Goal: Task Accomplishment & Management: Use online tool/utility

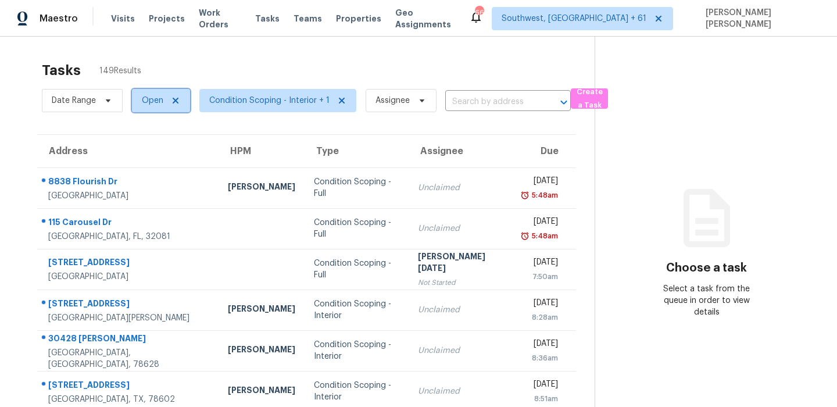
click at [151, 103] on span "Open" at bounding box center [153, 101] width 22 height 12
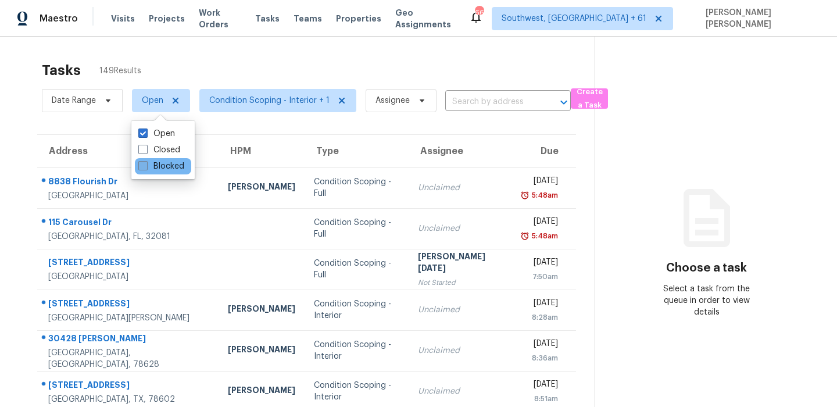
click at [162, 164] on label "Blocked" at bounding box center [161, 166] width 46 height 12
click at [146, 164] on input "Blocked" at bounding box center [142, 164] width 8 height 8
checkbox input "true"
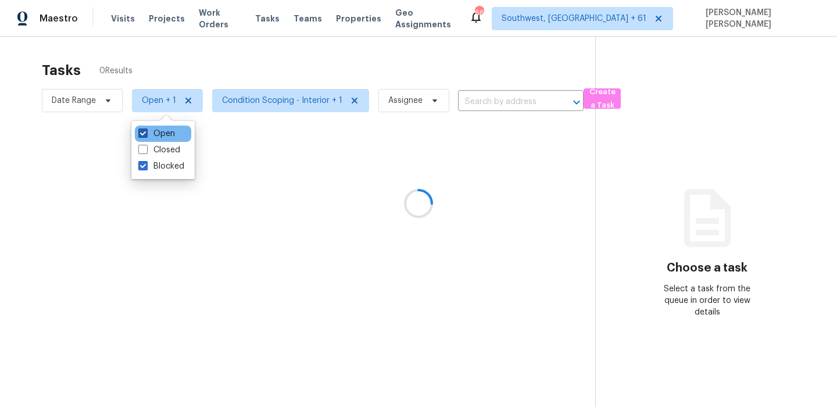
click at [169, 137] on label "Open" at bounding box center [156, 134] width 37 height 12
click at [146, 135] on input "Open" at bounding box center [142, 132] width 8 height 8
checkbox input "false"
click at [230, 58] on div at bounding box center [418, 203] width 837 height 407
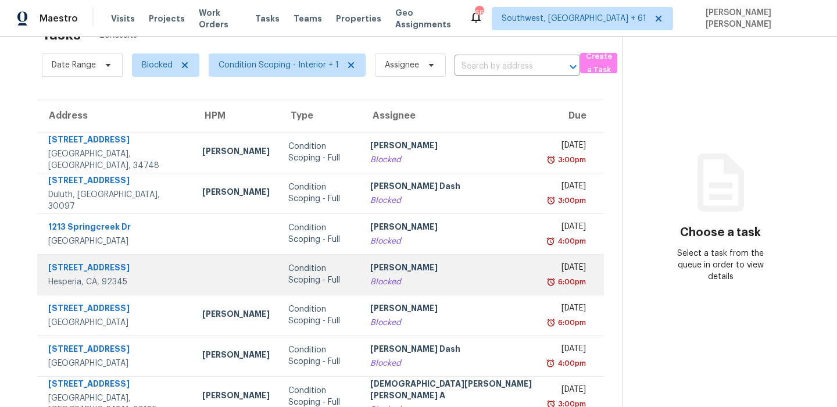
scroll to position [40, 0]
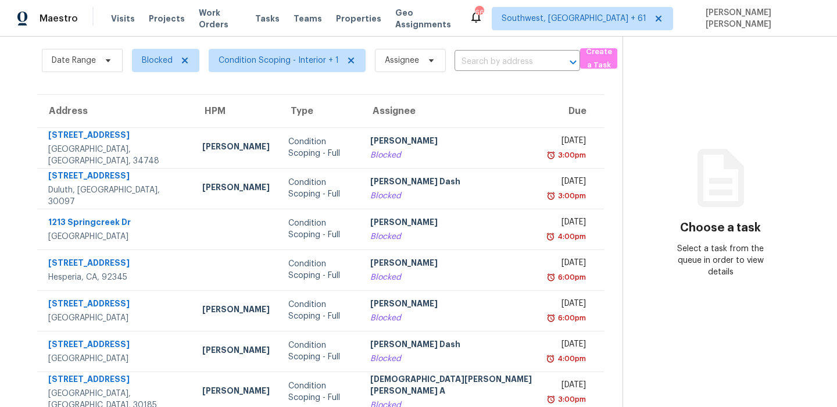
click at [629, 191] on div "Choose a task Select a task from the queue in order to view details" at bounding box center [720, 224] width 195 height 107
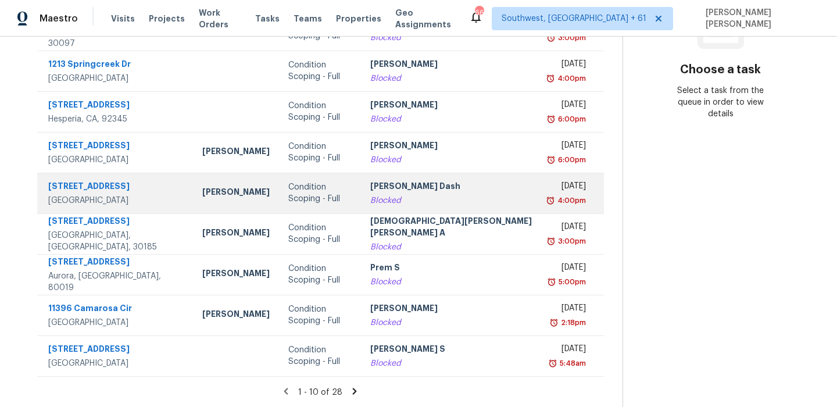
scroll to position [0, 0]
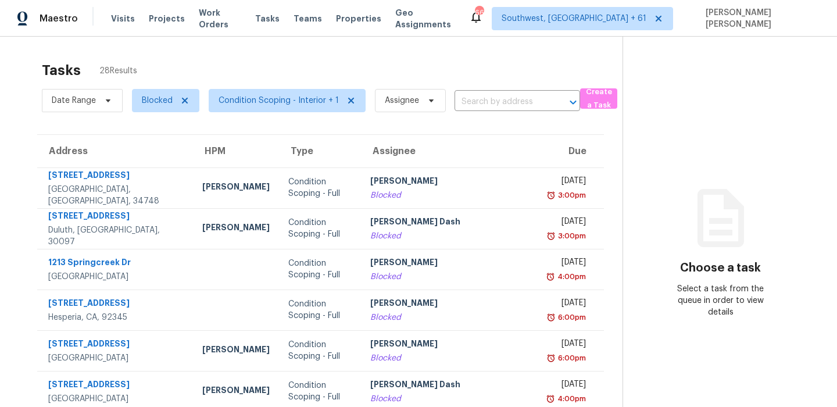
click at [149, 87] on span "Blocked" at bounding box center [161, 100] width 77 height 30
click at [149, 107] on span "Blocked" at bounding box center [165, 100] width 67 height 23
click at [147, 170] on span at bounding box center [142, 165] width 9 height 9
click at [146, 168] on input "Open" at bounding box center [142, 164] width 8 height 8
checkbox input "true"
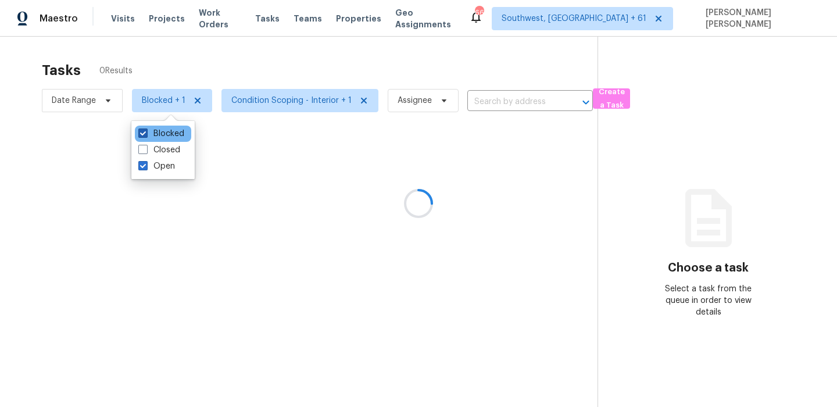
click at [155, 137] on label "Blocked" at bounding box center [161, 134] width 46 height 12
click at [146, 135] on input "Blocked" at bounding box center [142, 132] width 8 height 8
checkbox input "false"
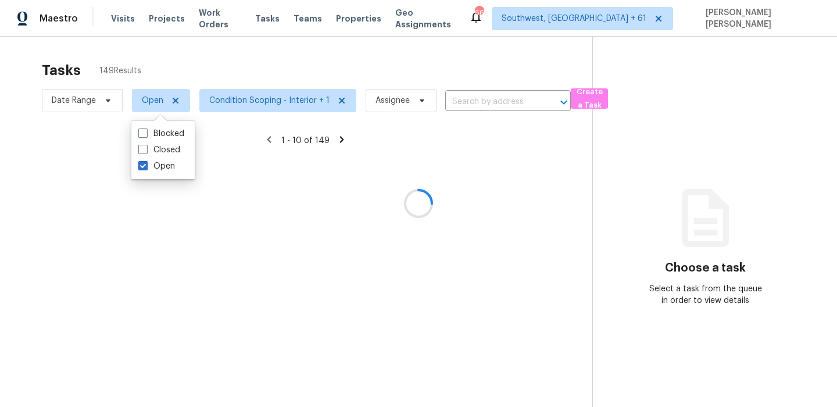
click at [237, 59] on div at bounding box center [418, 203] width 837 height 407
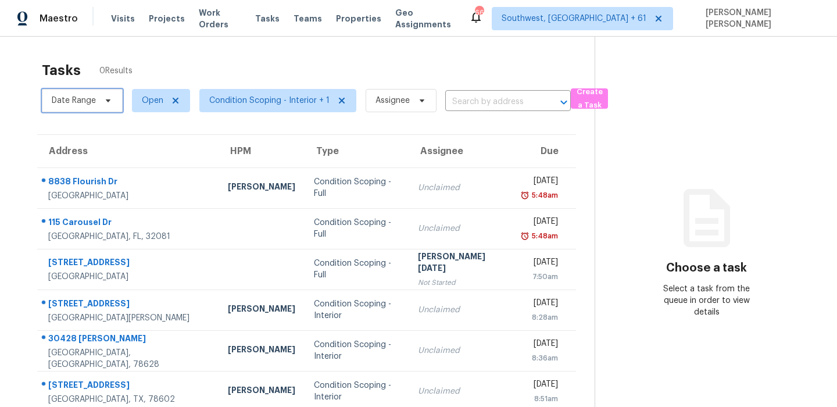
click at [88, 100] on span "Date Range" at bounding box center [74, 101] width 44 height 12
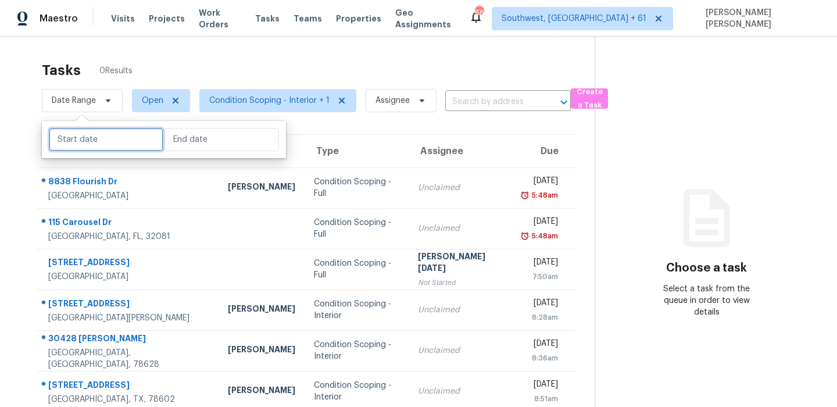
click at [94, 142] on input "text" at bounding box center [106, 139] width 115 height 23
select select "8"
select select "2025"
select select "9"
select select "2025"
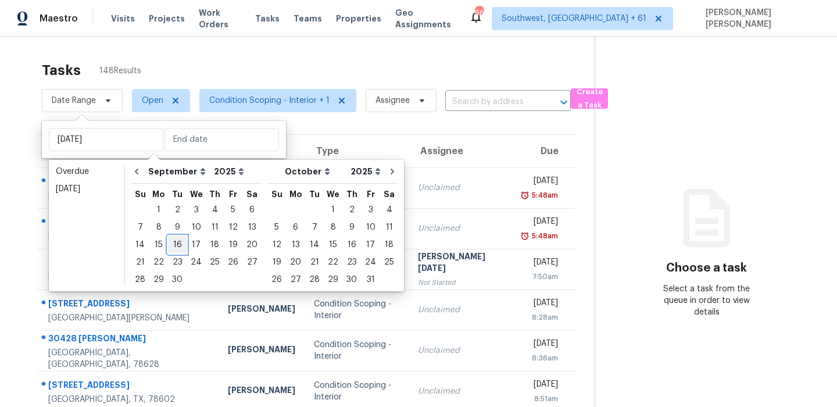
click at [178, 245] on div "16" at bounding box center [177, 245] width 19 height 16
type input "Tue, Sep 16"
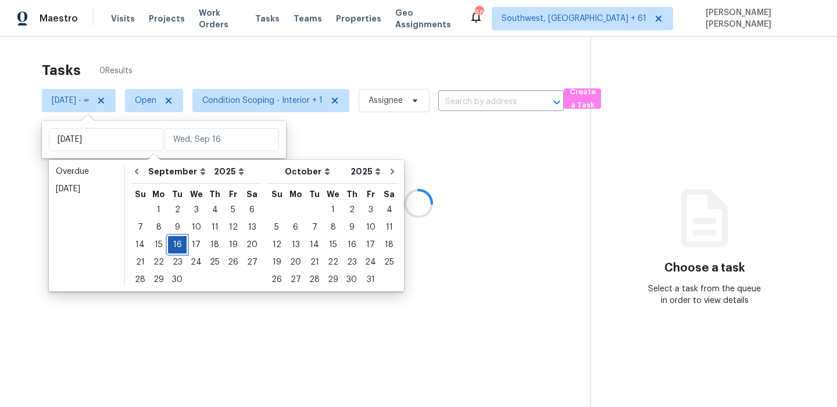
click at [178, 245] on div "16" at bounding box center [177, 245] width 19 height 16
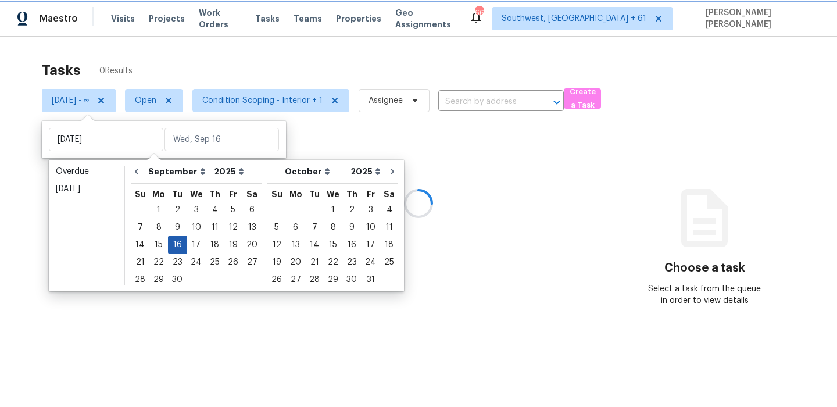
type input "Tue, Sep 16"
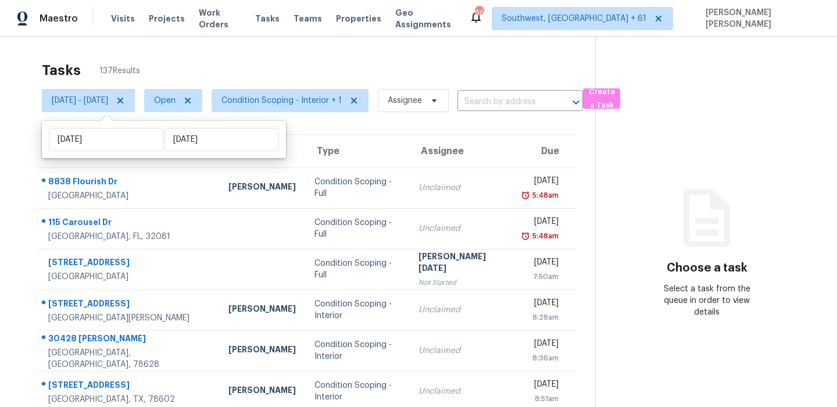
click at [367, 53] on div "Tasks 137 Results Tue, Sep 16 - Tue, Sep 16 Open Condition Scoping - Interior +…" at bounding box center [418, 321] width 837 height 569
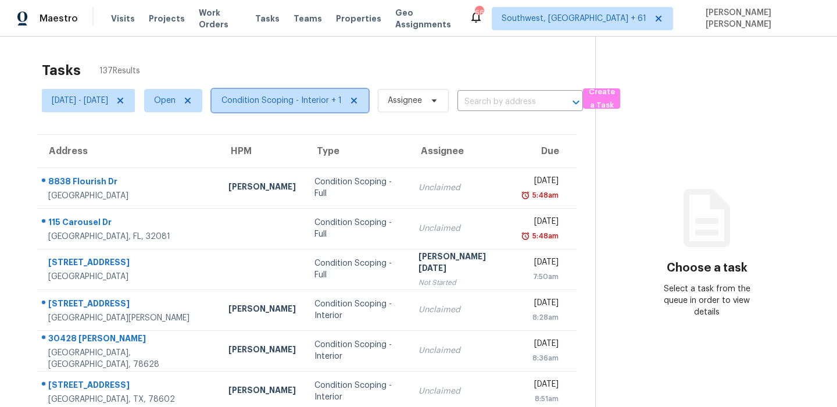
click at [310, 96] on span "Condition Scoping - Interior + 1" at bounding box center [282, 101] width 120 height 12
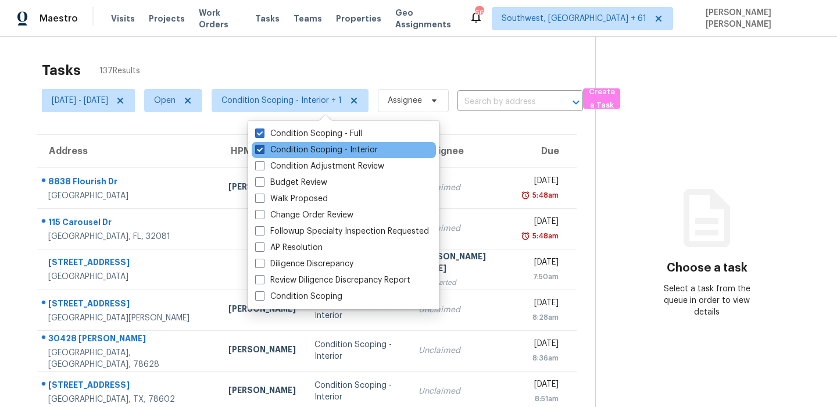
click at [295, 150] on label "Condition Scoping - Interior" at bounding box center [316, 150] width 123 height 12
click at [263, 150] on input "Condition Scoping - Interior" at bounding box center [259, 148] width 8 height 8
checkbox input "false"
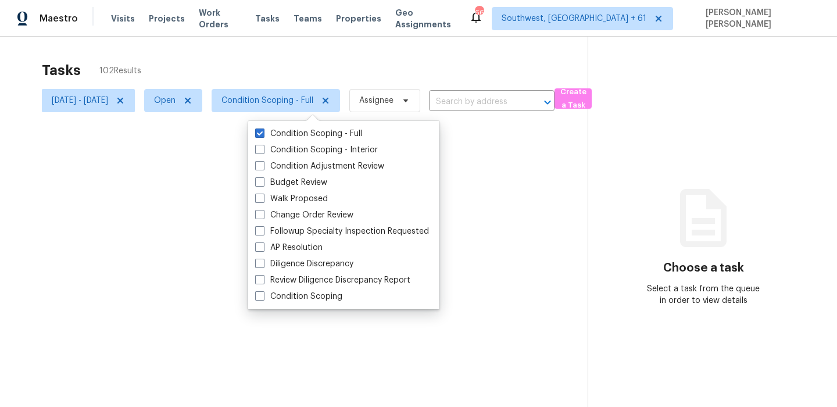
click at [345, 75] on div at bounding box center [418, 203] width 837 height 407
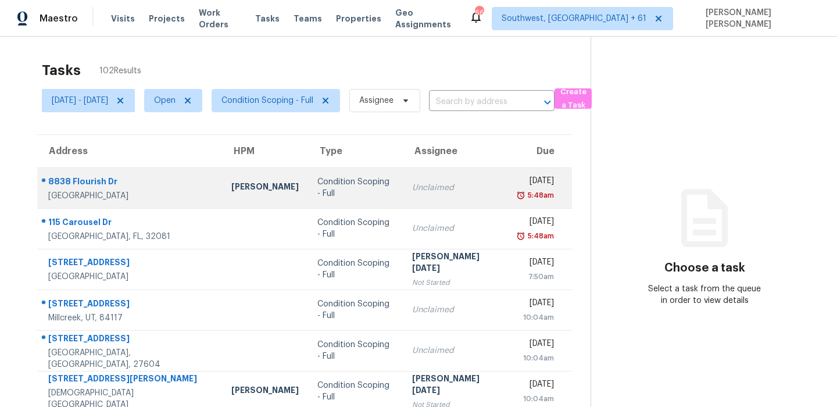
click at [88, 181] on div "8838 Flourish Dr" at bounding box center [130, 183] width 165 height 15
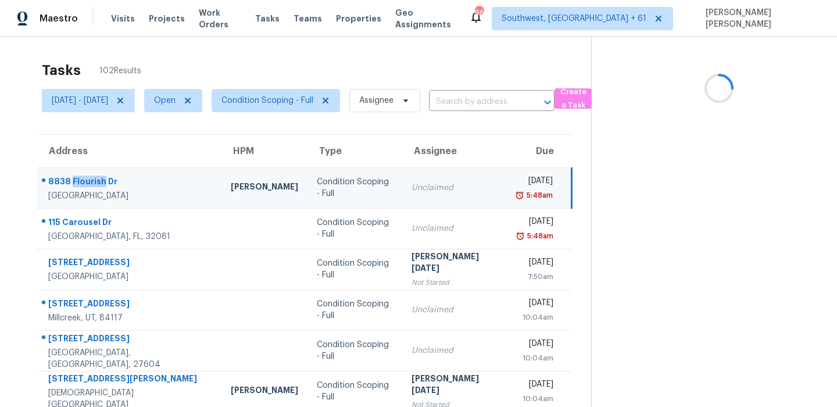
click at [88, 181] on div "8838 Flourish Dr" at bounding box center [130, 183] width 164 height 15
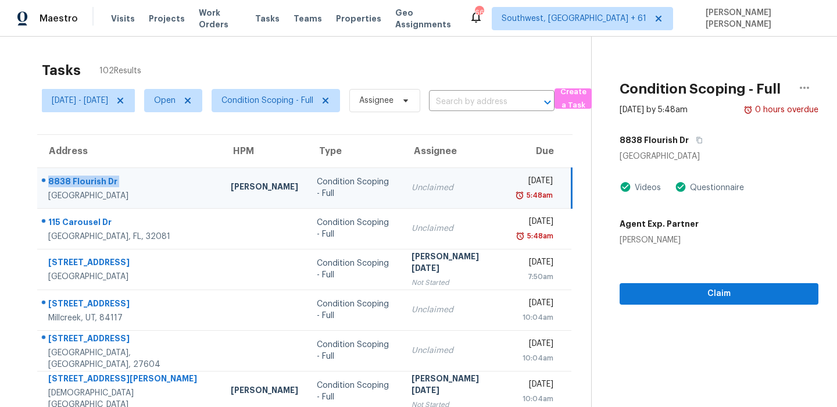
copy div "8838 Flourish Dr"
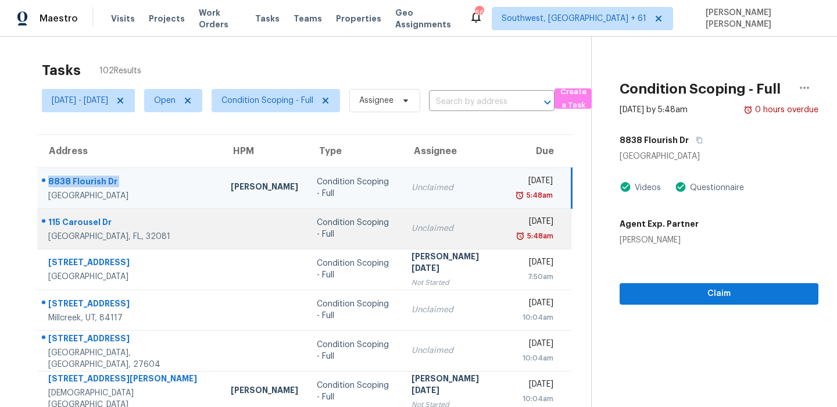
click at [106, 223] on div "115 Carousel Dr" at bounding box center [130, 223] width 164 height 15
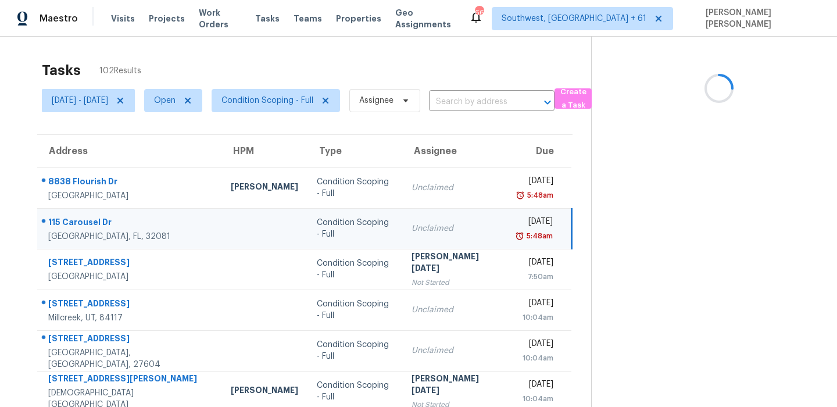
click at [106, 223] on div "115 Carousel Dr" at bounding box center [130, 223] width 164 height 15
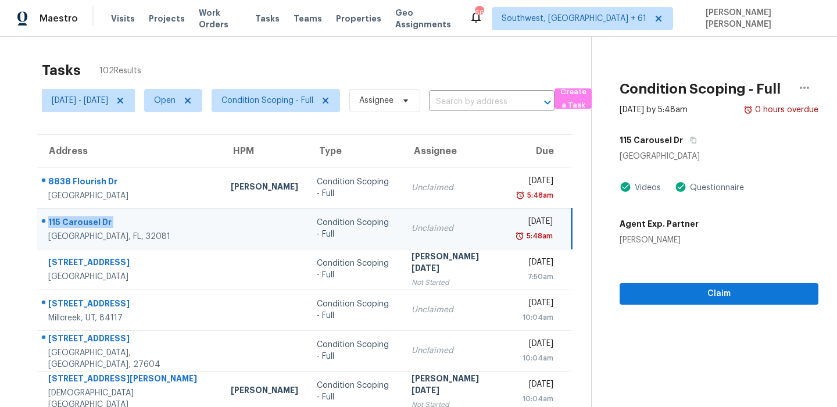
copy div "115 Carousel Dr"
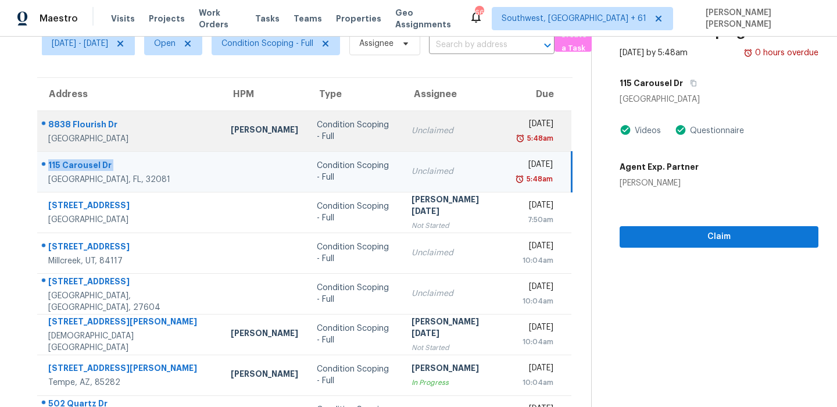
scroll to position [132, 0]
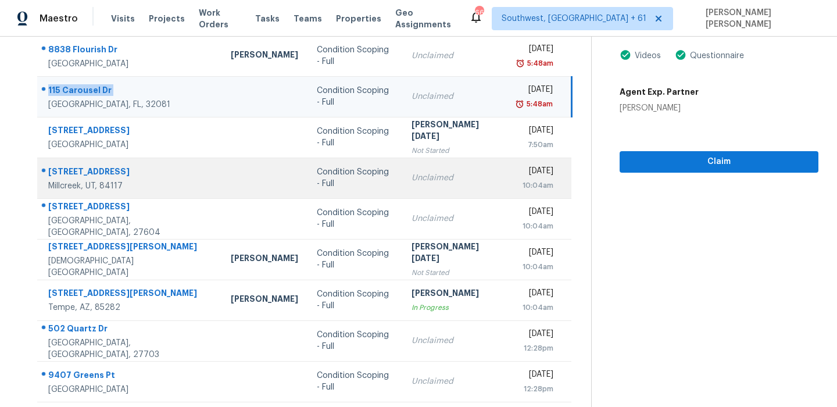
click at [75, 170] on div "1345 E Elm Leaf Cv" at bounding box center [130, 173] width 164 height 15
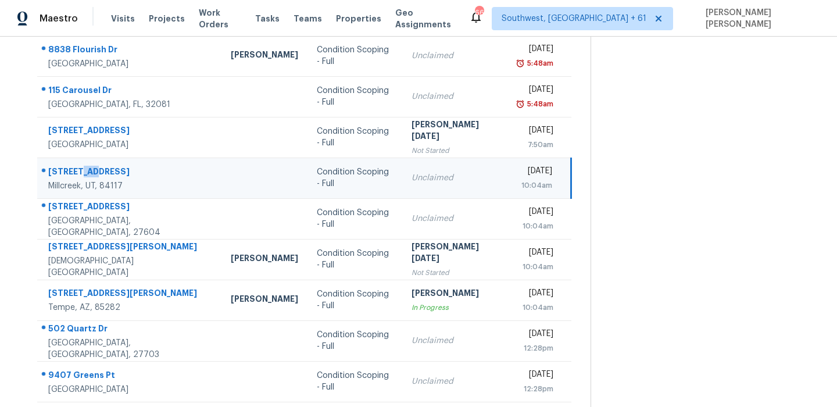
click at [75, 170] on div "1345 E Elm Leaf Cv" at bounding box center [130, 173] width 164 height 15
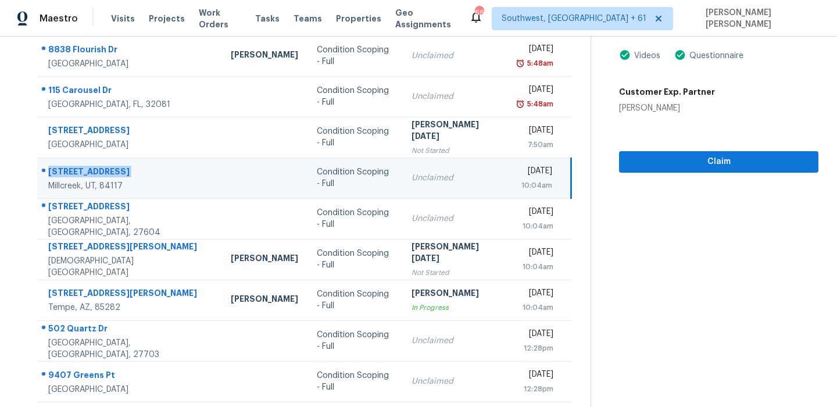
copy div "1345 E Elm Leaf Cv"
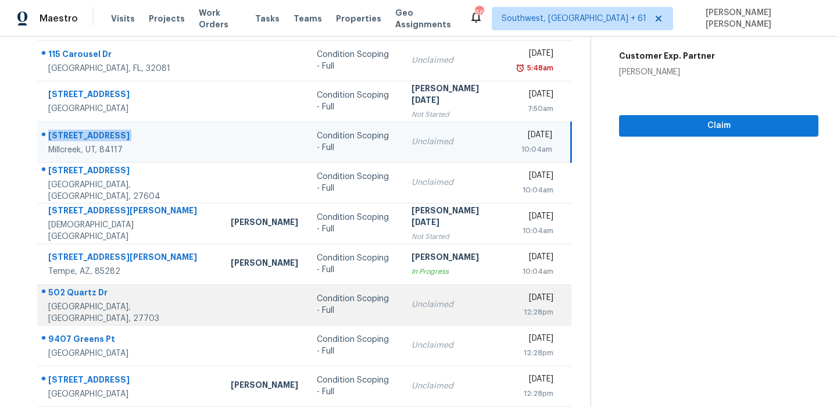
scroll to position [180, 0]
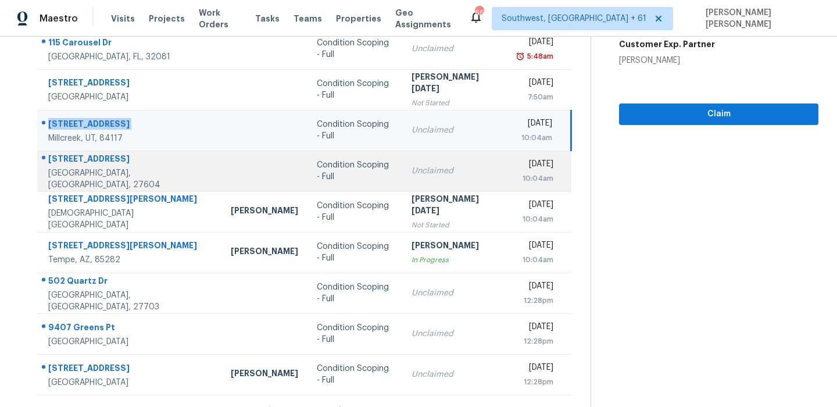
click at [103, 165] on div "3915 Willow Gate Way" at bounding box center [130, 160] width 164 height 15
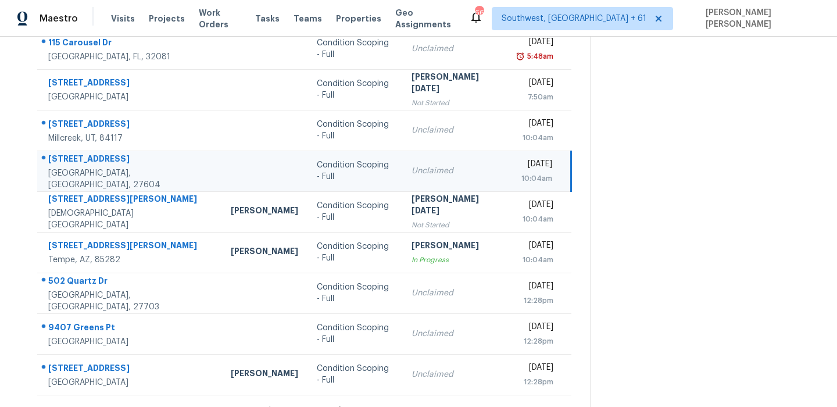
click at [103, 165] on div "3915 Willow Gate Way" at bounding box center [130, 160] width 164 height 15
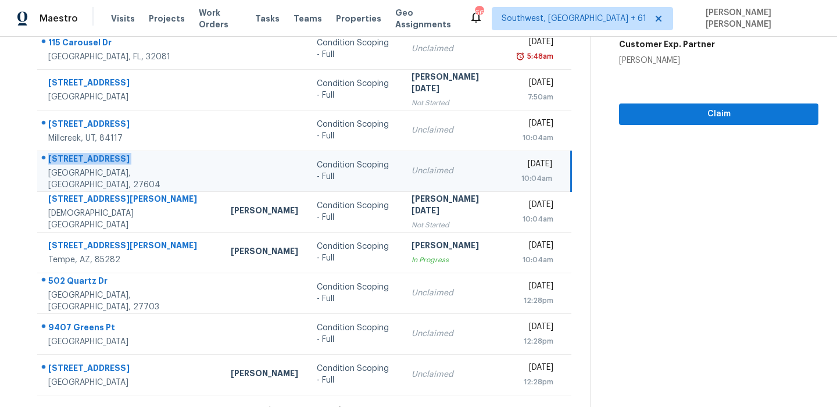
copy div "3915 Willow Gate Way"
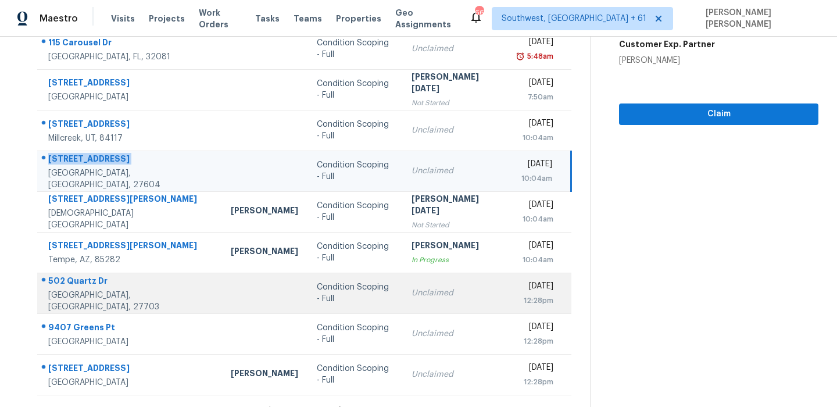
scroll to position [198, 0]
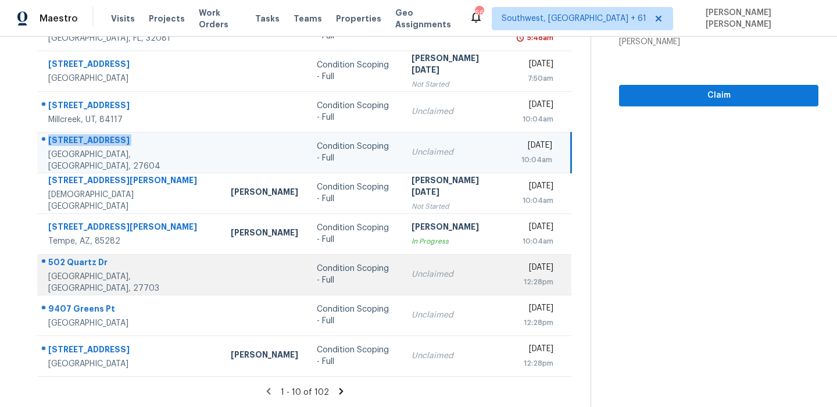
click at [93, 265] on div "502 Quartz Dr" at bounding box center [130, 263] width 164 height 15
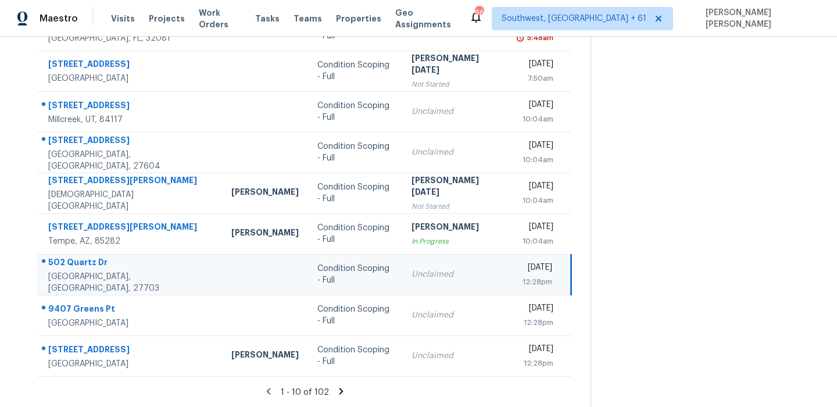
click at [93, 265] on div "502 Quartz Dr" at bounding box center [130, 263] width 165 height 15
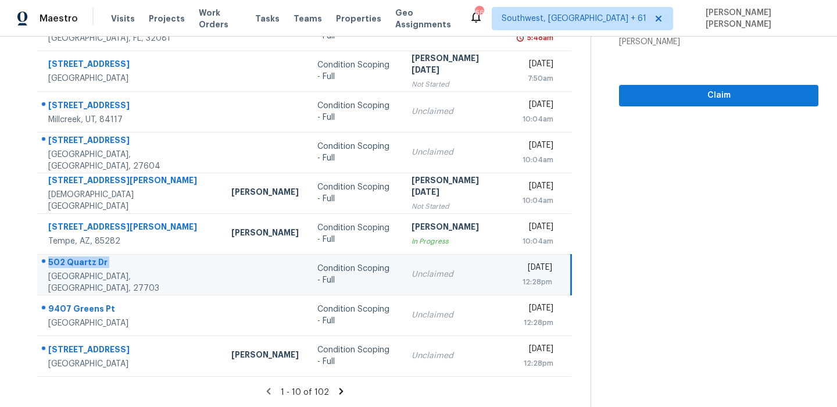
copy div "502 Quartz Dr"
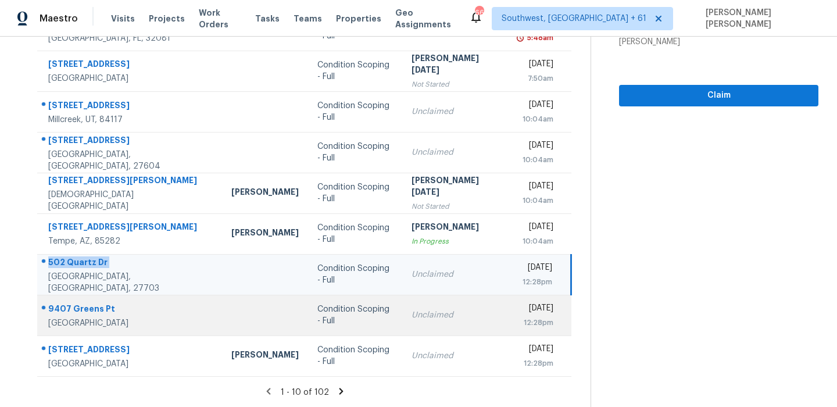
click at [74, 305] on div "9407 Greens Pt" at bounding box center [130, 310] width 165 height 15
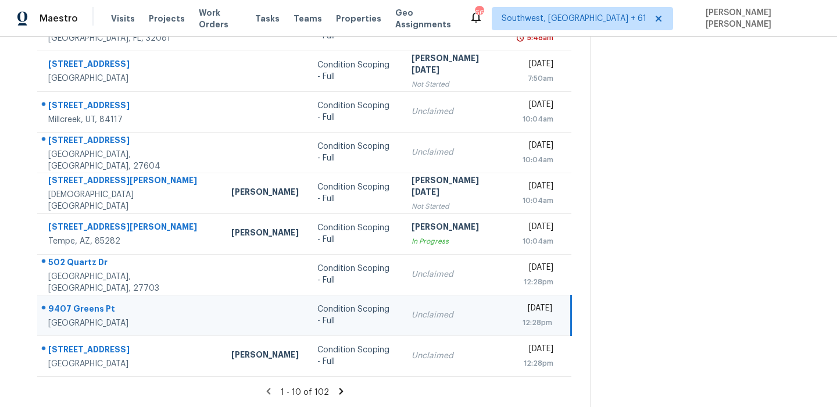
click at [74, 305] on div "9407 Greens Pt" at bounding box center [130, 310] width 165 height 15
copy div "9407 Greens Pt"
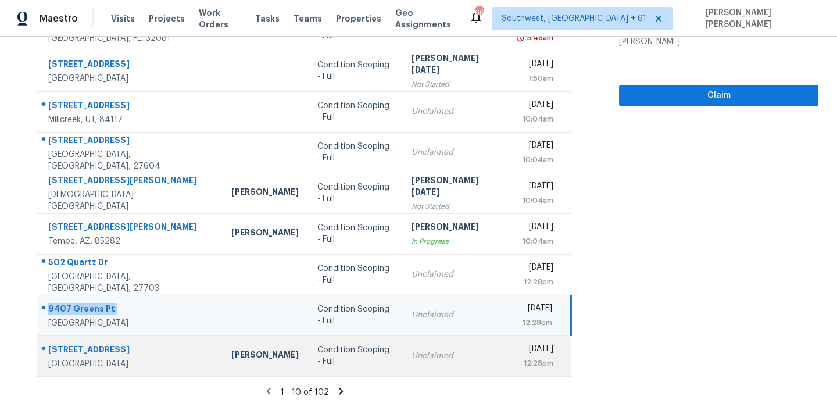
click at [88, 345] on div "7205 Hopland Cir" at bounding box center [130, 351] width 165 height 15
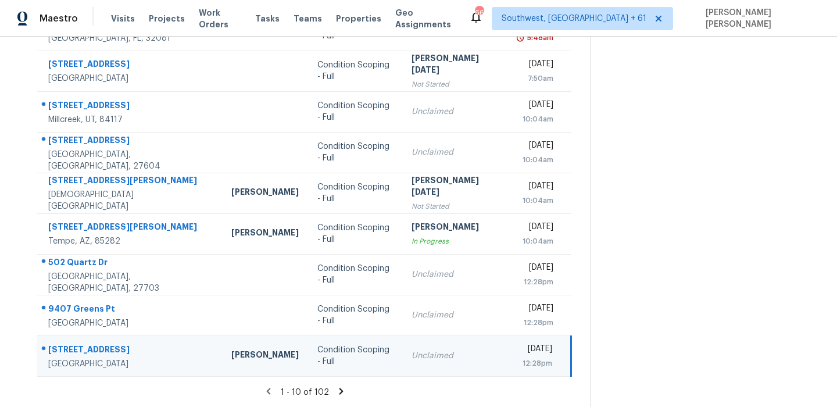
click at [88, 345] on div "7205 Hopland Cir" at bounding box center [130, 351] width 165 height 15
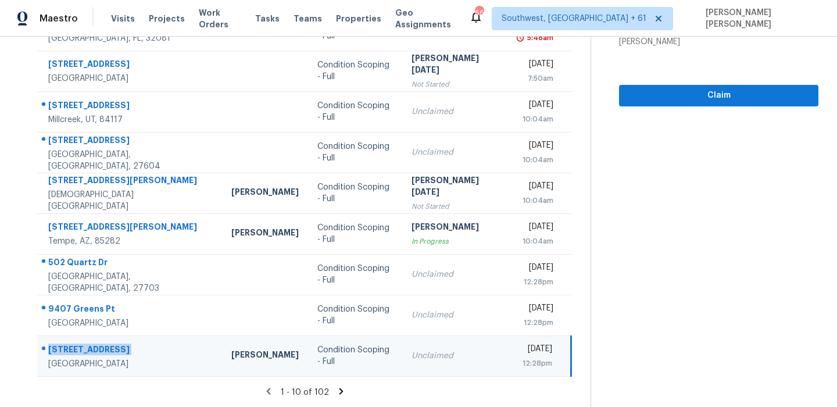
copy div "7205 Hopland Cir"
click at [341, 390] on icon at bounding box center [341, 391] width 10 height 10
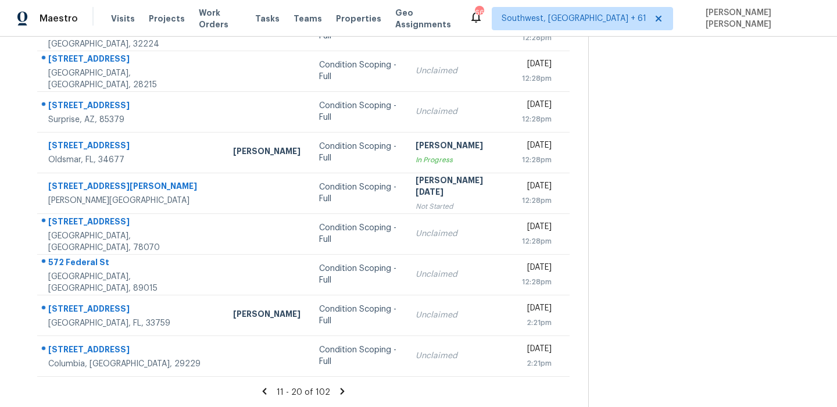
scroll to position [0, 0]
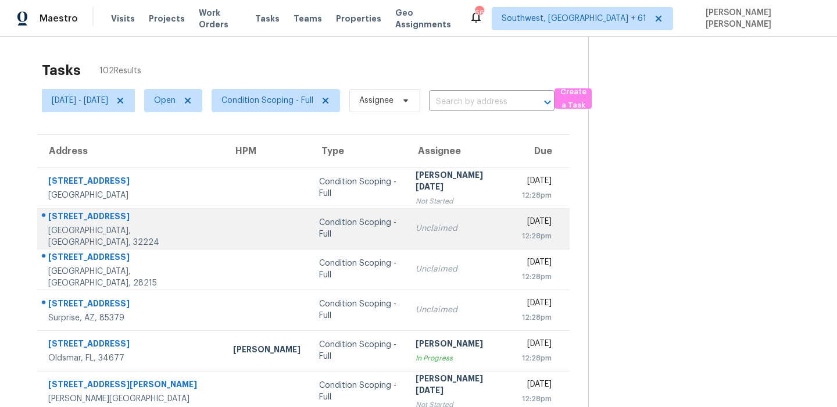
click at [87, 223] on div "14309 Falconhead Dr" at bounding box center [131, 217] width 166 height 15
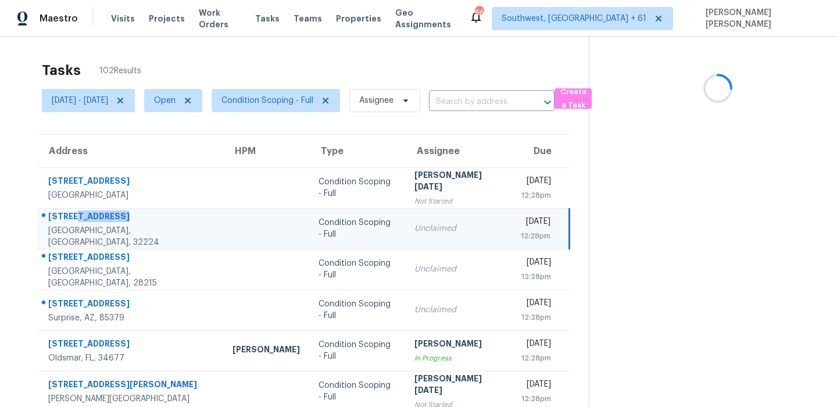
click at [87, 223] on div "14309 Falconhead Dr" at bounding box center [131, 217] width 166 height 15
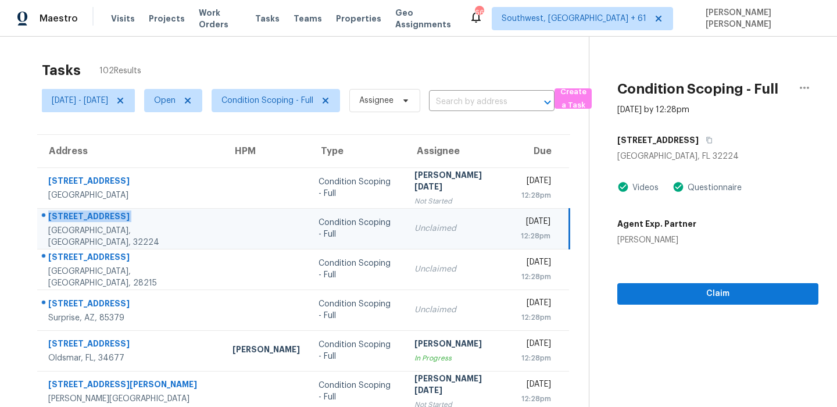
copy div "14309 Falconhead Dr"
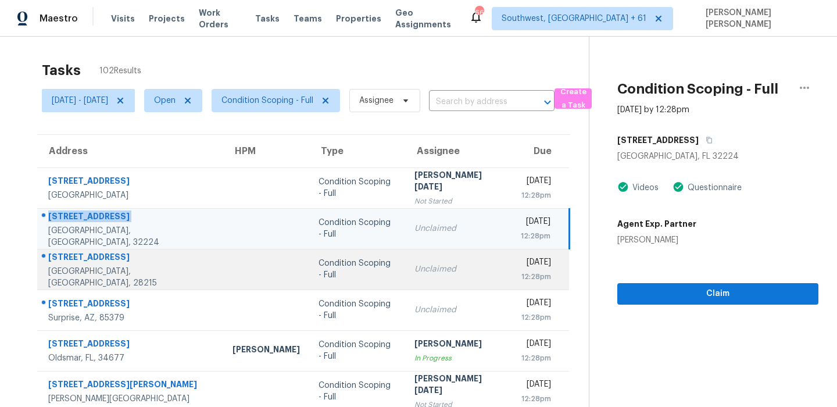
click at [85, 256] on div "4333 Oak Forest Dr" at bounding box center [131, 258] width 166 height 15
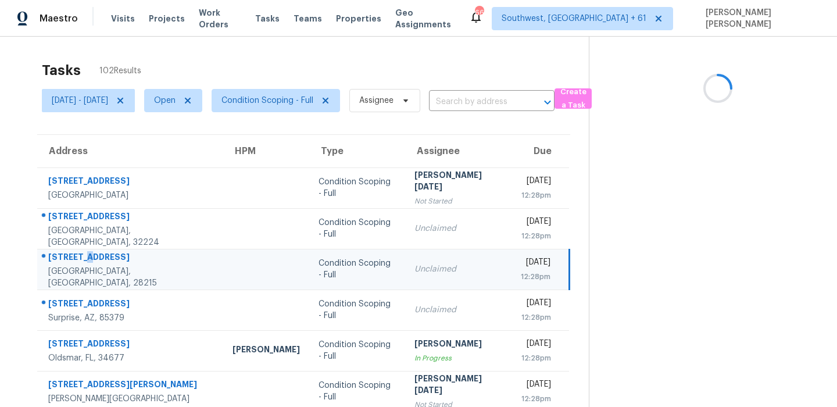
click at [85, 256] on div "4333 Oak Forest Dr" at bounding box center [131, 258] width 166 height 15
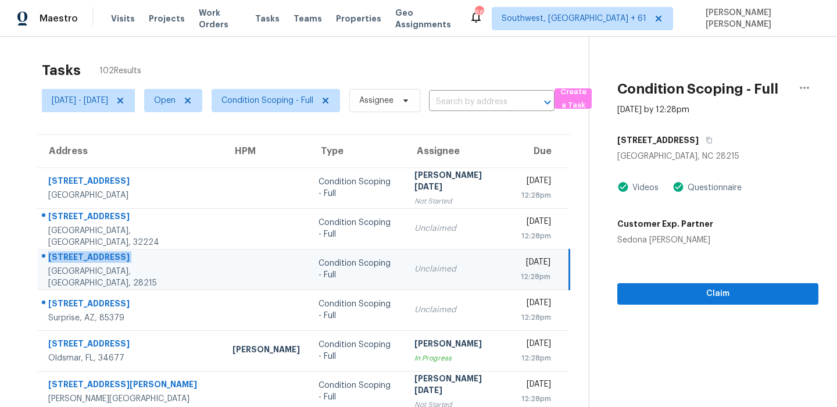
copy div "4333 Oak Forest Dr"
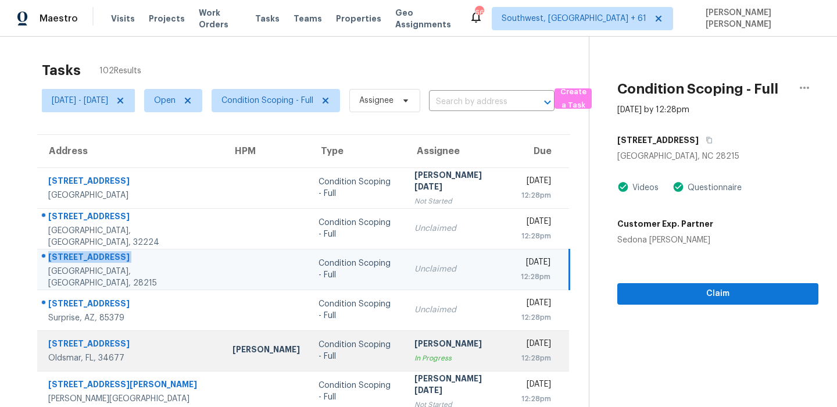
scroll to position [84, 0]
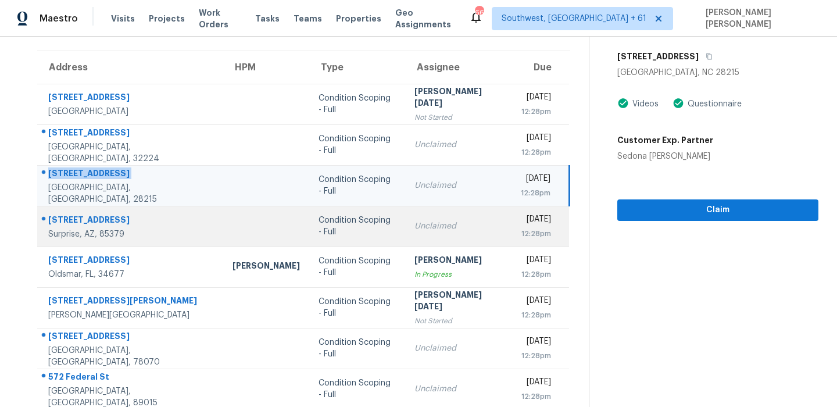
click at [83, 218] on div "13124 N 146th Ln" at bounding box center [131, 221] width 166 height 15
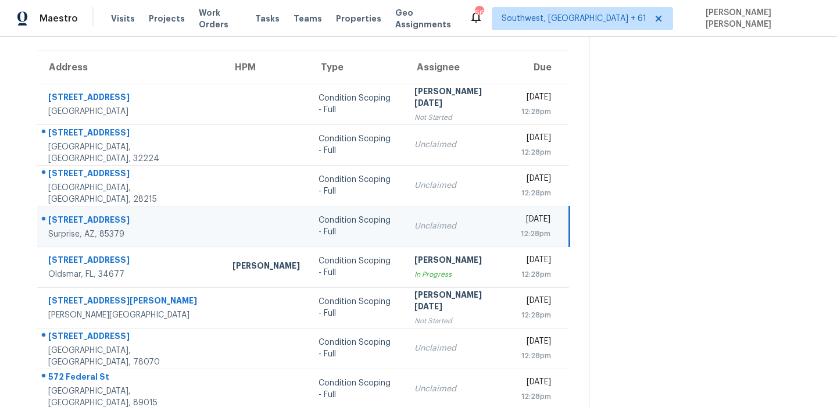
click at [83, 218] on div "13124 N 146th Ln" at bounding box center [131, 221] width 166 height 15
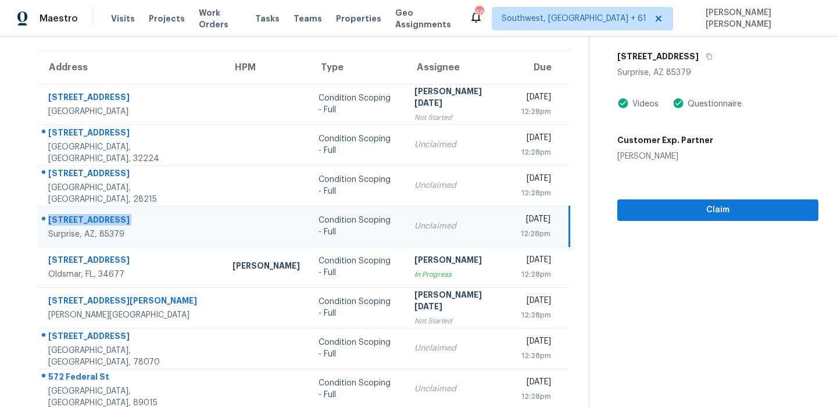
copy div "13124 N 146th Ln"
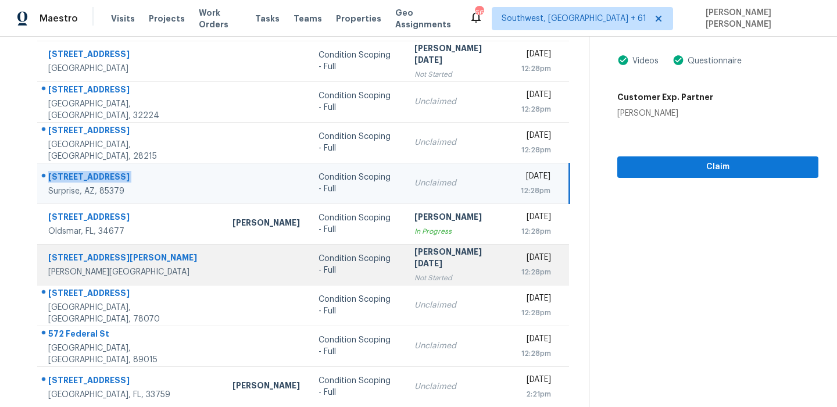
scroll to position [185, 0]
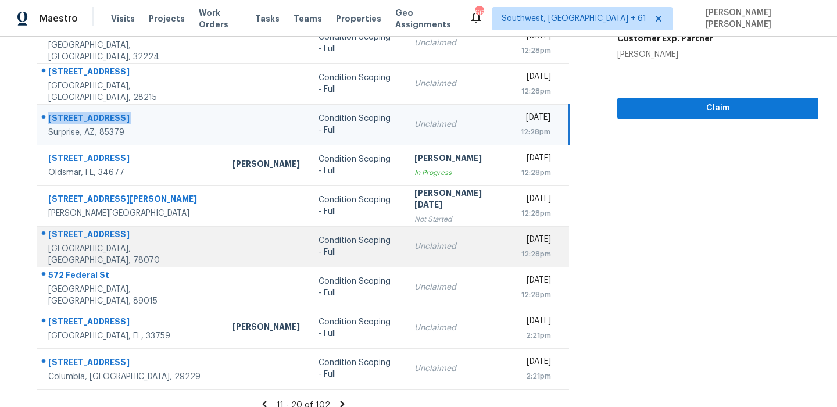
click at [110, 235] on div "224 Mystic Shores Blvd" at bounding box center [131, 236] width 166 height 15
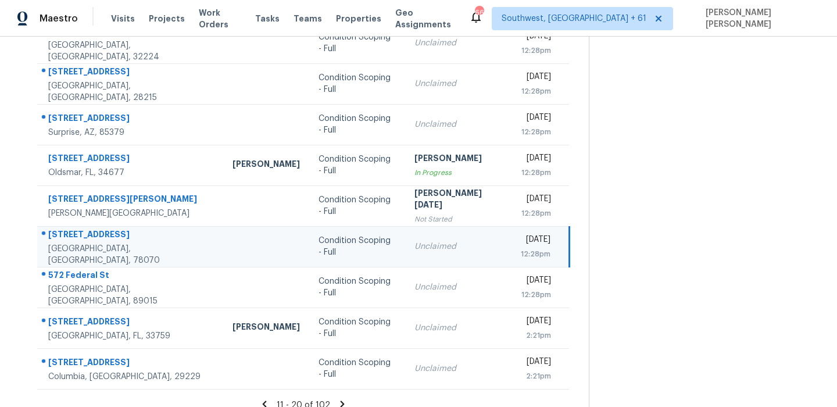
click at [110, 235] on div "224 Mystic Shores Blvd" at bounding box center [131, 236] width 166 height 15
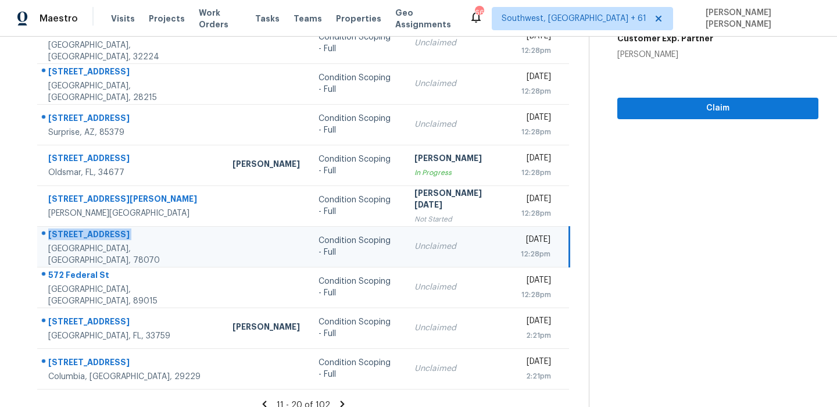
scroll to position [198, 0]
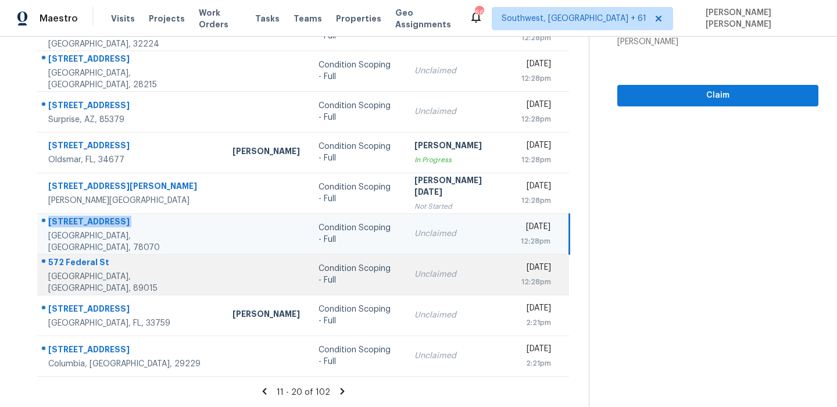
click at [76, 270] on div "572 Federal St" at bounding box center [131, 263] width 166 height 15
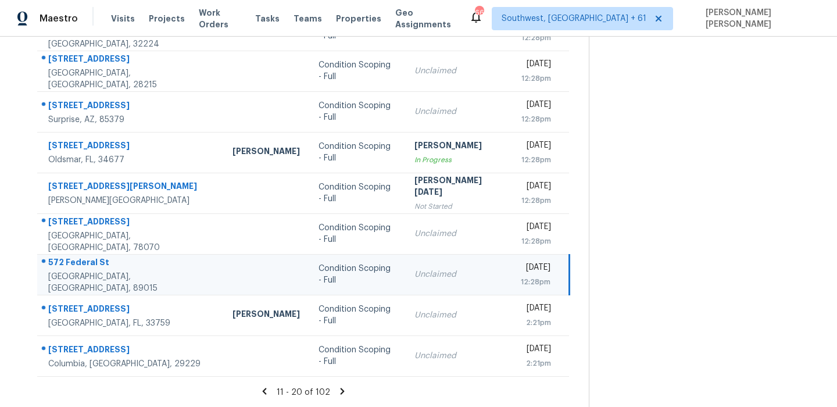
click at [76, 270] on div "572 Federal St" at bounding box center [131, 263] width 166 height 15
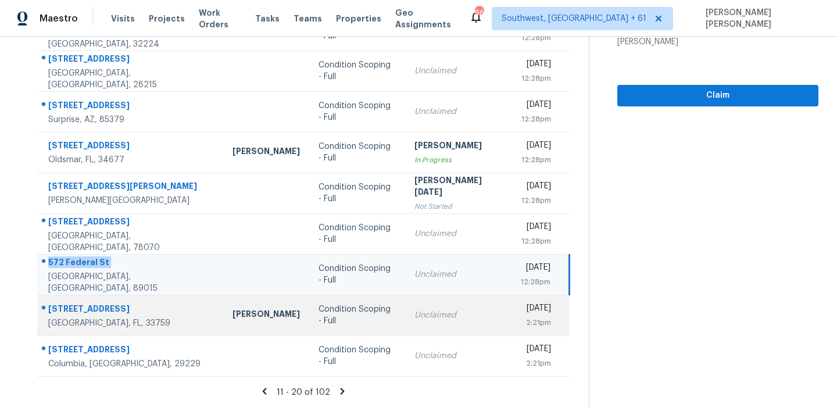
click at [87, 310] on div "3042 Kapok Kove Dr" at bounding box center [131, 310] width 166 height 15
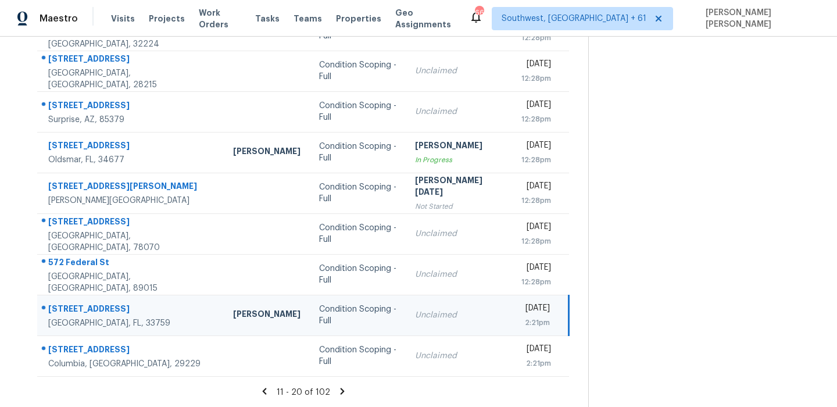
click at [87, 310] on div "3042 Kapok Kove Dr" at bounding box center [131, 310] width 166 height 15
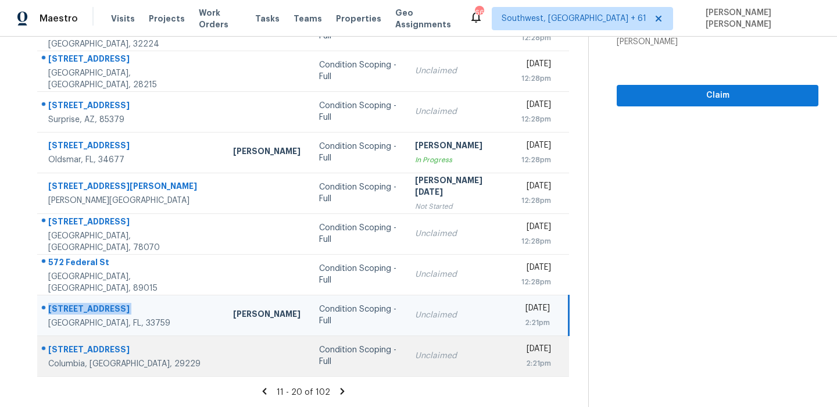
click at [88, 346] on div "404 Waterville Dr" at bounding box center [131, 351] width 166 height 15
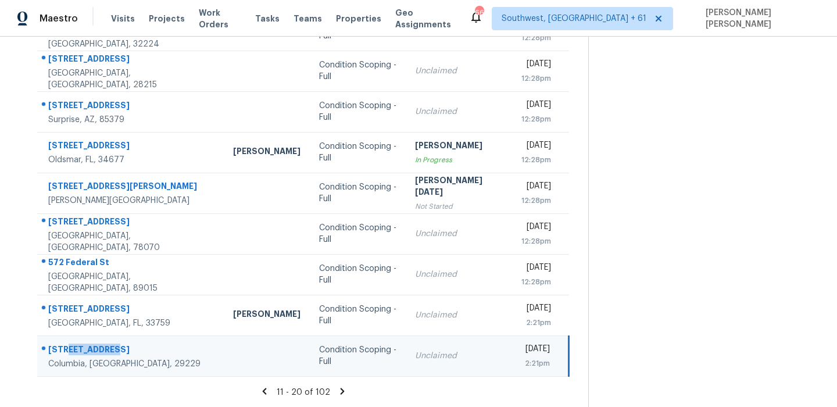
click at [88, 346] on div "404 Waterville Dr" at bounding box center [131, 351] width 166 height 15
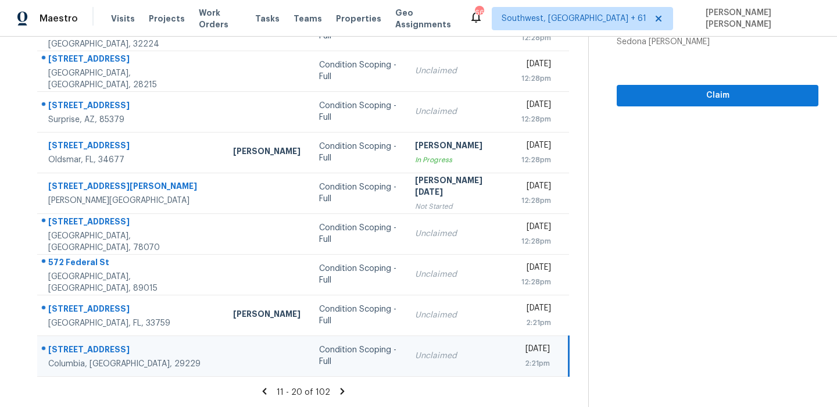
click at [342, 390] on icon at bounding box center [342, 391] width 10 height 10
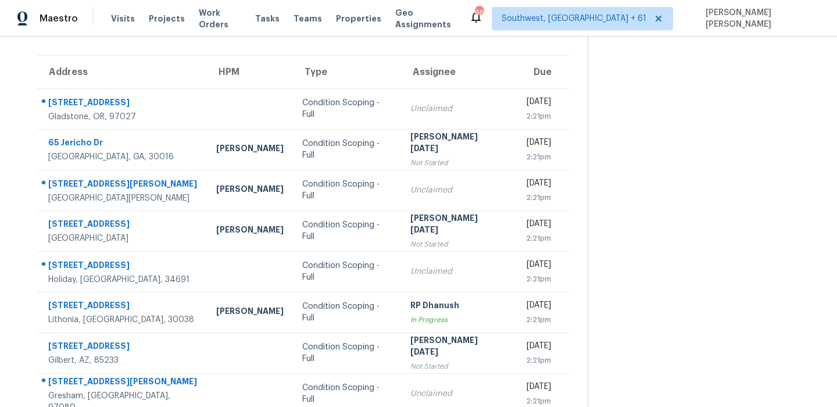
scroll to position [0, 0]
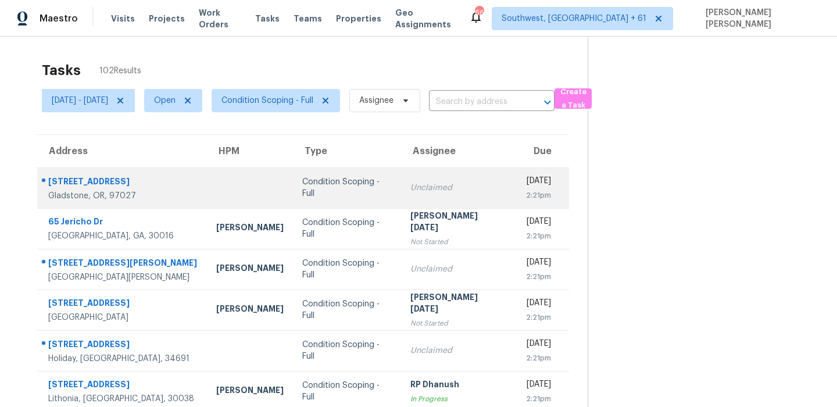
click at [103, 178] on div "18310 Franklin Way" at bounding box center [122, 183] width 149 height 15
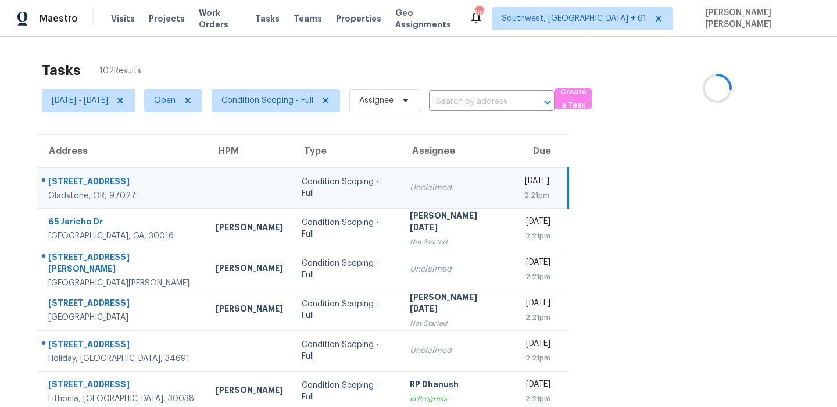
click at [103, 178] on div "18310 Franklin Way" at bounding box center [122, 183] width 149 height 15
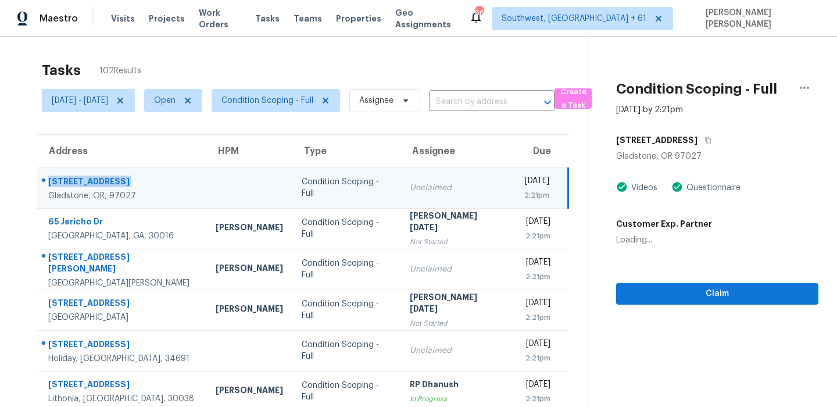
click at [103, 178] on div "18310 Franklin Way" at bounding box center [122, 183] width 149 height 15
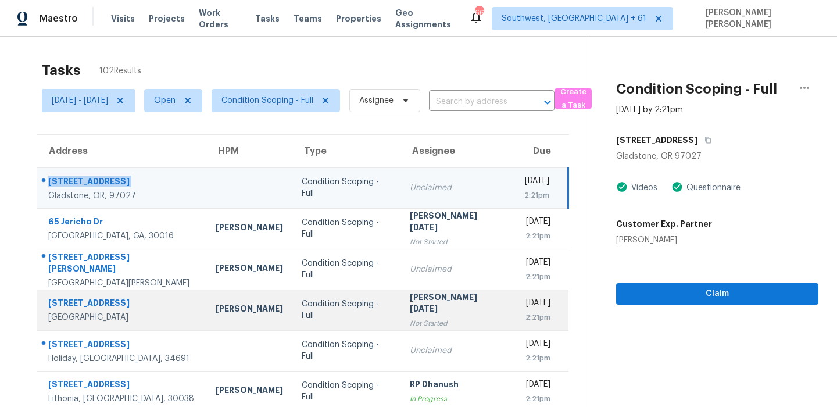
scroll to position [96, 0]
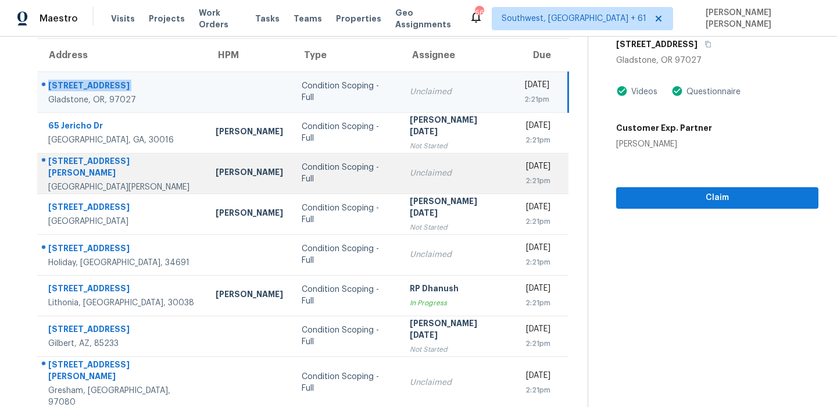
click at [85, 157] on td "2200 Hadley St St. Paul, MN, 55119" at bounding box center [121, 173] width 169 height 41
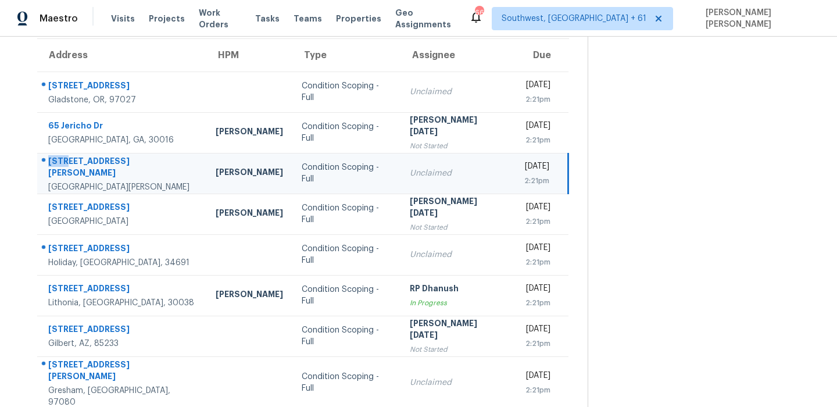
click at [85, 157] on td "2200 Hadley St St. Paul, MN, 55119" at bounding box center [121, 173] width 169 height 41
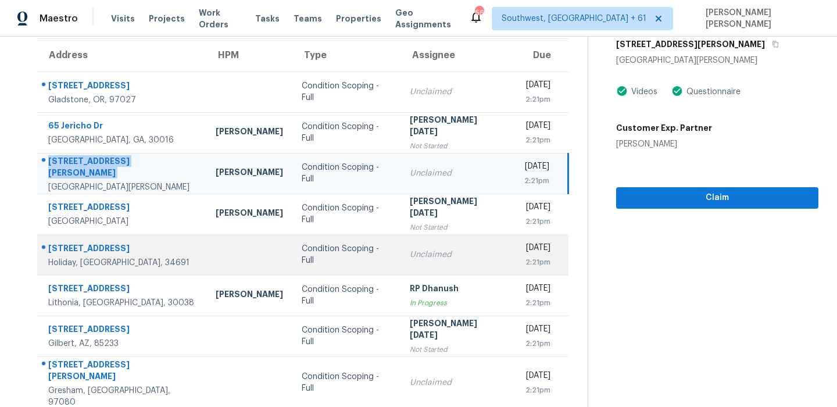
click at [95, 252] on div "3706 Cheswick Dr" at bounding box center [122, 249] width 149 height 15
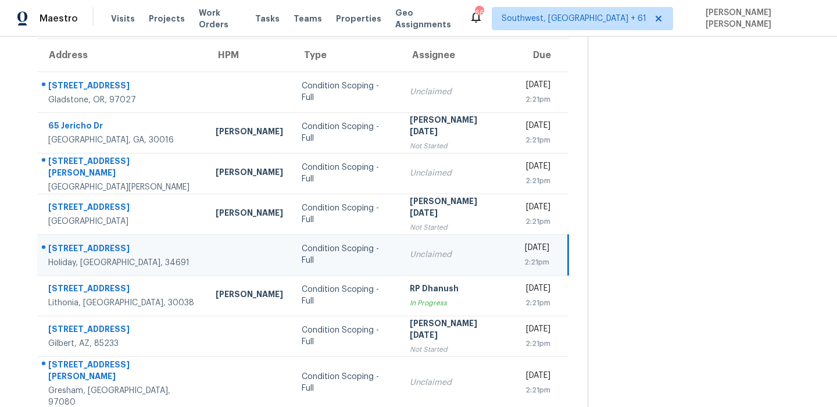
click at [95, 252] on div "3706 Cheswick Dr" at bounding box center [122, 249] width 149 height 15
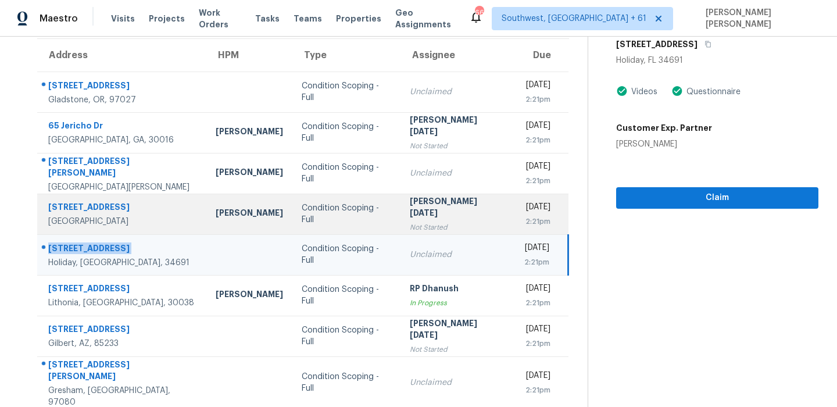
scroll to position [198, 0]
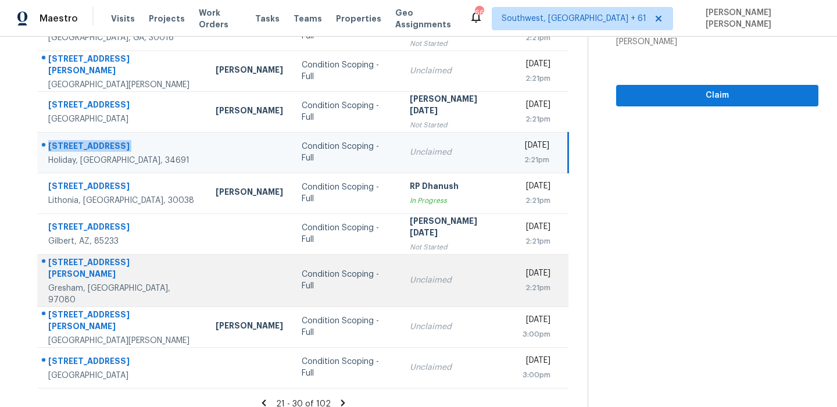
click at [96, 268] on div "2270 SE Teal Ave" at bounding box center [122, 269] width 149 height 26
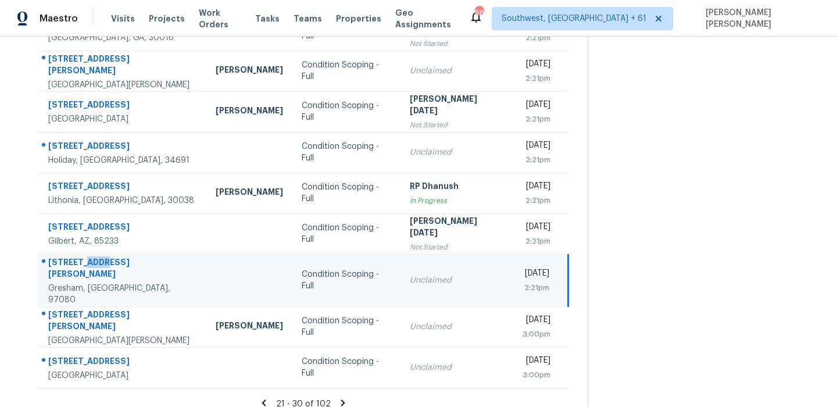
click at [96, 268] on div "2270 SE Teal Ave" at bounding box center [122, 269] width 149 height 26
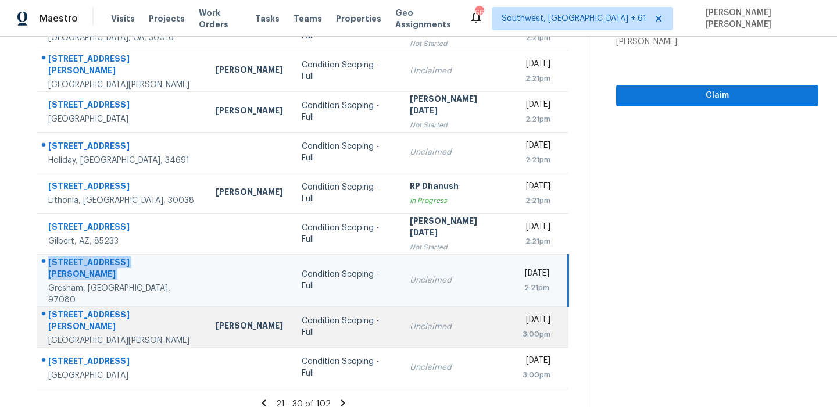
click at [92, 309] on div "10107 Windel St" at bounding box center [122, 322] width 149 height 26
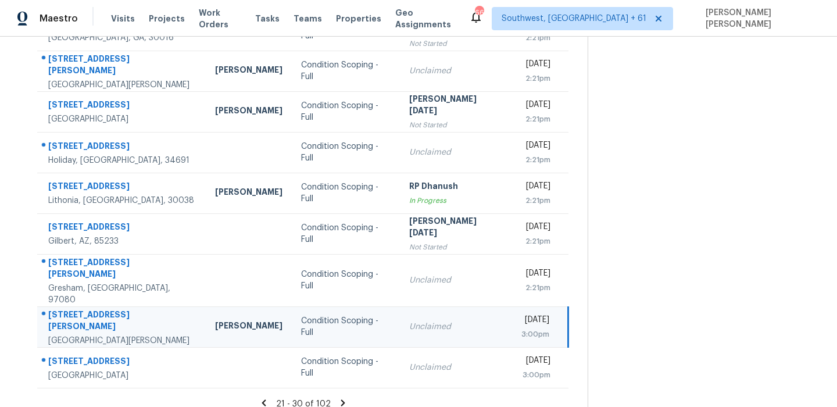
click at [92, 309] on div "10107 Windel St" at bounding box center [122, 322] width 148 height 26
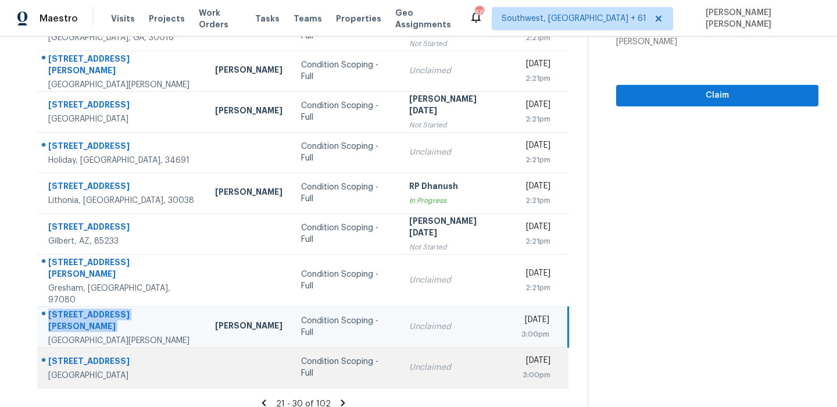
click at [84, 355] on div "3318 College St" at bounding box center [122, 362] width 148 height 15
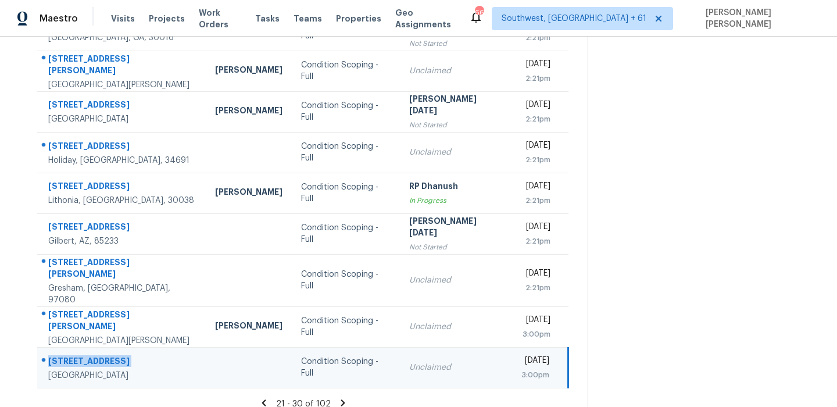
click at [84, 355] on div "3318 College St" at bounding box center [122, 362] width 148 height 15
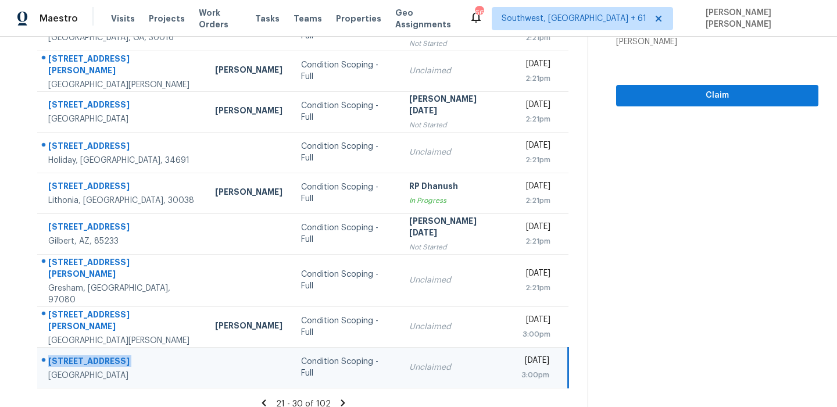
scroll to position [0, 0]
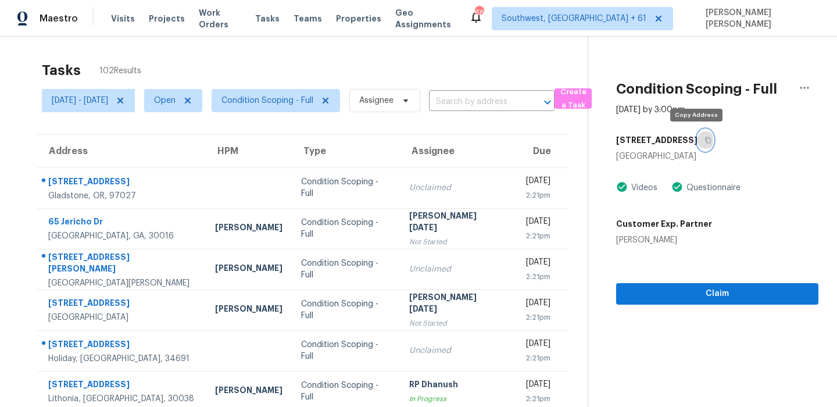
click at [705, 141] on icon "button" at bounding box center [708, 140] width 7 height 7
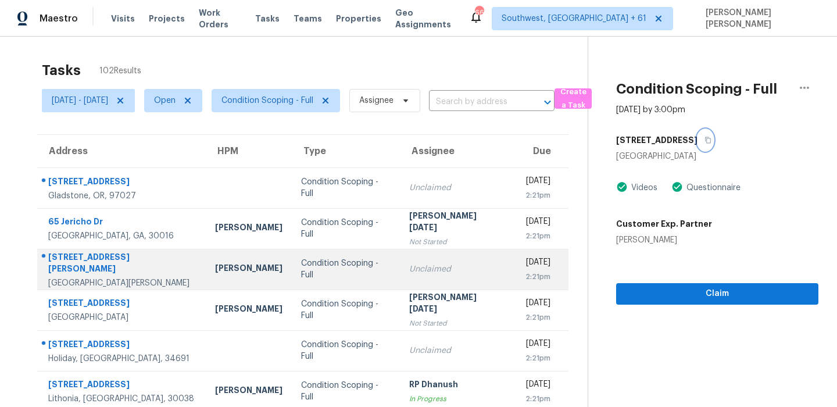
scroll to position [198, 0]
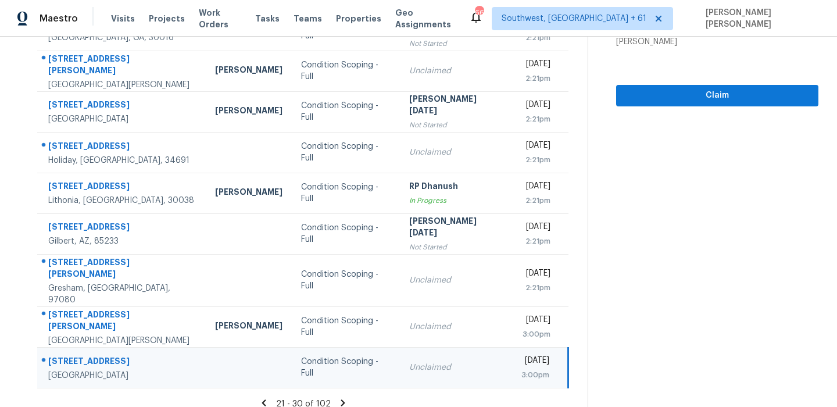
click at [345, 399] on icon at bounding box center [343, 402] width 4 height 6
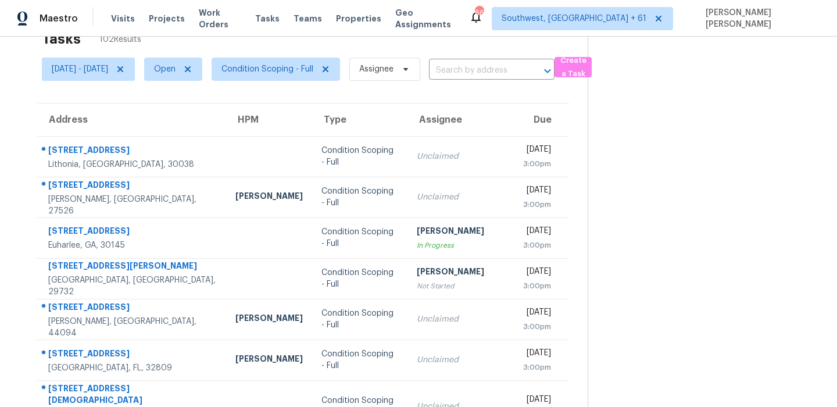
scroll to position [0, 0]
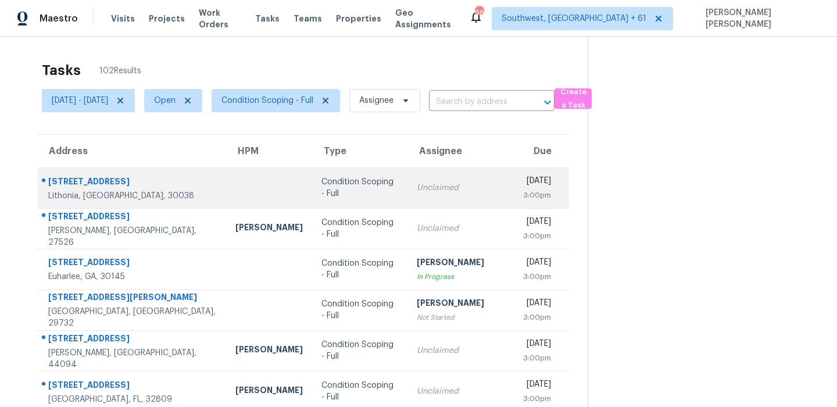
click at [87, 176] on div "4016 Crossvale Rd" at bounding box center [132, 183] width 169 height 15
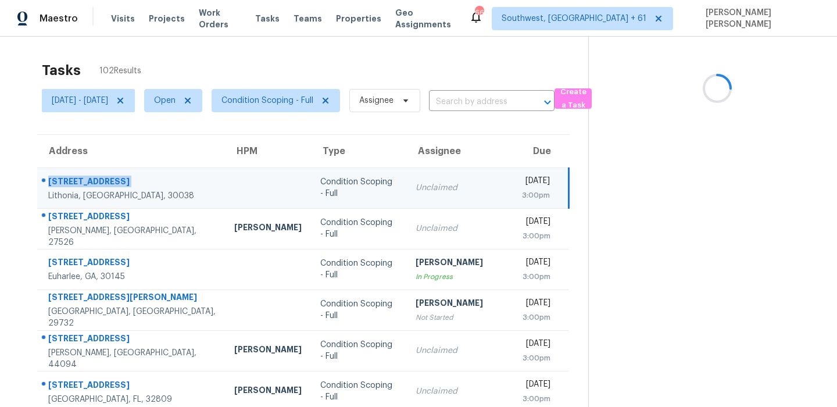
click at [87, 176] on div "4016 Crossvale Rd" at bounding box center [131, 183] width 167 height 15
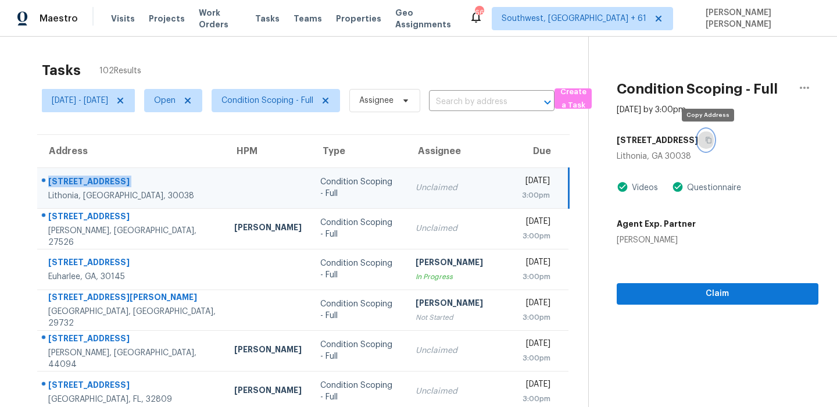
click at [704, 139] on button "button" at bounding box center [706, 140] width 16 height 21
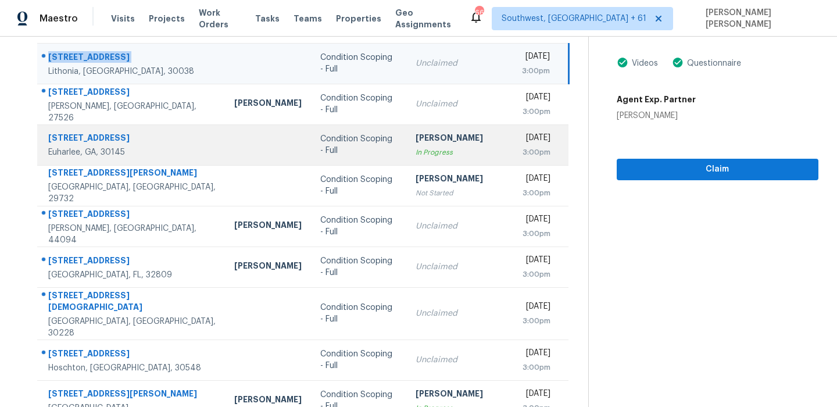
scroll to position [111, 0]
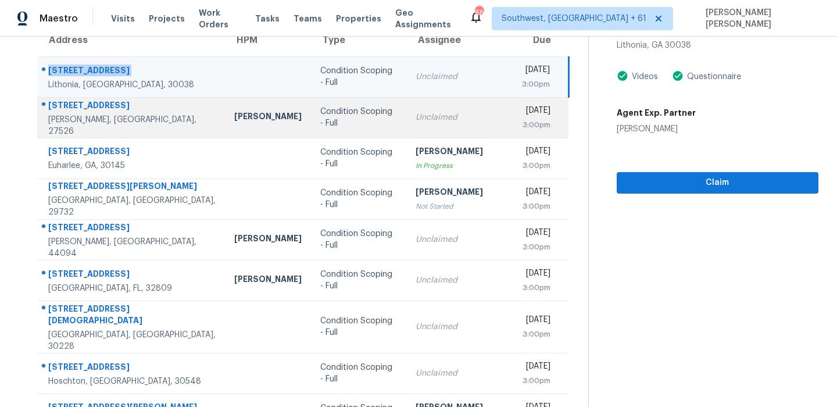
click at [95, 112] on div "506 Donnegal Farm Dr" at bounding box center [131, 106] width 167 height 15
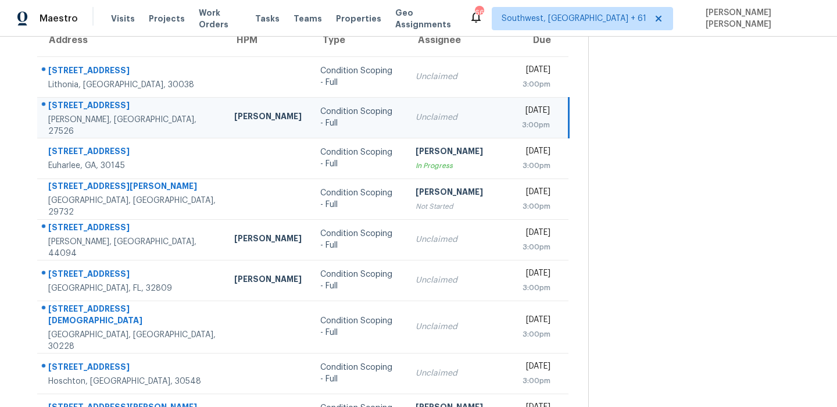
click at [95, 112] on div "506 Donnegal Farm Dr" at bounding box center [131, 106] width 167 height 15
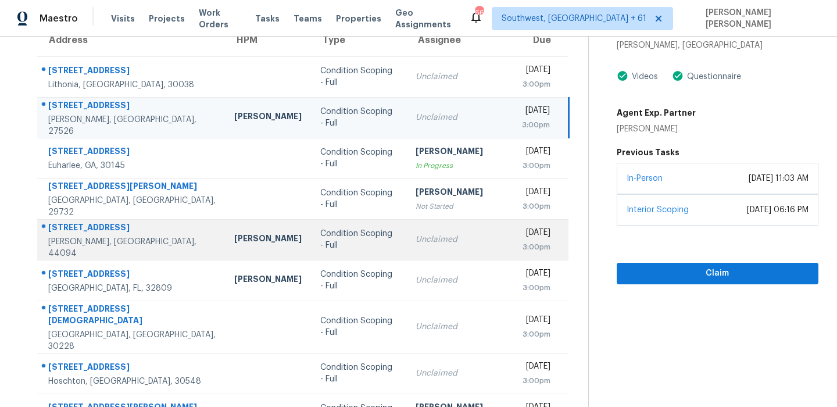
click at [87, 235] on div "38107 Hastings Ave" at bounding box center [131, 229] width 167 height 15
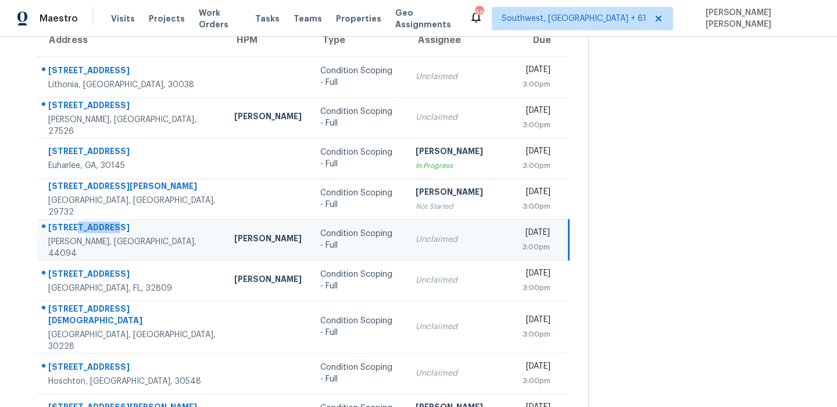
click at [87, 235] on div "38107 Hastings Ave" at bounding box center [131, 229] width 167 height 15
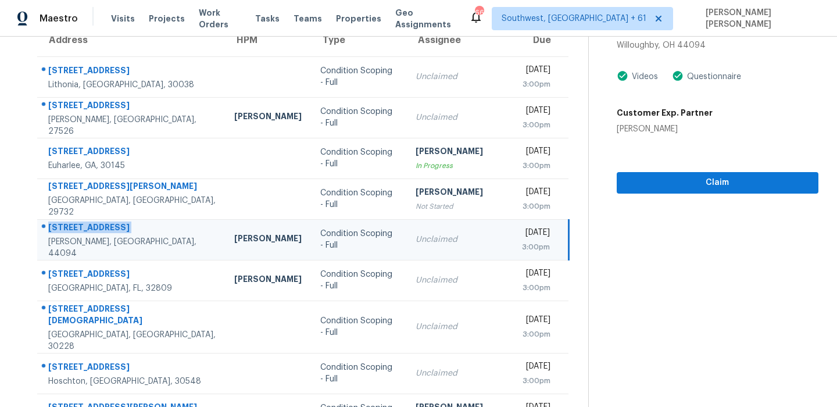
scroll to position [198, 0]
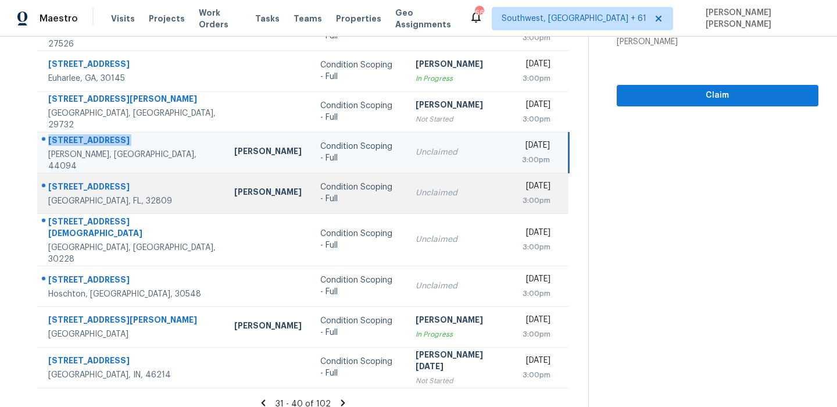
click at [100, 188] on div "840 Plato Ave" at bounding box center [131, 188] width 167 height 15
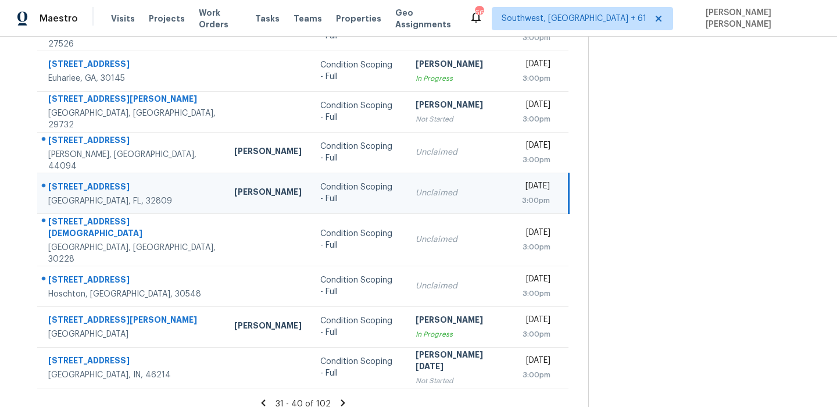
click at [100, 188] on div "840 Plato Ave" at bounding box center [131, 188] width 167 height 15
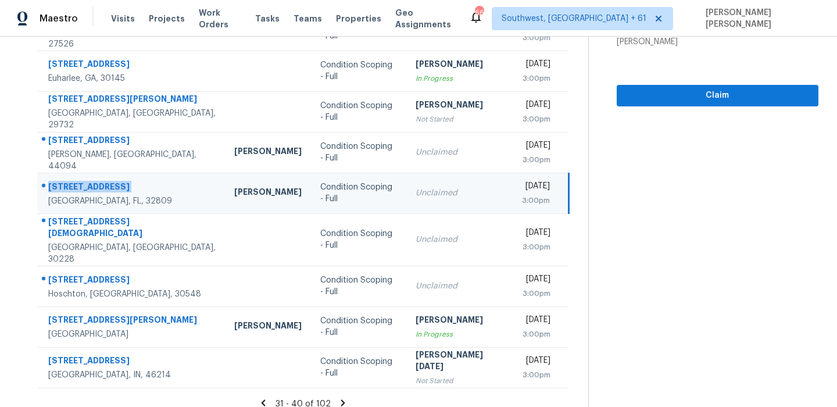
scroll to position [0, 0]
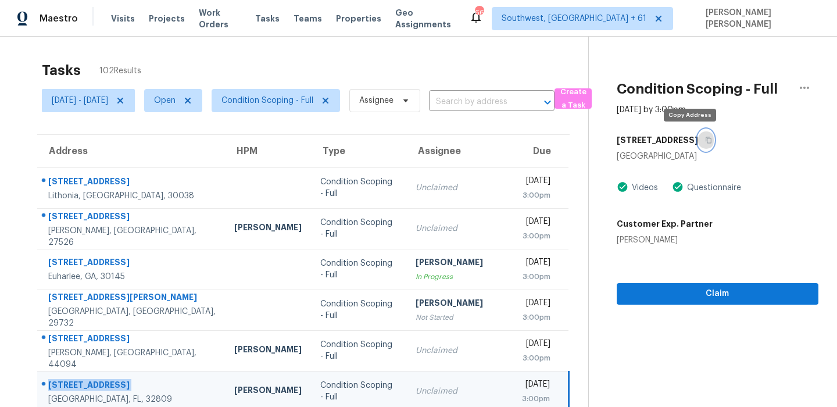
click at [698, 146] on button "button" at bounding box center [706, 140] width 16 height 21
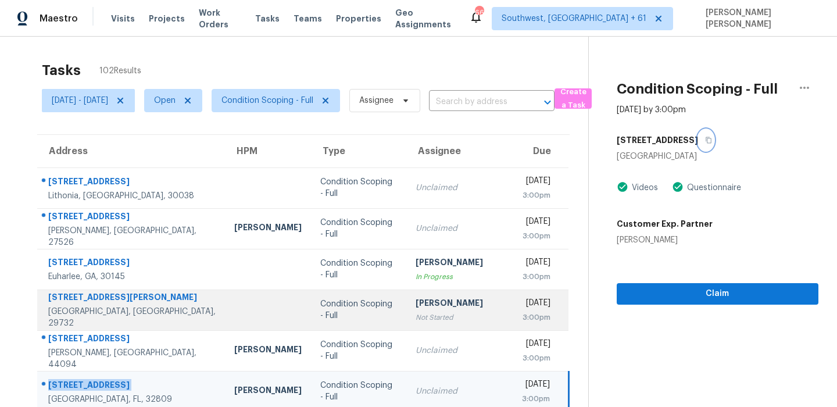
scroll to position [198, 0]
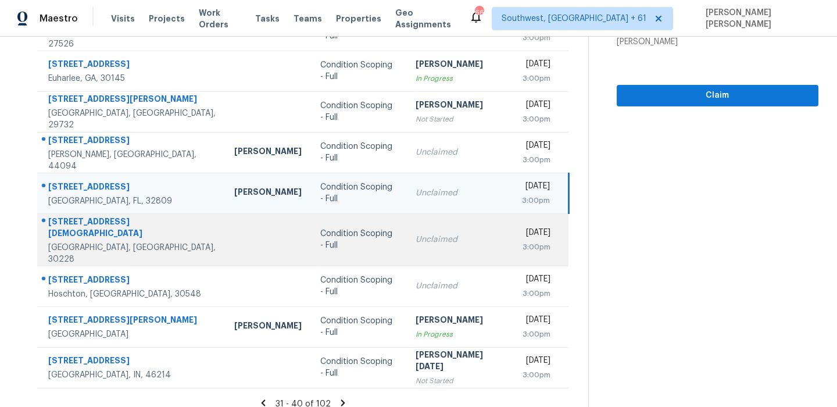
click at [95, 224] on div "2275 Church St" at bounding box center [131, 229] width 167 height 26
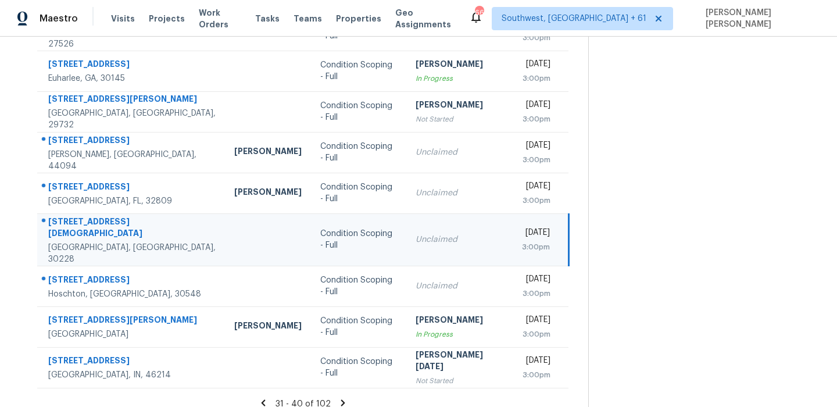
click at [95, 224] on div "2275 Church St" at bounding box center [131, 229] width 167 height 26
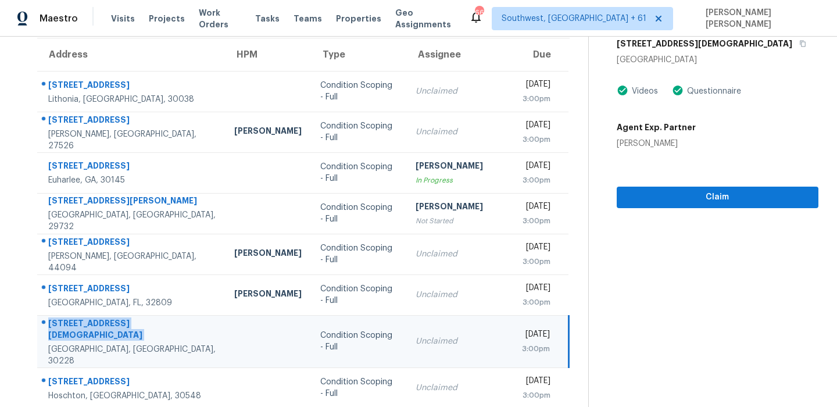
scroll to position [0, 0]
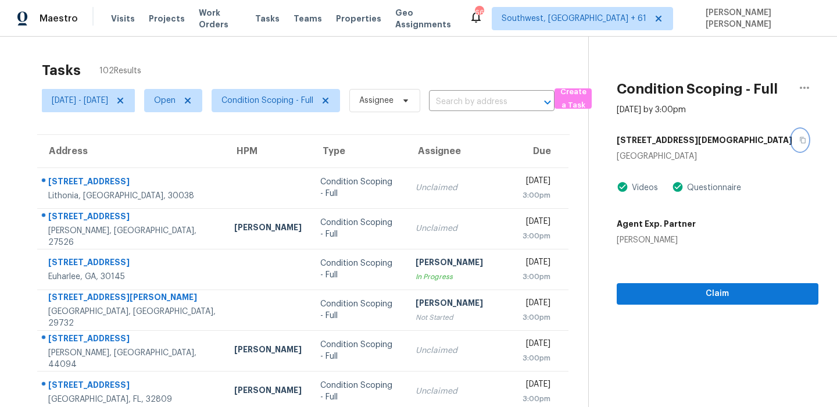
click at [793, 137] on button "button" at bounding box center [801, 140] width 16 height 21
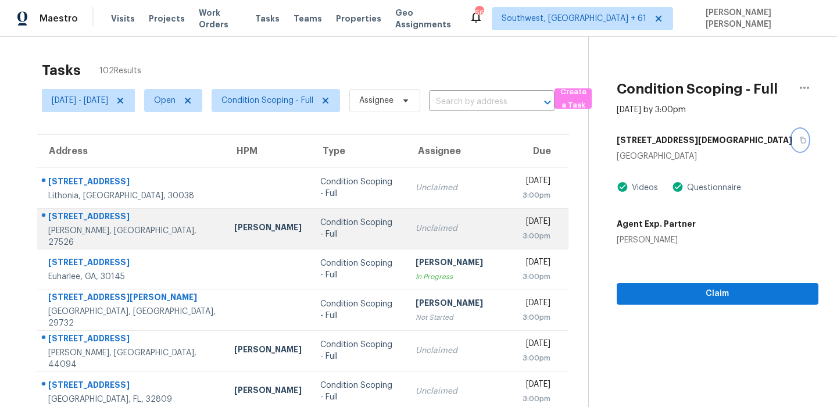
scroll to position [198, 0]
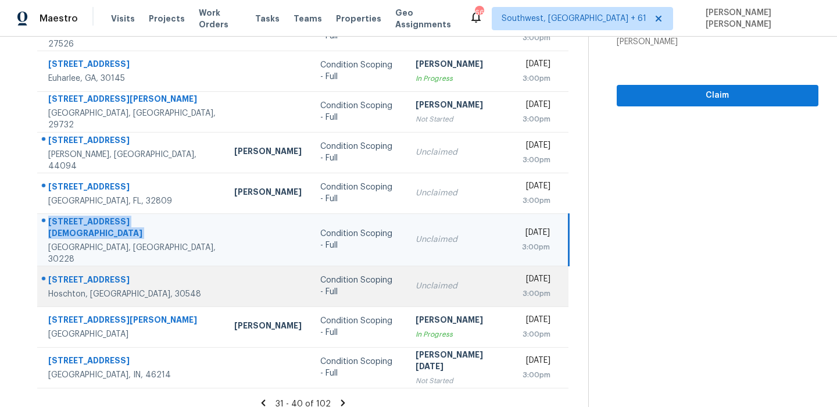
click at [117, 266] on td "256 Salt Lake Ln Hoschton, GA, 30548" at bounding box center [131, 286] width 188 height 41
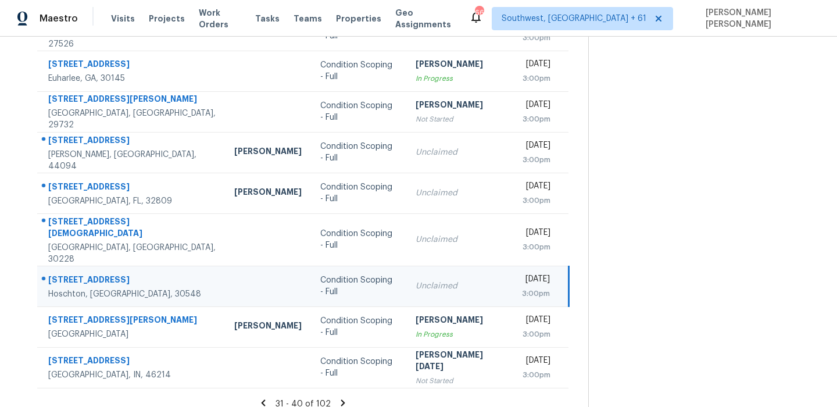
click at [117, 266] on td "256 Salt Lake Ln Hoschton, GA, 30548" at bounding box center [131, 286] width 188 height 41
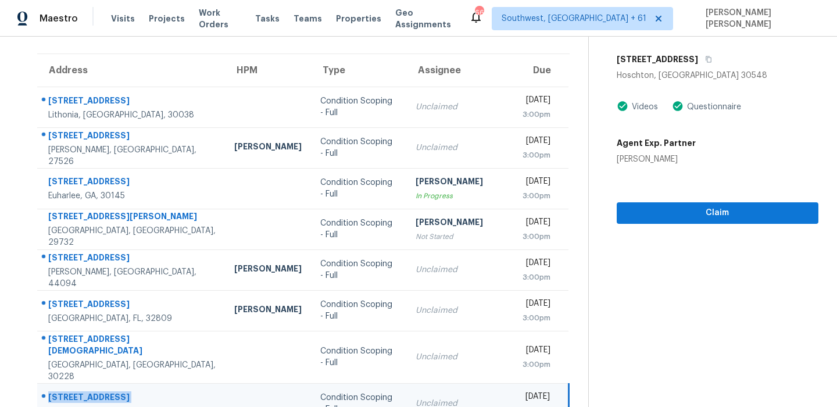
scroll to position [0, 0]
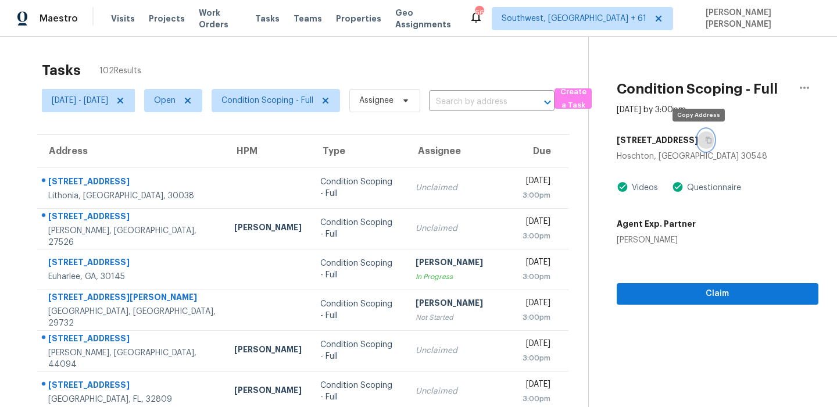
click at [705, 138] on icon "button" at bounding box center [708, 140] width 7 height 7
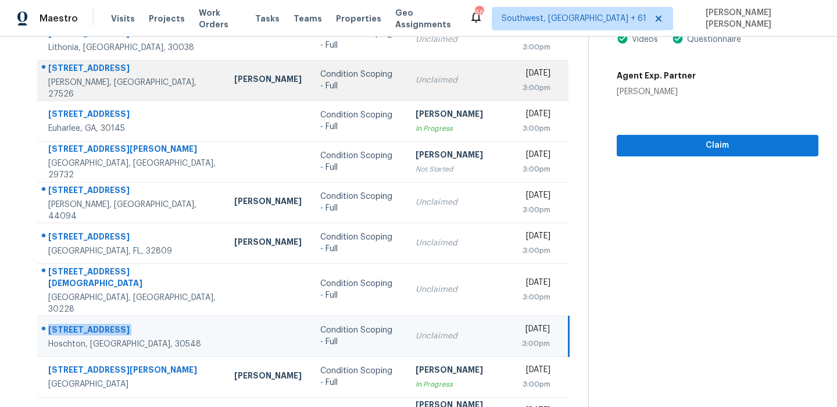
scroll to position [198, 0]
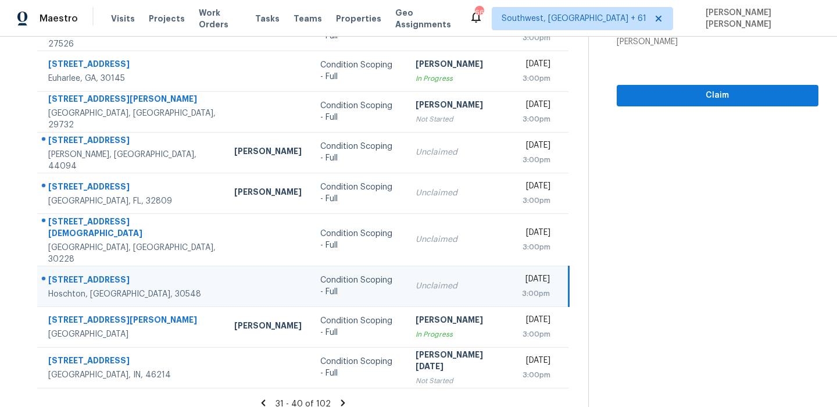
click at [348, 398] on icon at bounding box center [343, 403] width 10 height 10
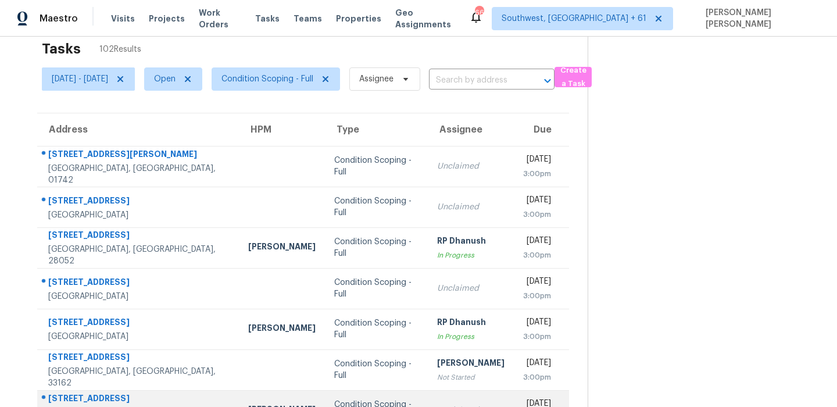
scroll to position [0, 0]
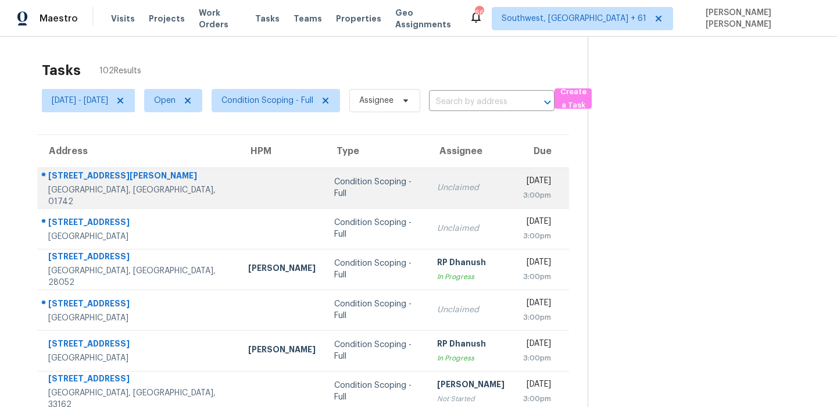
click at [132, 184] on div "113 Jennie Dugan Rd" at bounding box center [138, 177] width 181 height 15
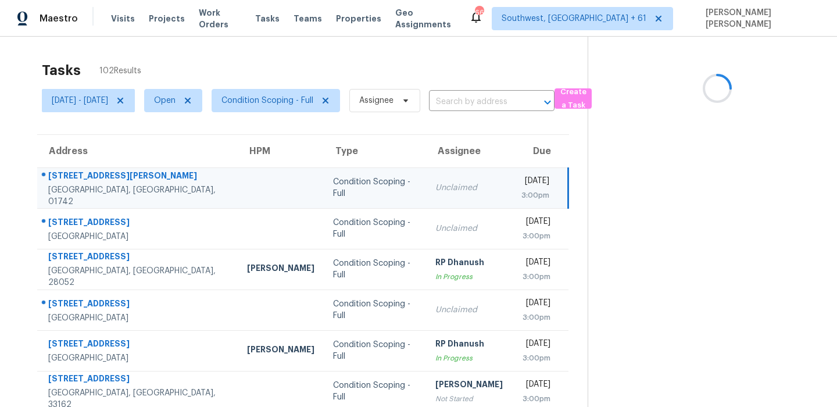
click at [132, 184] on div "113 Jennie Dugan Rd" at bounding box center [138, 177] width 180 height 15
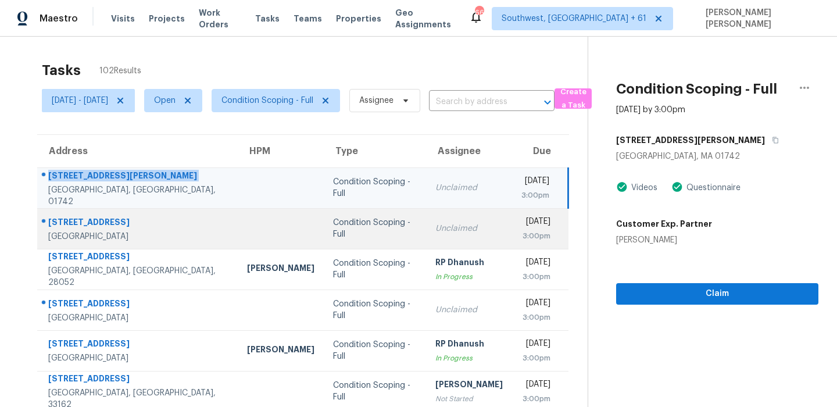
click at [98, 210] on td "405 Meadow Bridge Dr Rochester Hills, MI, 48307" at bounding box center [137, 228] width 201 height 41
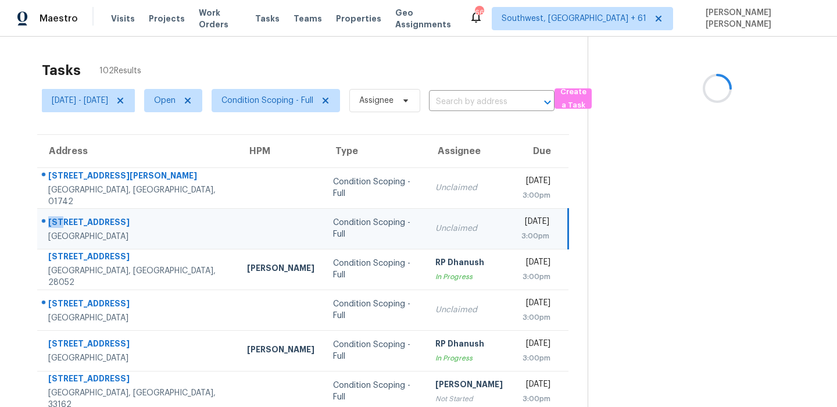
click at [98, 210] on td "405 Meadow Bridge Dr Rochester Hills, MI, 48307" at bounding box center [137, 228] width 201 height 41
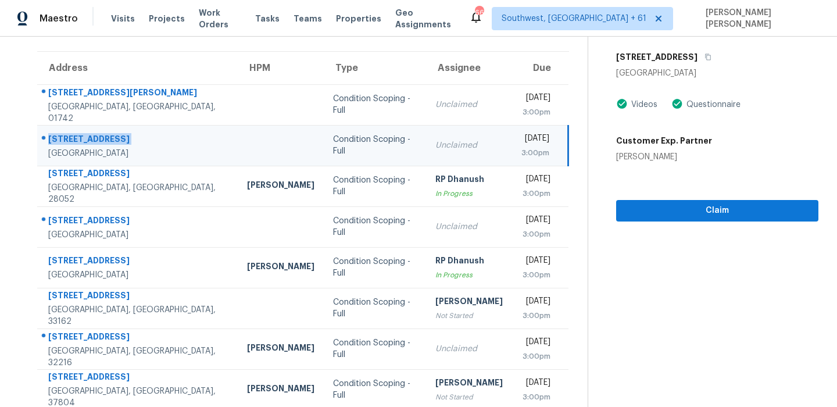
scroll to position [106, 0]
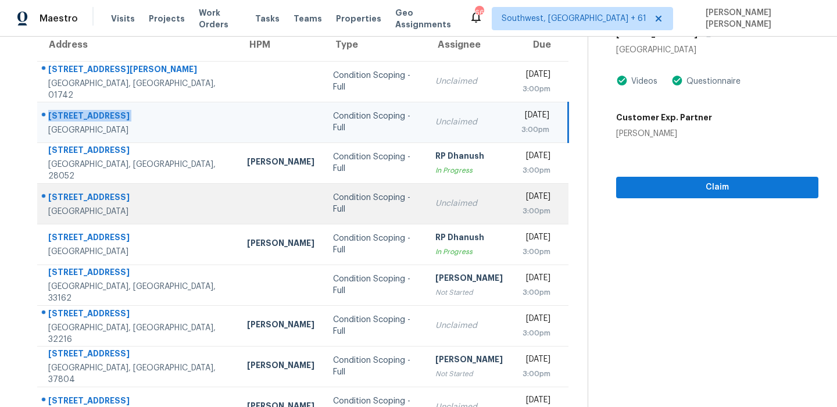
click at [112, 199] on div "3639 Lake Estates Way" at bounding box center [138, 198] width 180 height 15
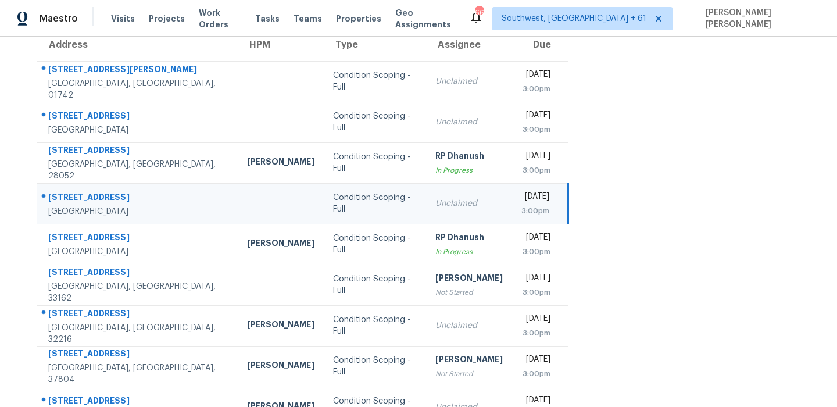
click at [112, 199] on div "3639 Lake Estates Way" at bounding box center [138, 198] width 180 height 15
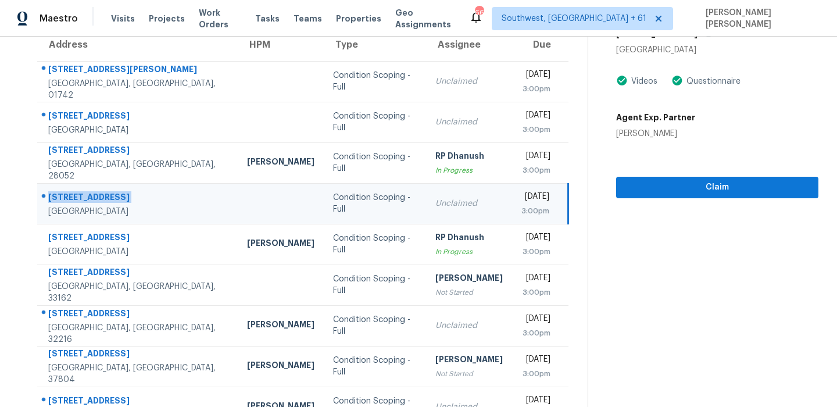
scroll to position [0, 0]
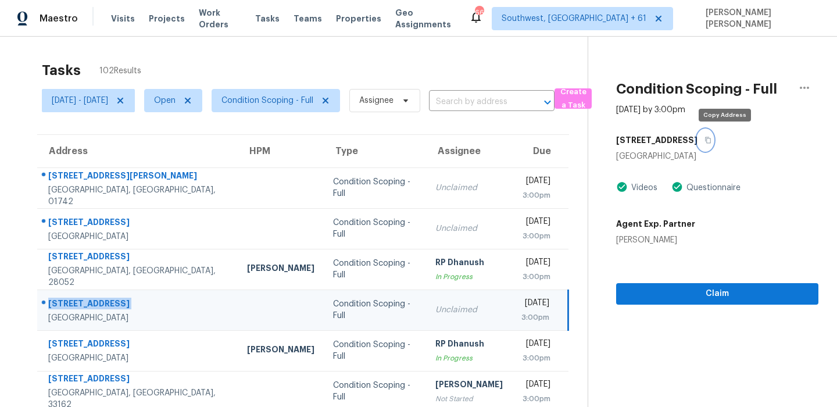
click at [713, 140] on button "button" at bounding box center [706, 140] width 16 height 21
click at [712, 140] on icon "button" at bounding box center [708, 140] width 7 height 7
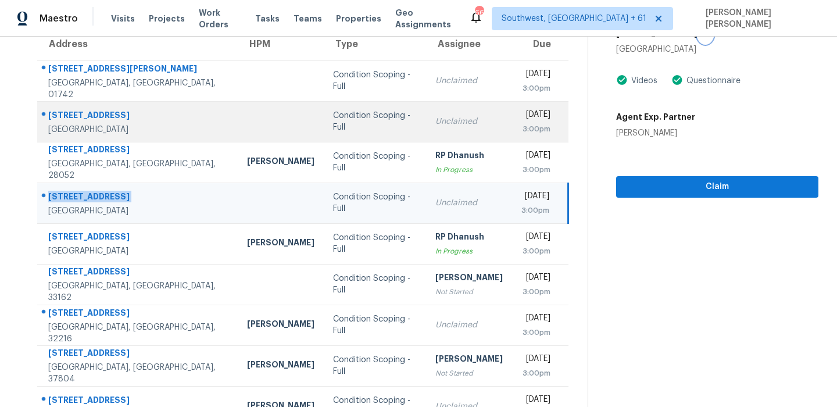
scroll to position [198, 0]
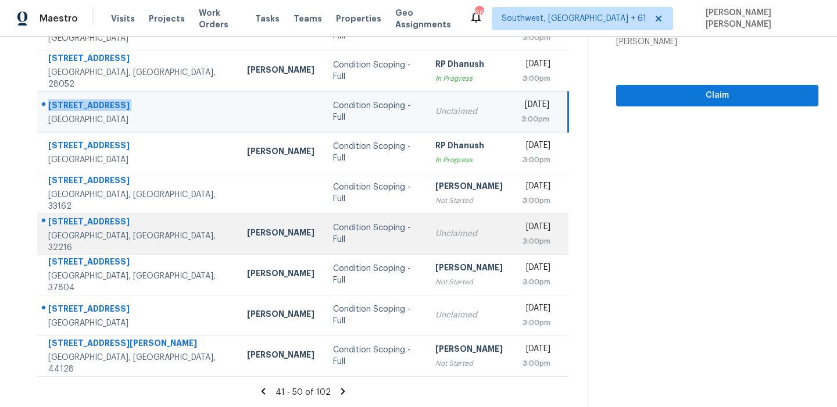
click at [93, 224] on div "7065 Holiday Hill Ct" at bounding box center [138, 223] width 180 height 15
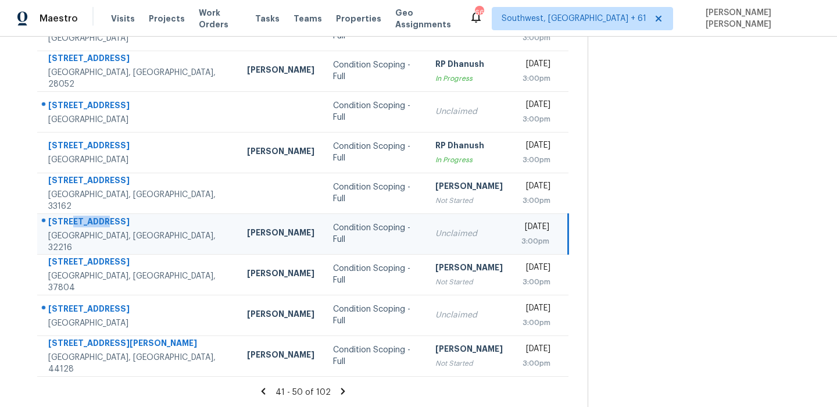
click at [93, 224] on div "7065 Holiday Hill Ct" at bounding box center [138, 223] width 180 height 15
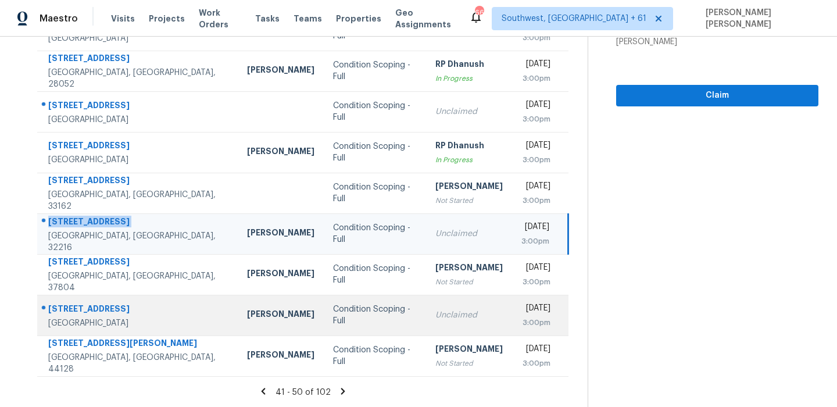
click at [92, 308] on div "5856 Mallard Dr" at bounding box center [138, 310] width 180 height 15
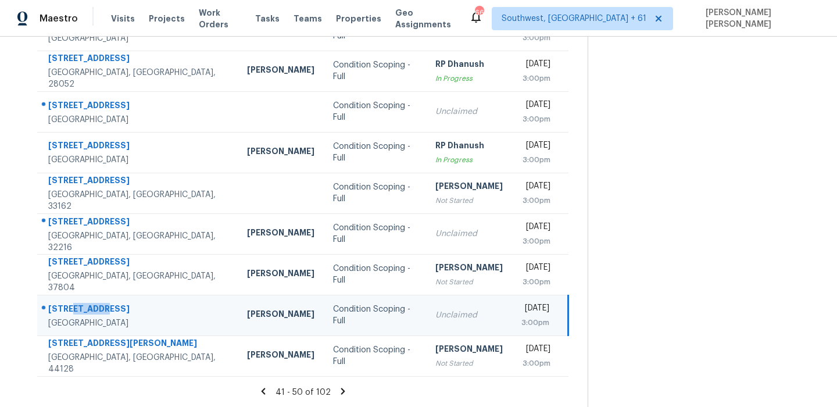
click at [92, 308] on div "5856 Mallard Dr" at bounding box center [138, 310] width 180 height 15
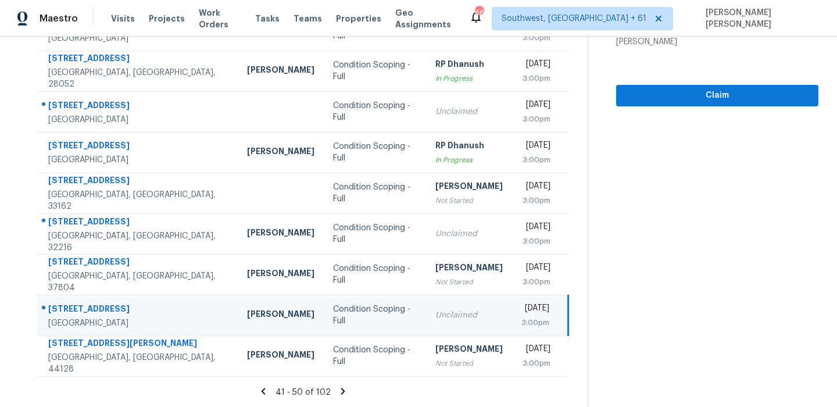
click at [346, 393] on icon at bounding box center [343, 391] width 10 height 10
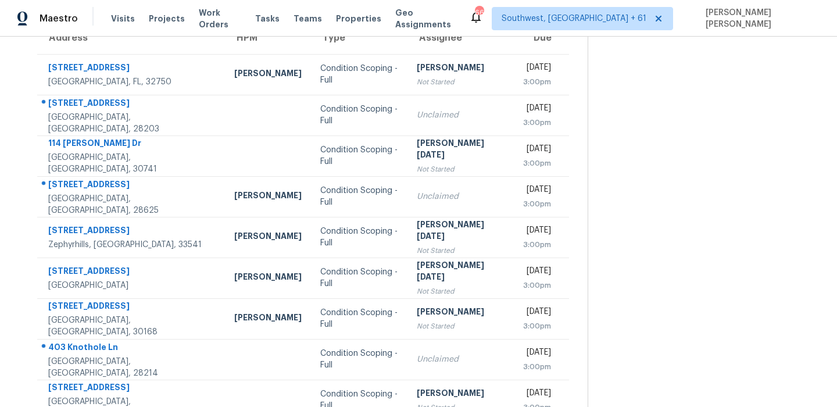
scroll to position [0, 0]
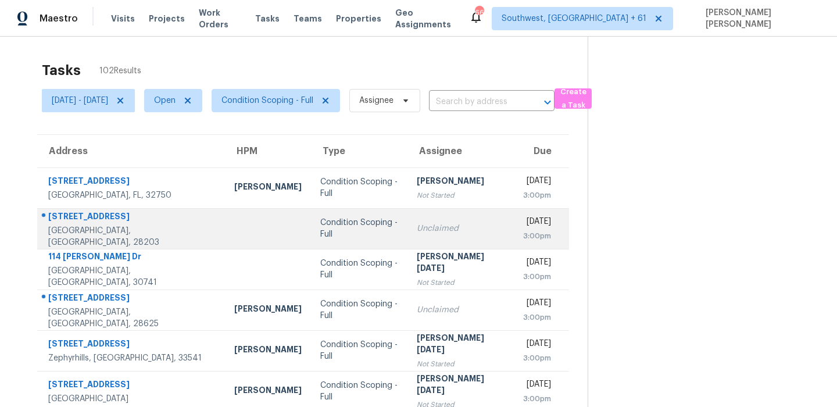
click at [129, 222] on div "501 Olmsted Park Pl Apt H" at bounding box center [131, 217] width 167 height 15
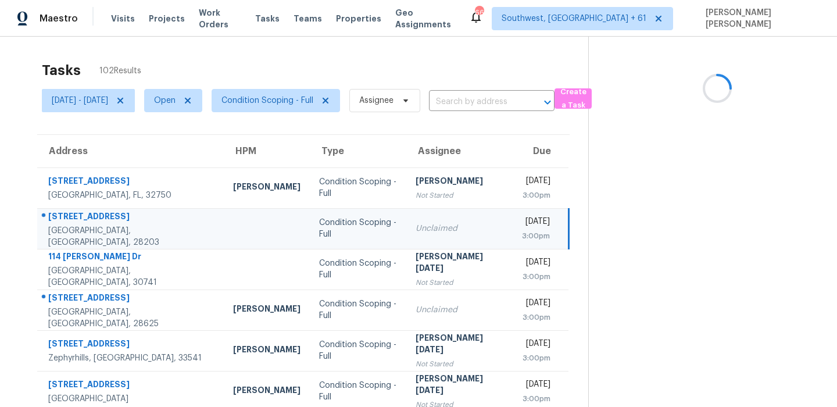
click at [129, 222] on div "501 Olmsted Park Pl Apt H" at bounding box center [131, 217] width 166 height 15
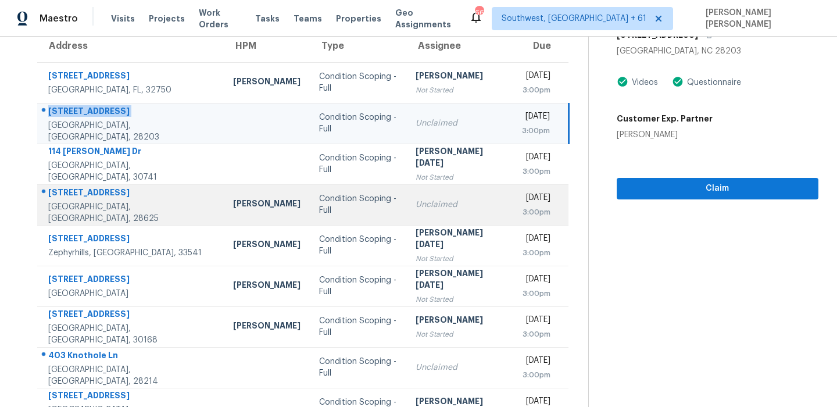
scroll to position [106, 0]
click at [115, 198] on div "103 Oaklawn Rd" at bounding box center [131, 193] width 166 height 15
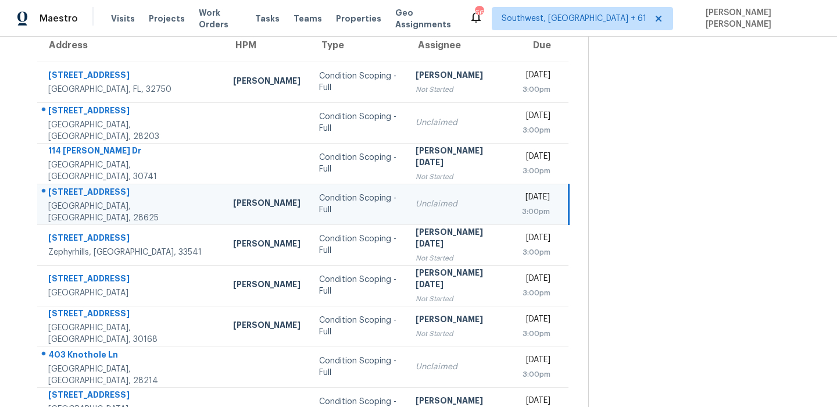
click at [115, 198] on div "103 Oaklawn Rd" at bounding box center [131, 193] width 166 height 15
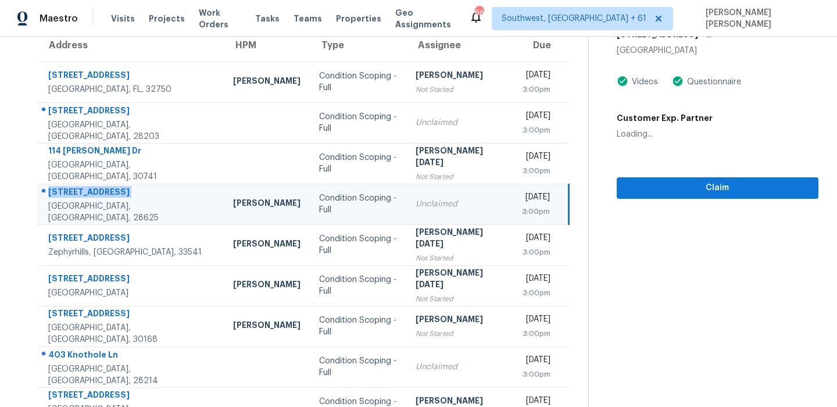
click at [115, 198] on div "103 Oaklawn Rd" at bounding box center [131, 193] width 166 height 15
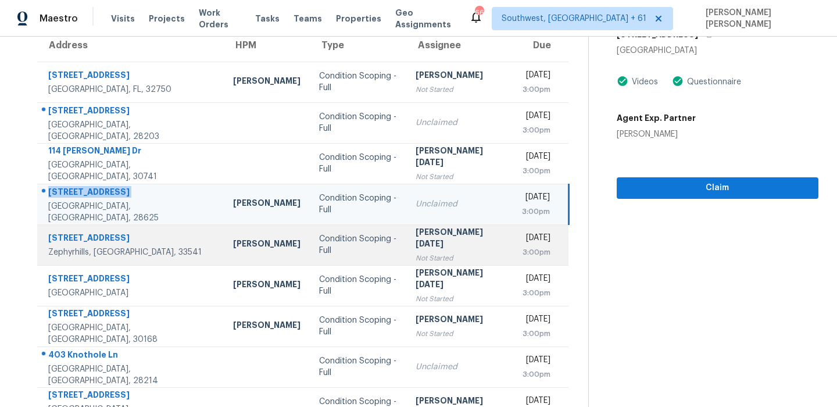
scroll to position [198, 0]
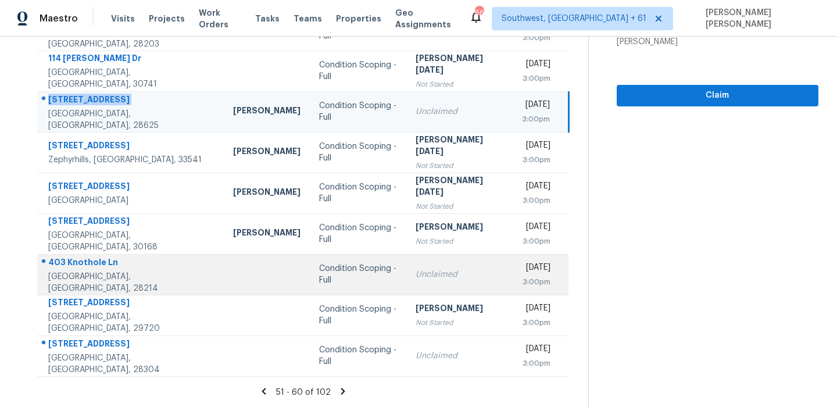
click at [92, 266] on div "403 Knothole Ln" at bounding box center [131, 263] width 166 height 15
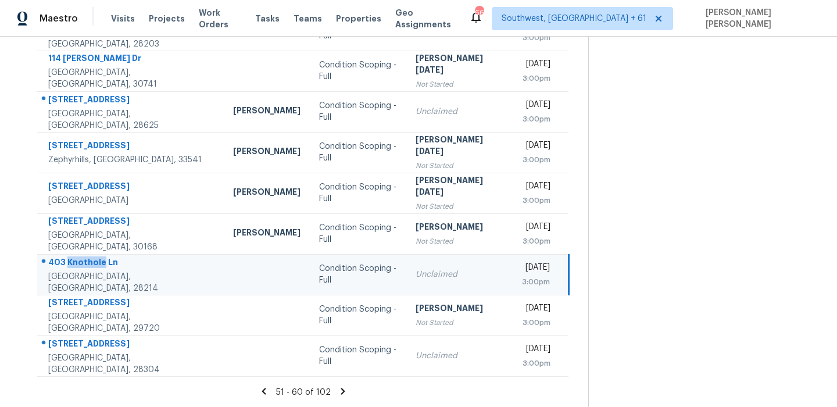
click at [92, 266] on div "403 Knothole Ln" at bounding box center [131, 263] width 166 height 15
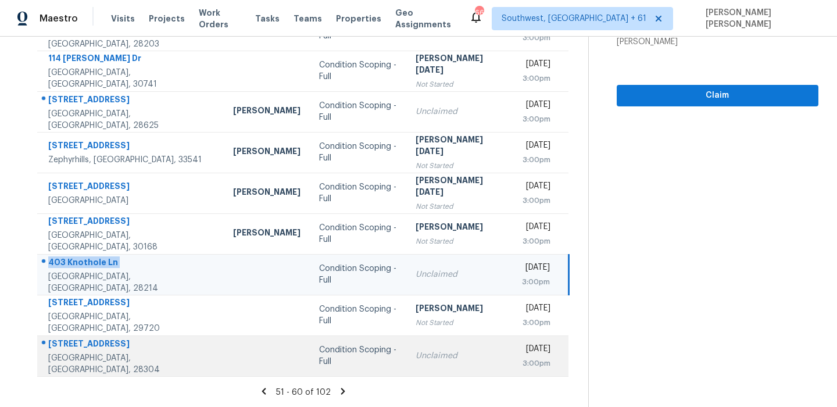
click at [97, 347] on div "2589 Edmonton Rd" at bounding box center [131, 345] width 166 height 15
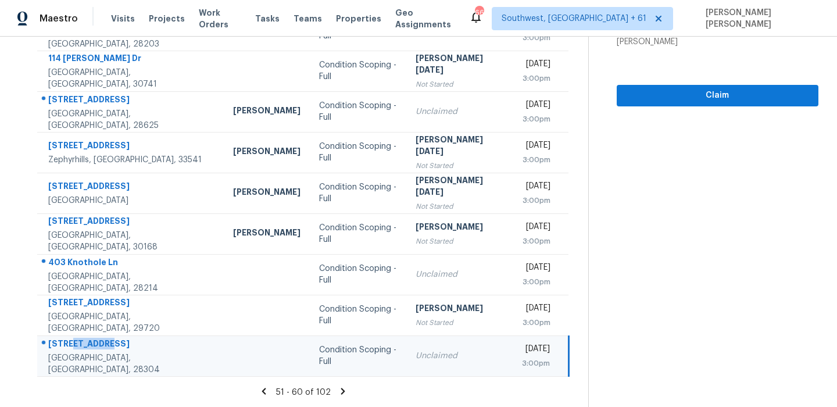
click at [97, 347] on div "2589 Edmonton Rd" at bounding box center [131, 345] width 166 height 15
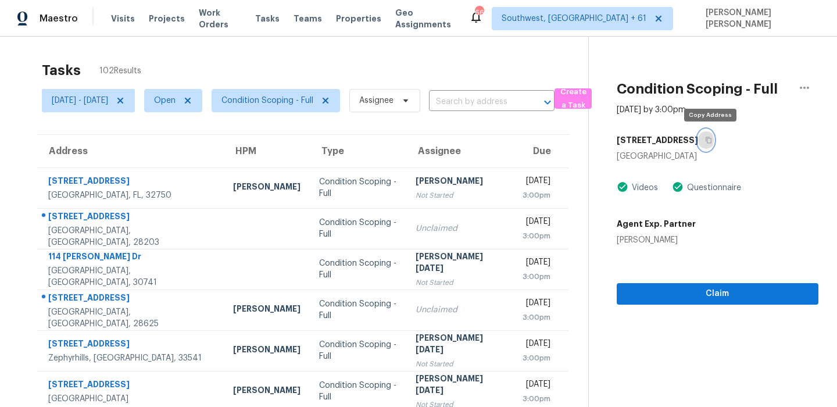
click at [709, 141] on icon "button" at bounding box center [708, 140] width 7 height 7
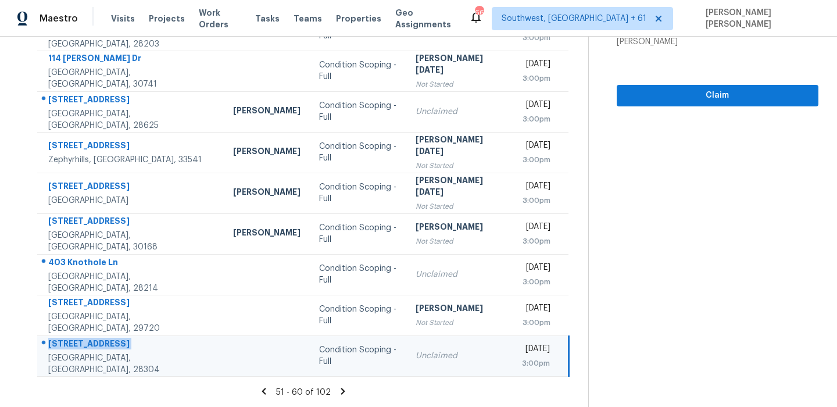
click at [345, 393] on icon at bounding box center [343, 391] width 4 height 6
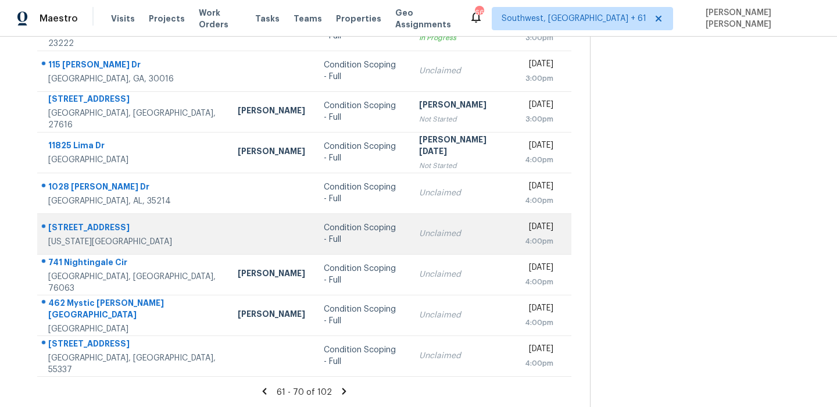
scroll to position [0, 0]
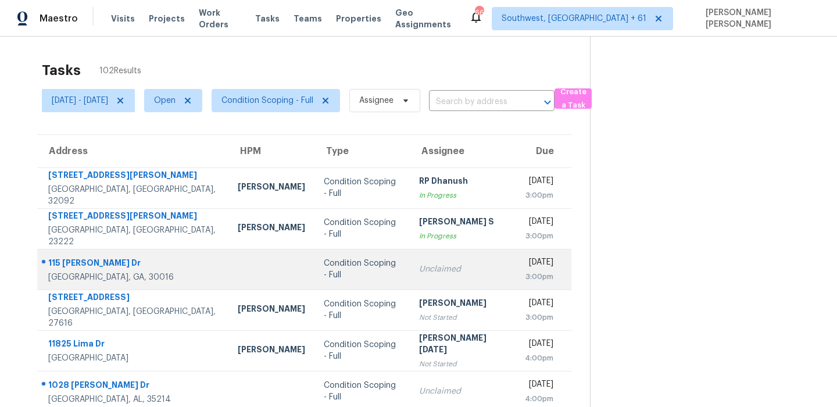
click at [83, 263] on div "115 Heyman Dr" at bounding box center [133, 264] width 171 height 15
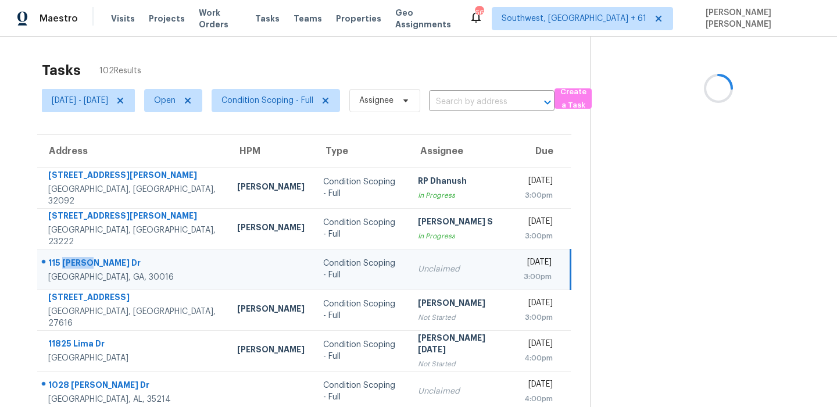
click at [83, 263] on div "115 Heyman Dr" at bounding box center [133, 264] width 170 height 15
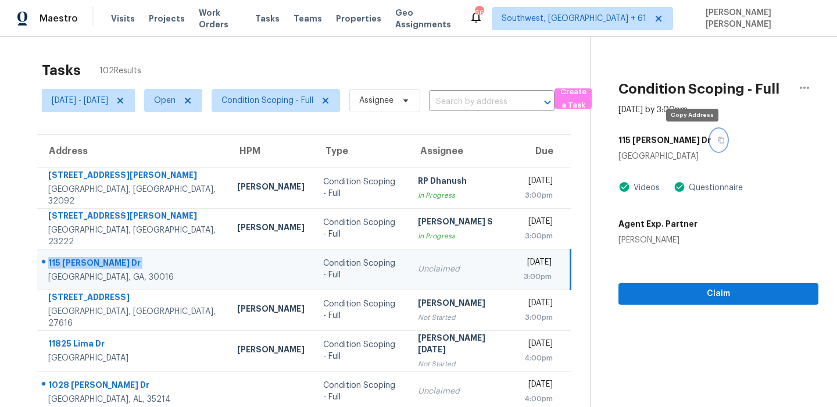
click at [718, 138] on icon "button" at bounding box center [721, 140] width 7 height 7
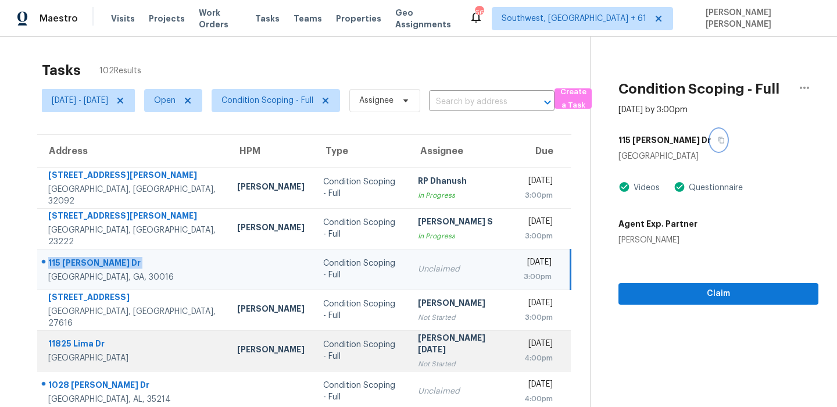
scroll to position [198, 0]
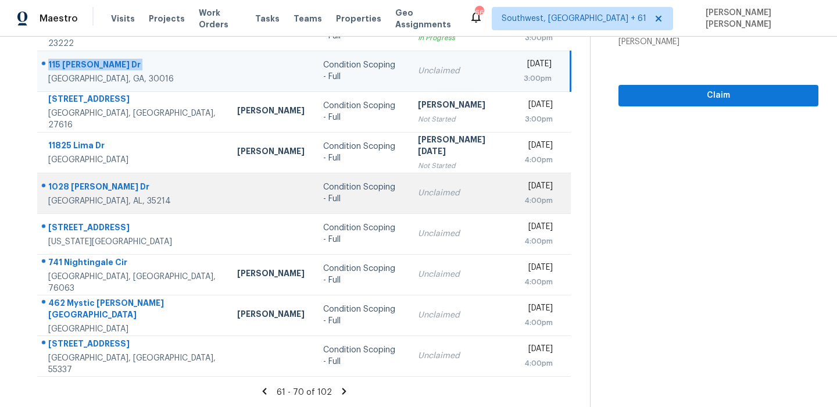
click at [83, 181] on div "1028 Delaney Dr" at bounding box center [133, 188] width 170 height 15
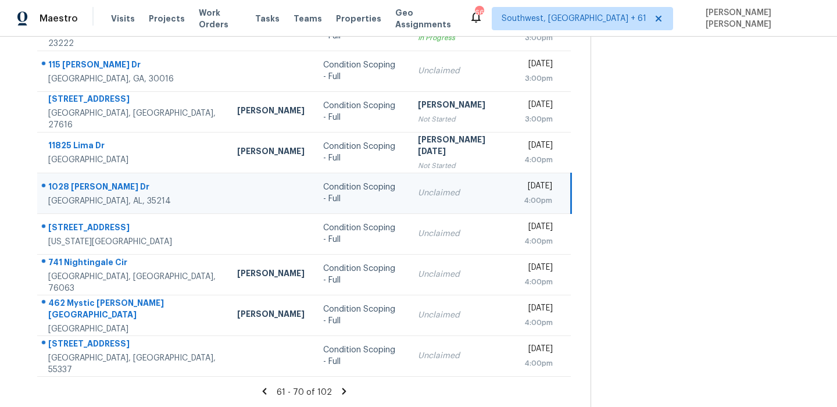
click at [83, 181] on div "1028 Delaney Dr" at bounding box center [133, 188] width 170 height 15
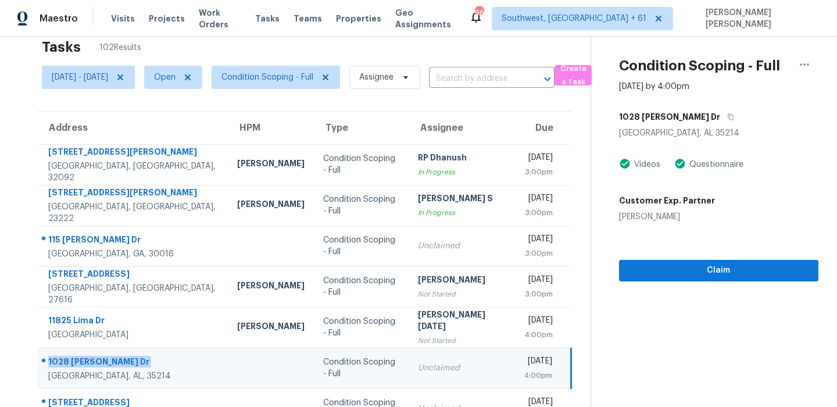
scroll to position [2, 0]
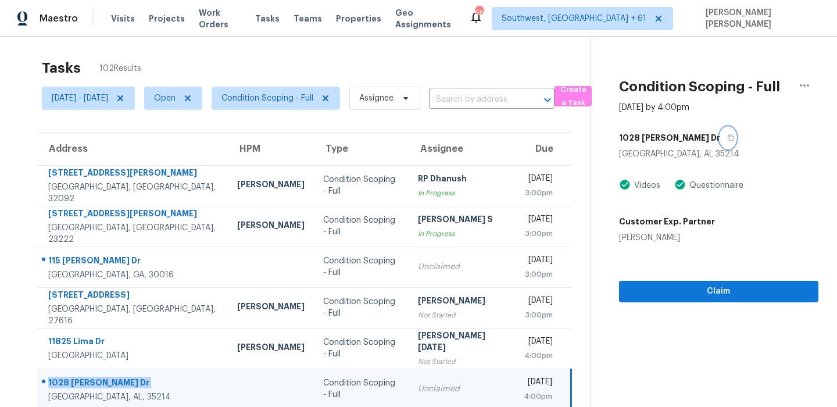
click at [728, 138] on icon "button" at bounding box center [731, 138] width 6 height 6
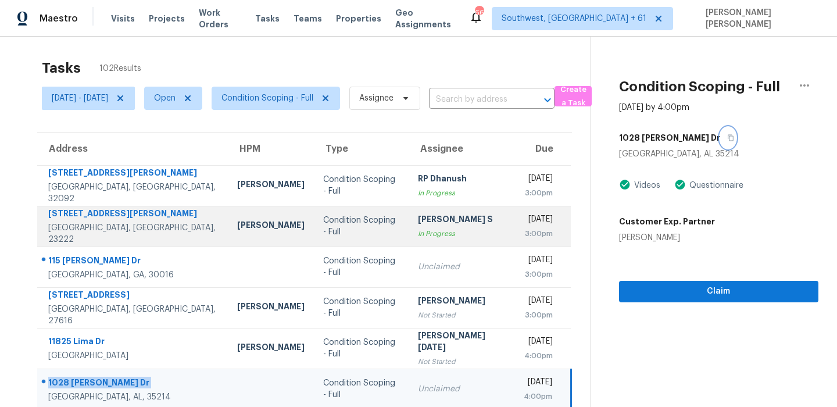
scroll to position [198, 0]
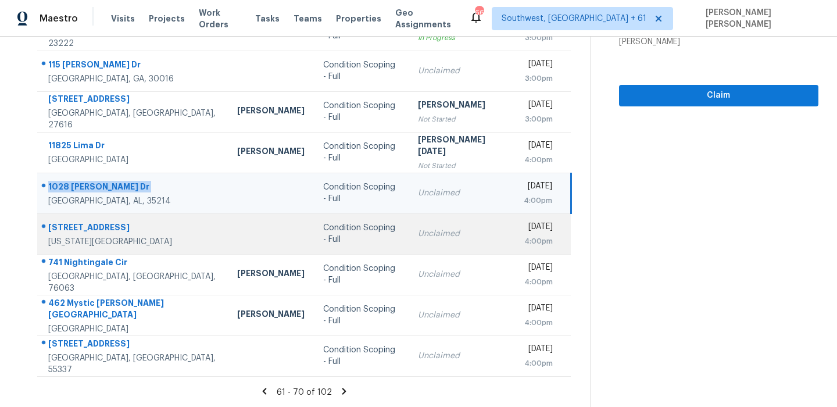
click at [61, 227] on div "11301 Windmill Pl" at bounding box center [133, 229] width 170 height 15
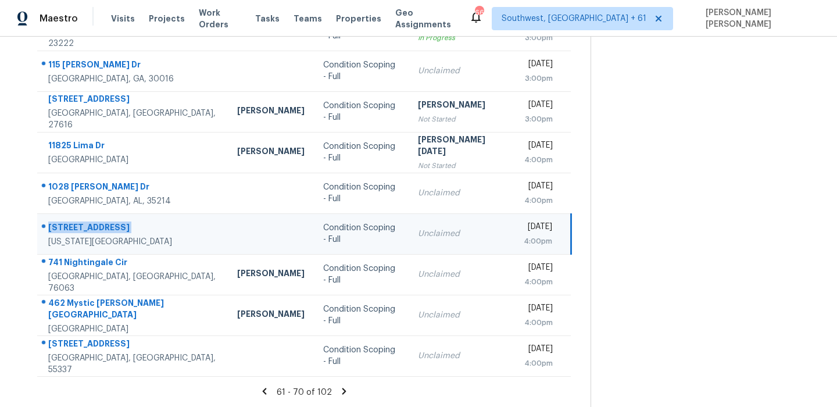
click at [61, 227] on div "11301 Windmill Pl" at bounding box center [133, 229] width 170 height 15
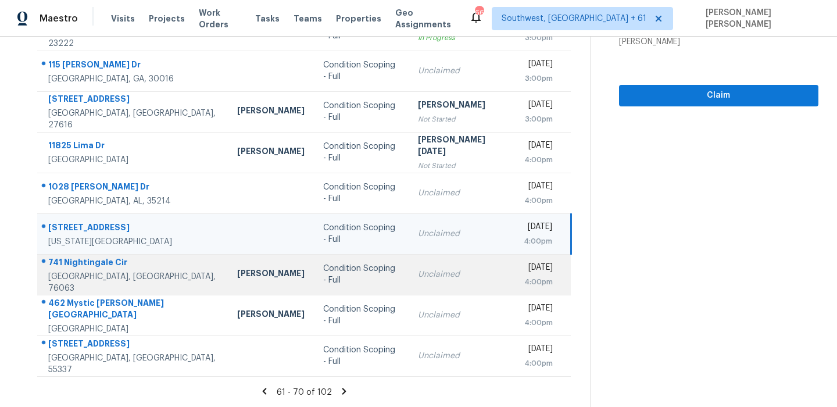
click at [85, 267] on div "741 Nightingale Cir" at bounding box center [133, 263] width 170 height 15
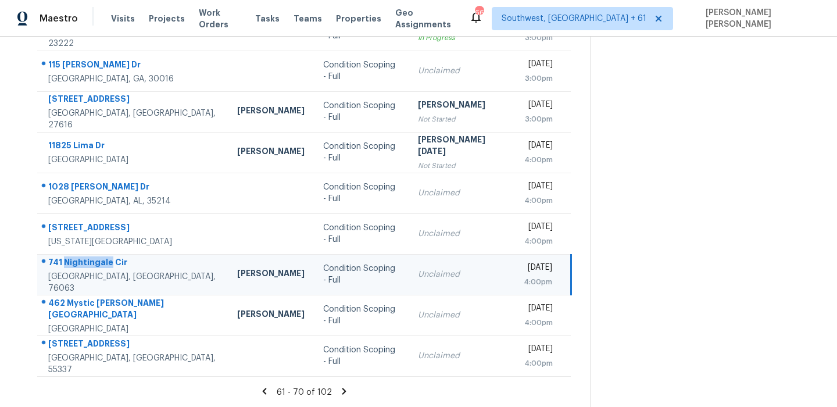
click at [85, 267] on div "741 Nightingale Cir" at bounding box center [133, 263] width 170 height 15
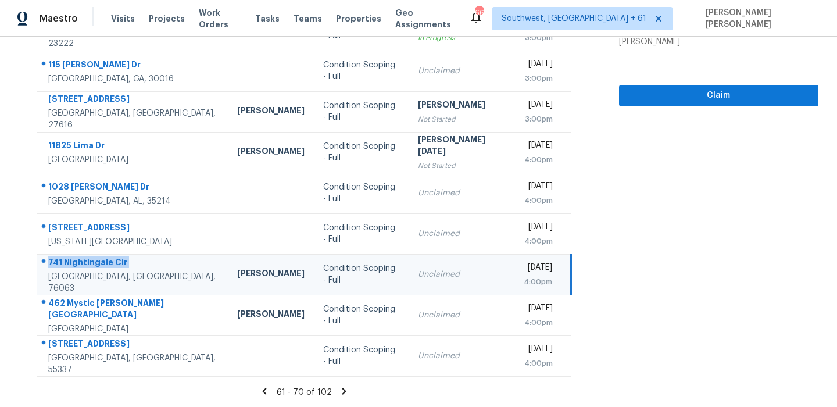
scroll to position [0, 0]
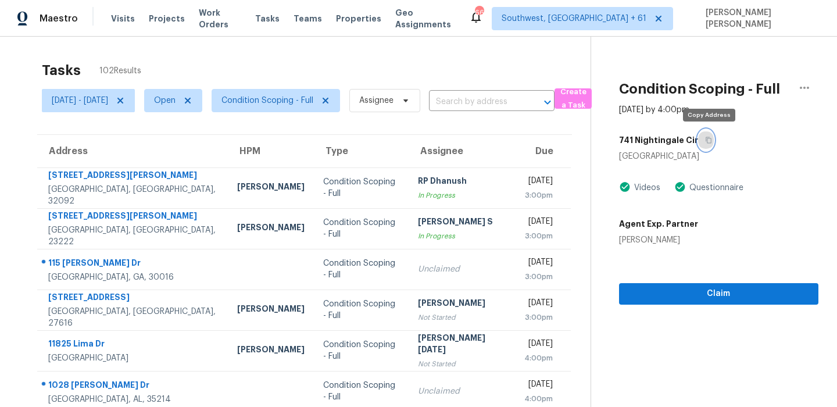
click at [714, 137] on button "button" at bounding box center [706, 140] width 16 height 21
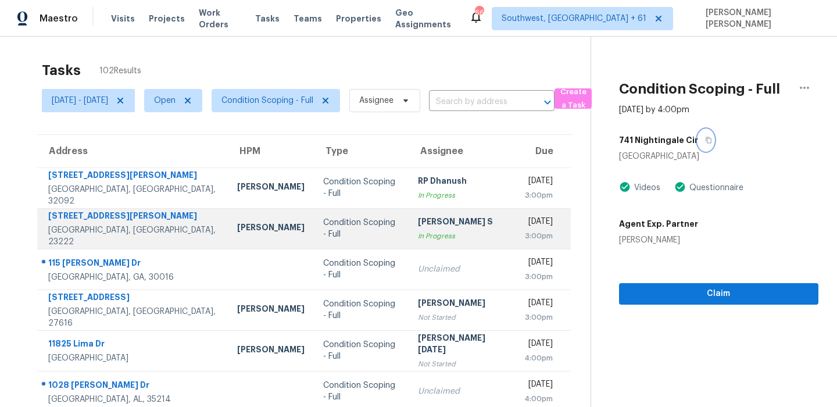
scroll to position [198, 0]
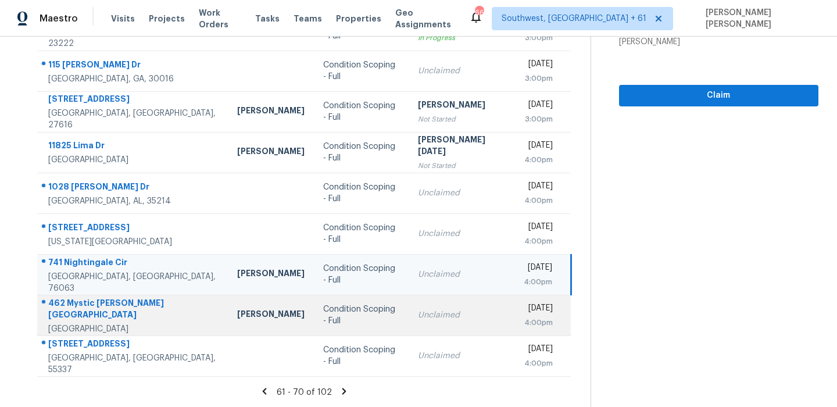
click at [109, 301] on td "462 Mystic Glen Loop Kingwood, TX, 77339" at bounding box center [132, 315] width 191 height 41
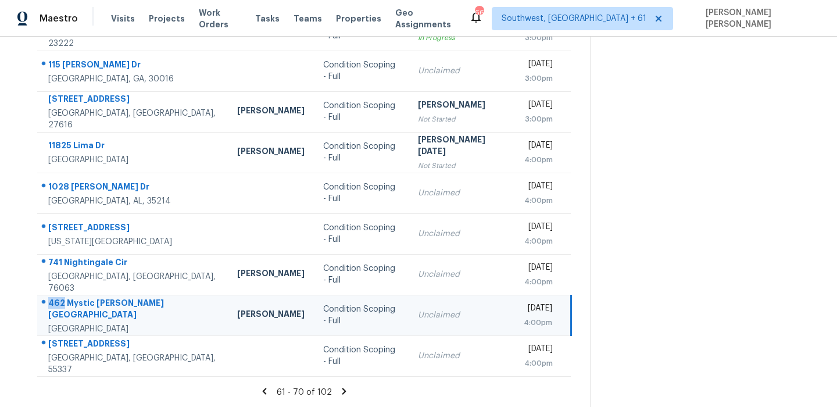
click at [109, 301] on td "462 Mystic Glen Loop Kingwood, TX, 77339" at bounding box center [132, 315] width 191 height 41
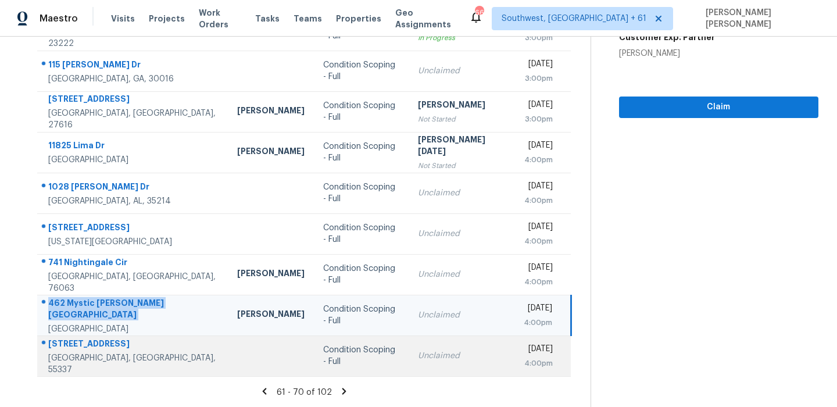
click at [102, 343] on div "12265 17th Ave S" at bounding box center [133, 345] width 170 height 15
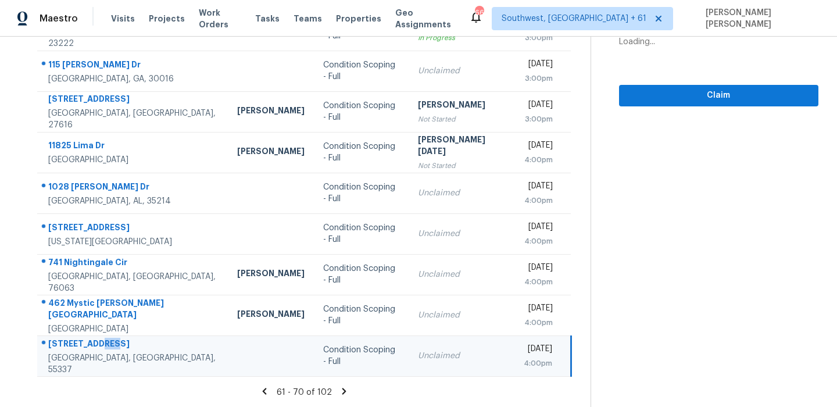
click at [102, 343] on div "12265 17th Ave S" at bounding box center [133, 345] width 170 height 15
click at [345, 394] on icon at bounding box center [344, 391] width 10 height 10
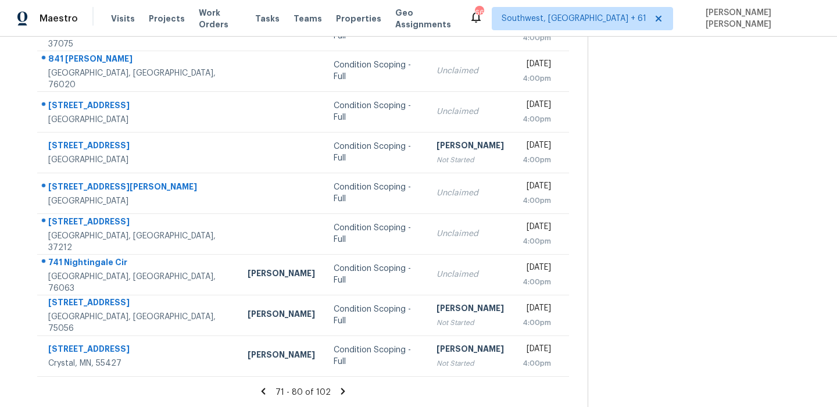
scroll to position [0, 0]
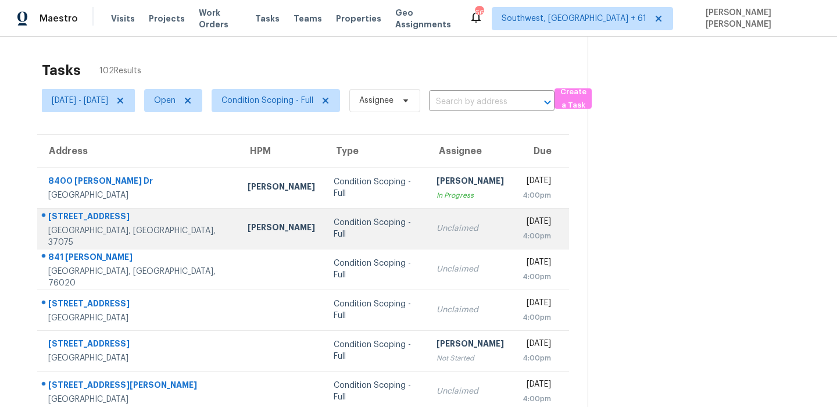
click at [83, 210] on td "116 Cheyenne Dr Hendersonville, TN, 37075" at bounding box center [137, 228] width 201 height 41
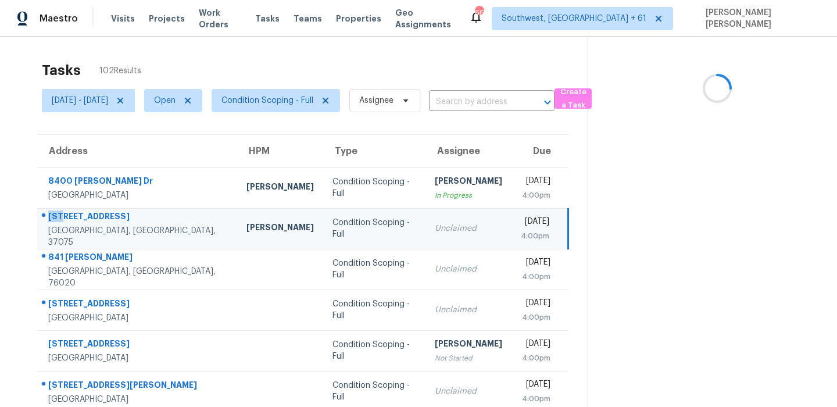
click at [83, 210] on td "116 Cheyenne Dr Hendersonville, TN, 37075" at bounding box center [137, 228] width 200 height 41
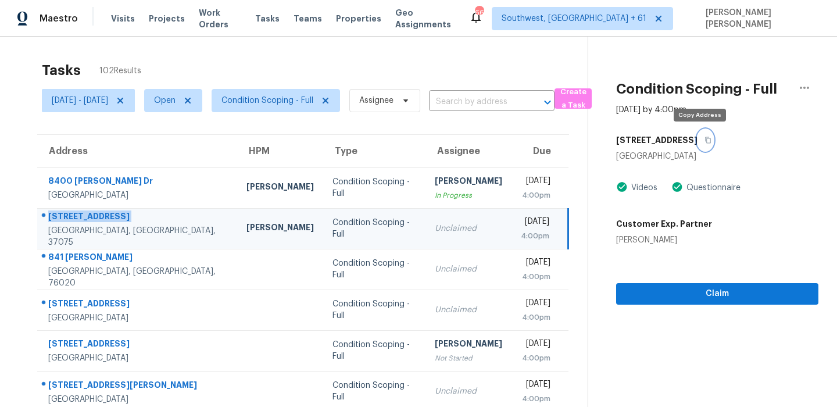
click at [700, 146] on button "button" at bounding box center [706, 140] width 16 height 21
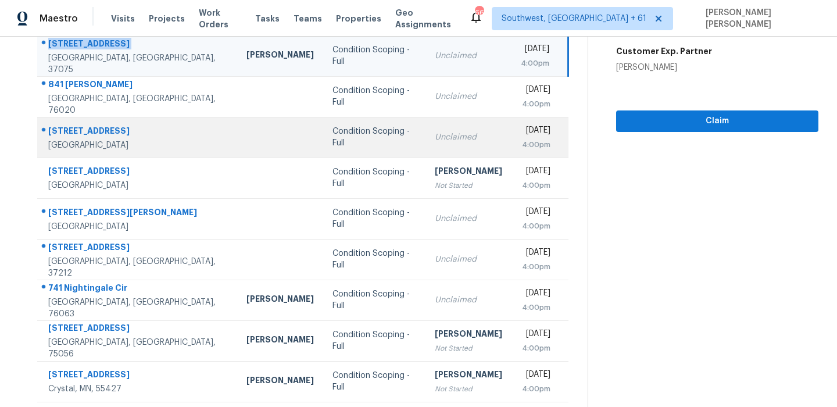
scroll to position [143, 0]
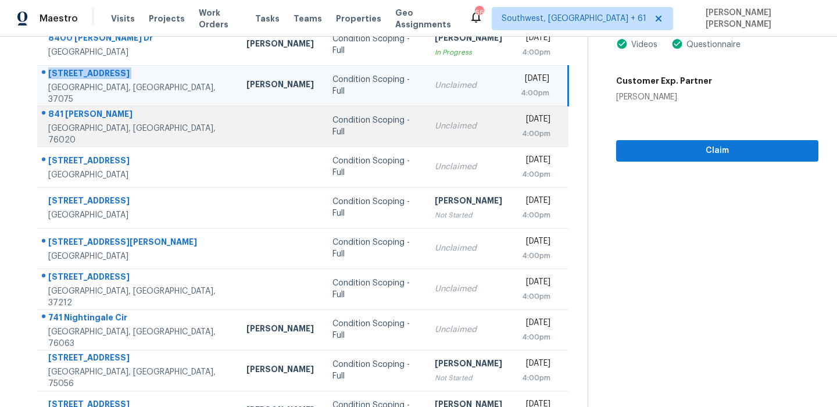
click at [88, 127] on div "Azle, TX, 76020" at bounding box center [138, 134] width 180 height 23
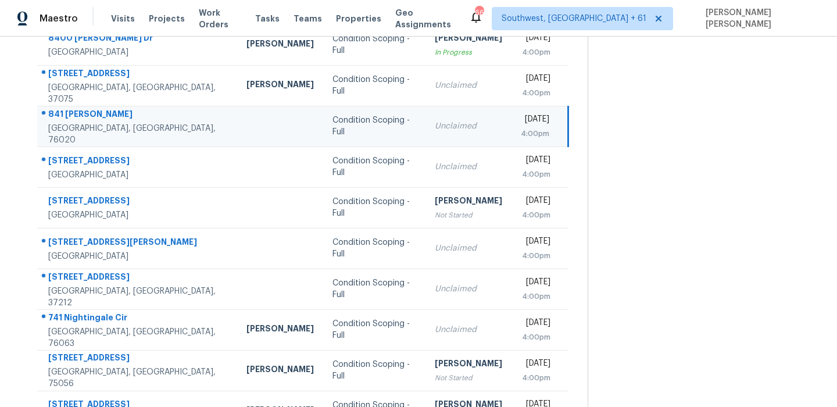
click at [88, 127] on div "Azle, TX, 76020" at bounding box center [138, 134] width 180 height 23
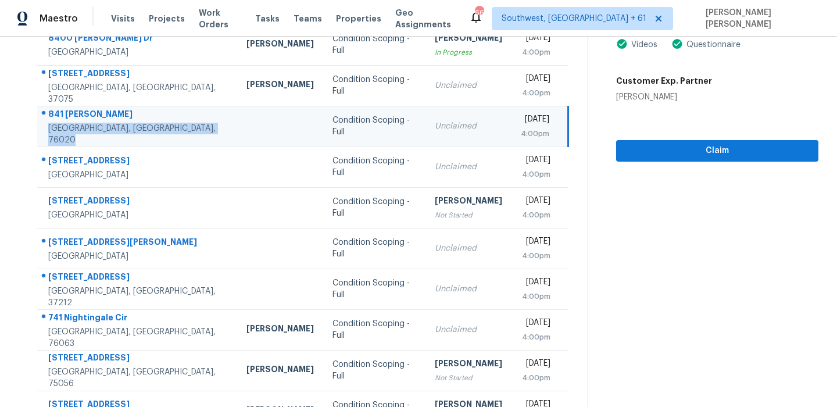
click at [87, 109] on td "841 Amon Trl Azle, TX, 76020" at bounding box center [137, 126] width 200 height 41
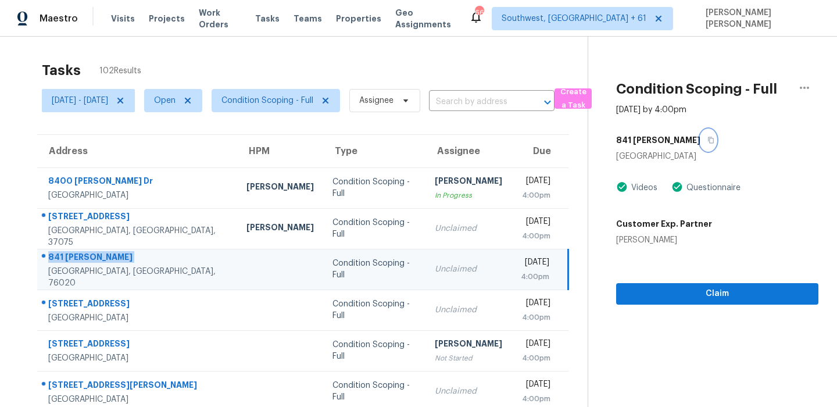
click at [708, 142] on icon "button" at bounding box center [711, 140] width 7 height 7
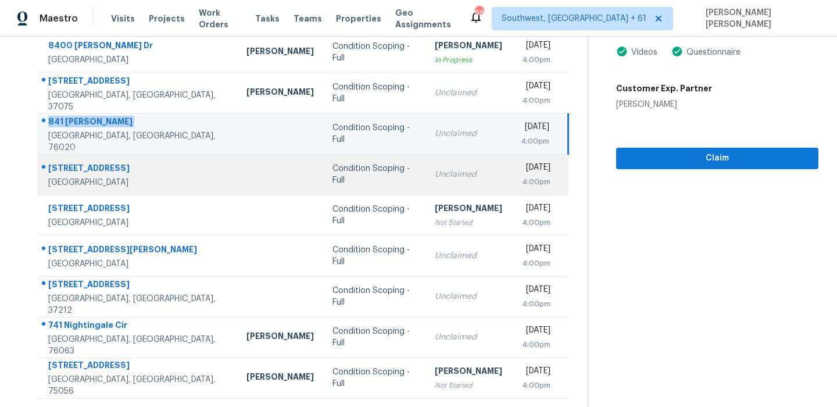
click at [78, 162] on div "5699 Fawn Ln" at bounding box center [138, 169] width 180 height 15
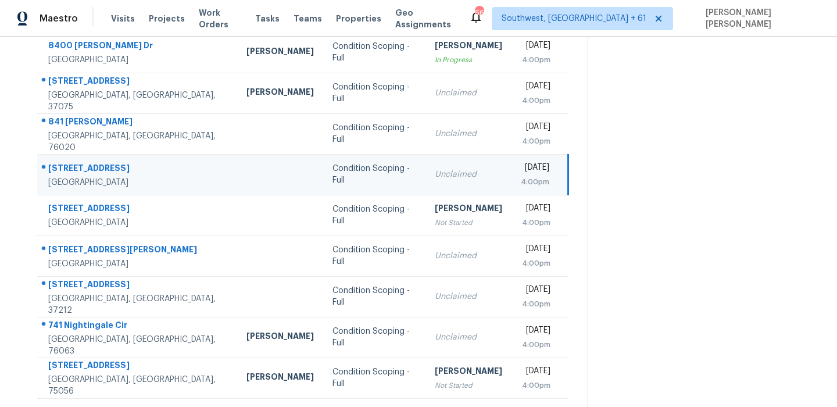
click at [78, 162] on div "5699 Fawn Ln" at bounding box center [138, 169] width 180 height 15
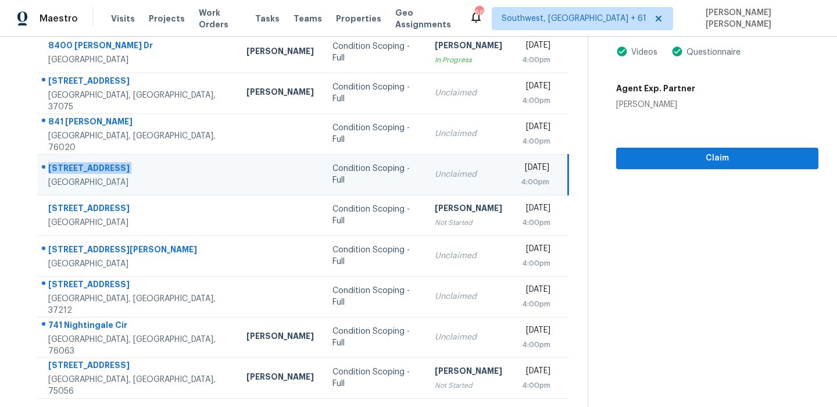
scroll to position [0, 0]
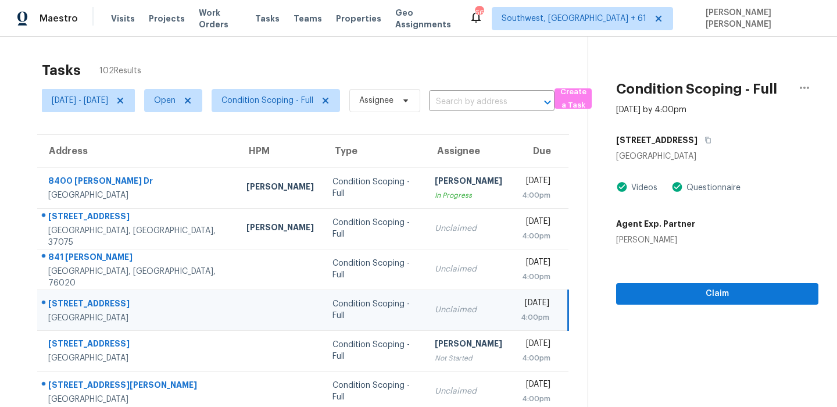
click at [699, 134] on div "5699 Fawn Ln" at bounding box center [717, 140] width 202 height 21
click at [705, 140] on icon "button" at bounding box center [708, 140] width 7 height 7
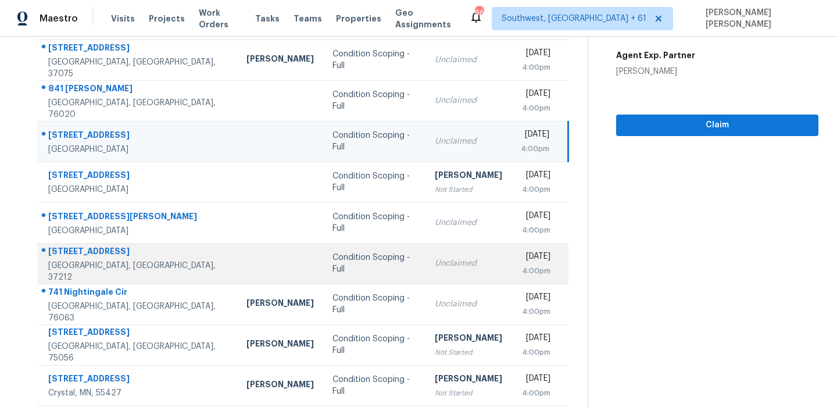
scroll to position [141, 0]
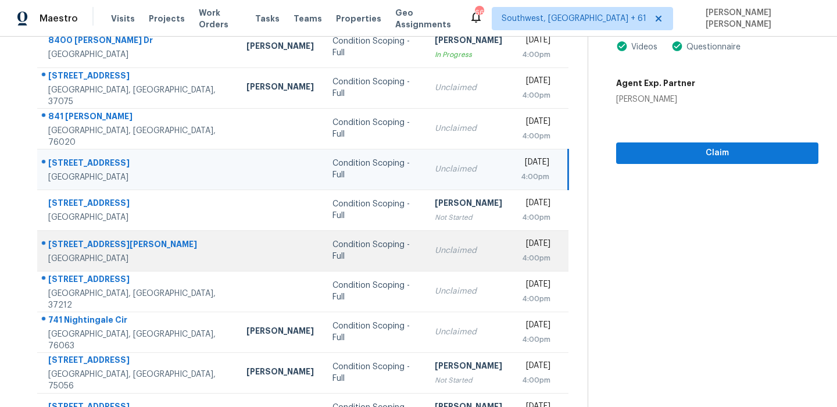
click at [87, 230] on td "13306 Gable Village Dr San Antonio, TX, 78231" at bounding box center [137, 250] width 200 height 41
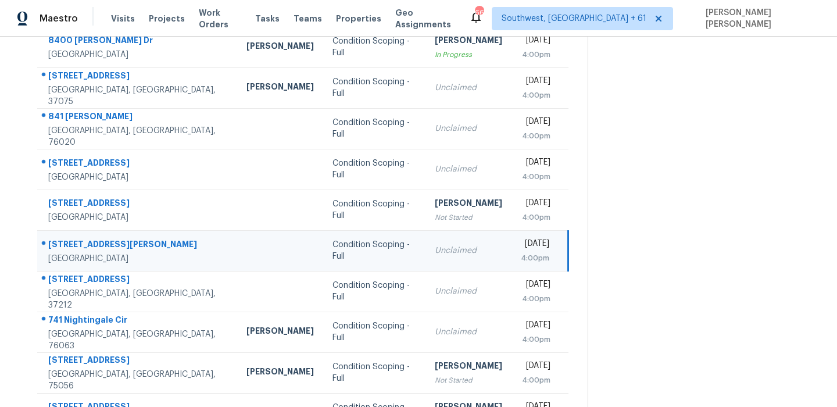
click at [87, 230] on td "13306 Gable Village Dr San Antonio, TX, 78231" at bounding box center [137, 250] width 200 height 41
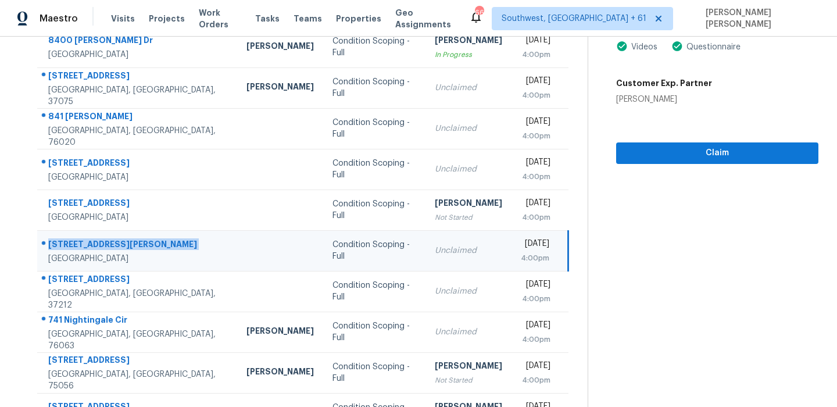
scroll to position [0, 0]
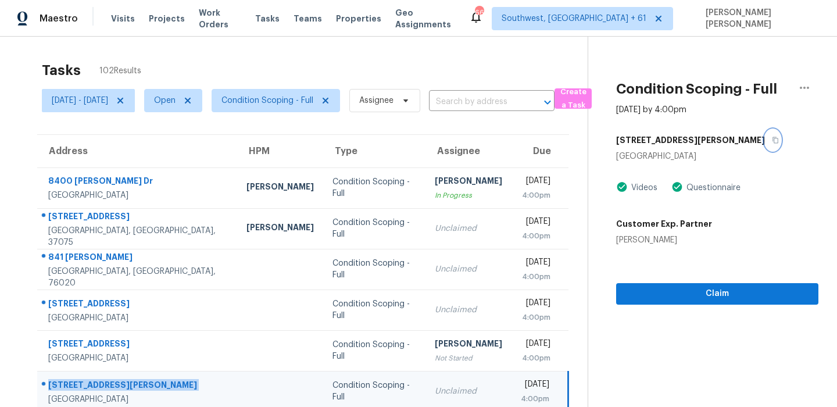
click at [765, 145] on button "button" at bounding box center [773, 140] width 16 height 21
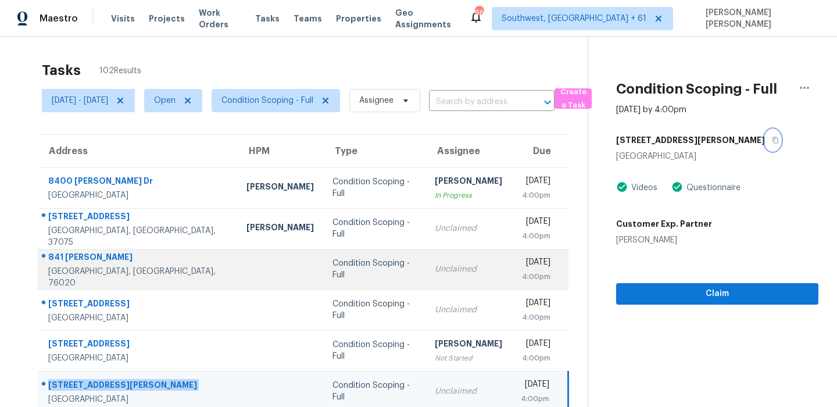
scroll to position [198, 0]
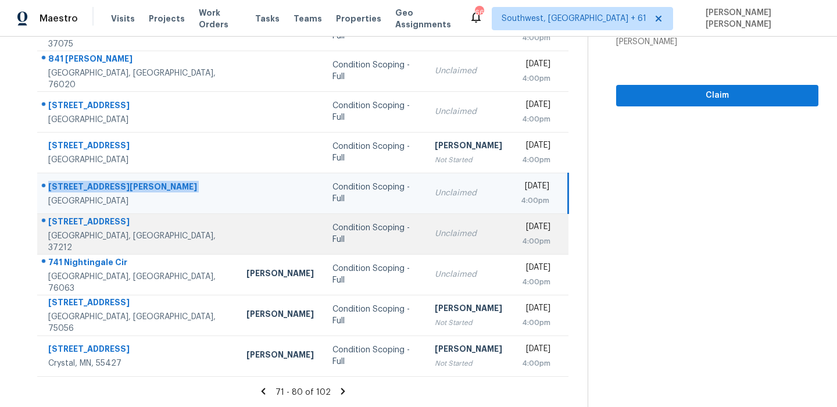
click at [80, 220] on div at bounding box center [133, 222] width 190 height 15
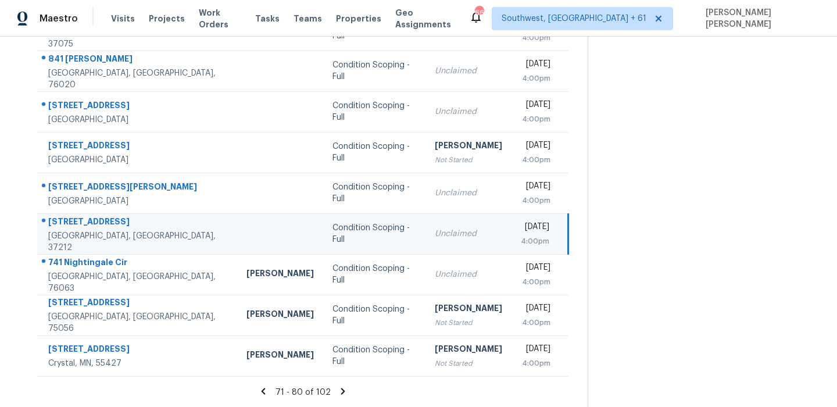
click at [80, 220] on div at bounding box center [133, 222] width 190 height 15
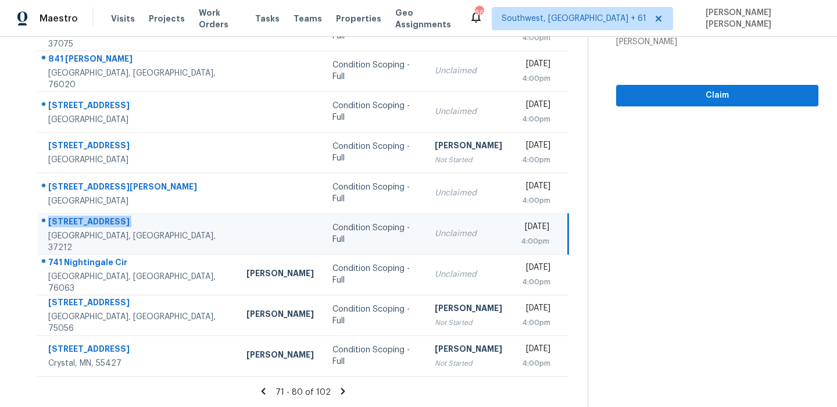
scroll to position [0, 0]
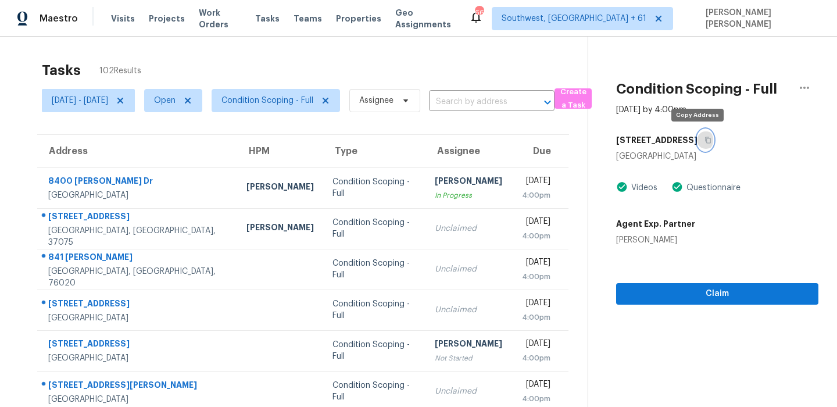
click at [705, 141] on icon "button" at bounding box center [708, 140] width 7 height 7
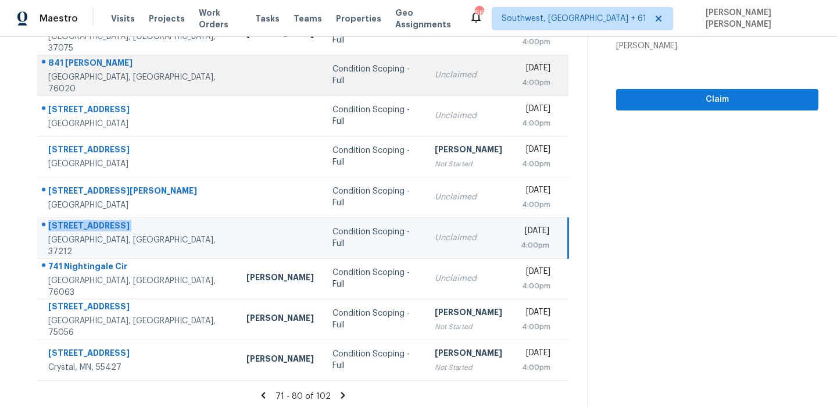
scroll to position [198, 0]
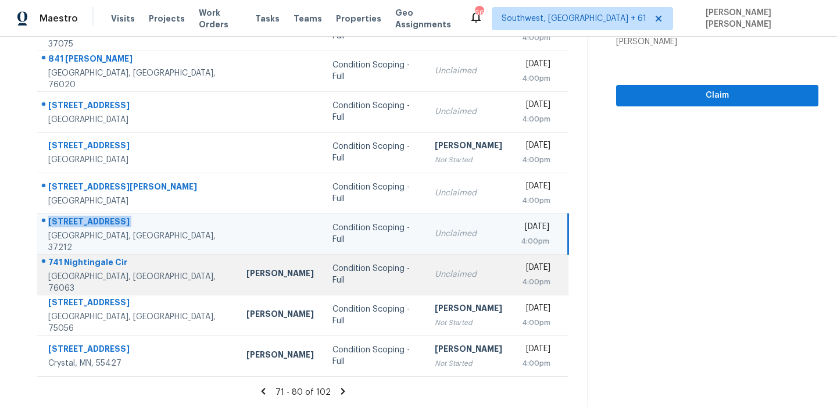
click at [98, 264] on div "741 Nightingale Cir" at bounding box center [138, 263] width 180 height 15
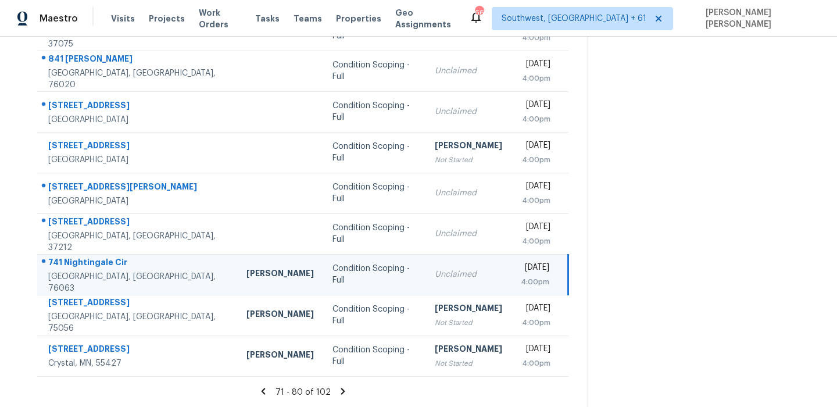
click at [98, 264] on div "741 Nightingale Cir" at bounding box center [138, 263] width 180 height 15
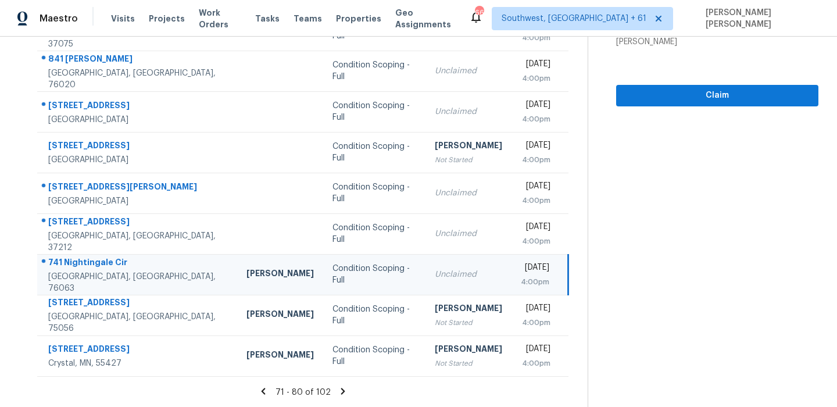
click at [343, 393] on icon at bounding box center [343, 391] width 4 height 6
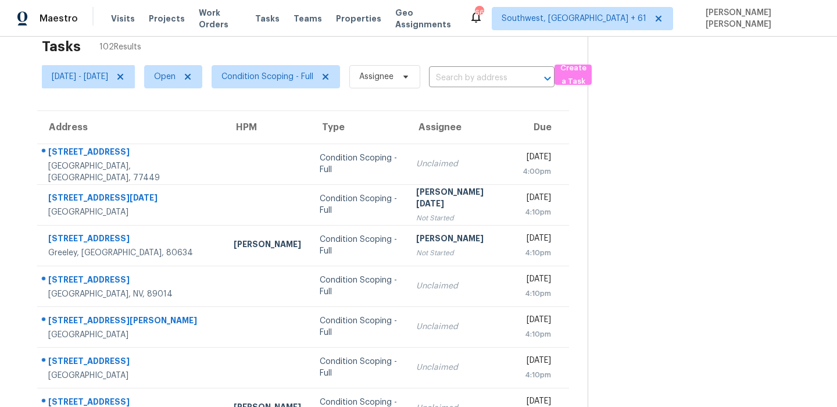
scroll to position [12, 0]
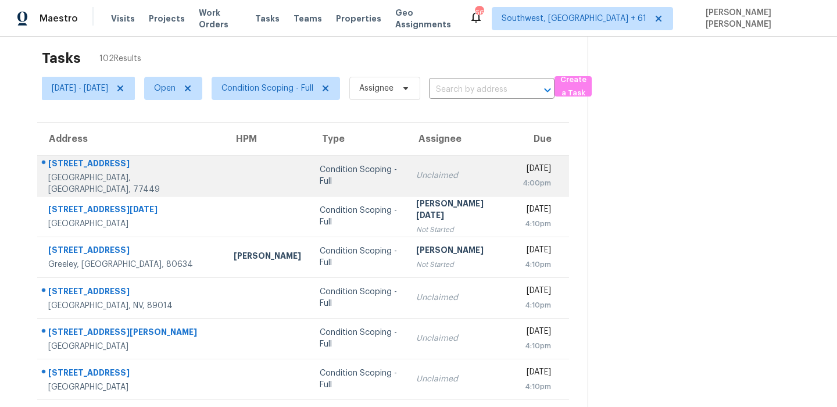
click at [135, 163] on div "20835 Wedgewood Chase Way" at bounding box center [131, 165] width 167 height 15
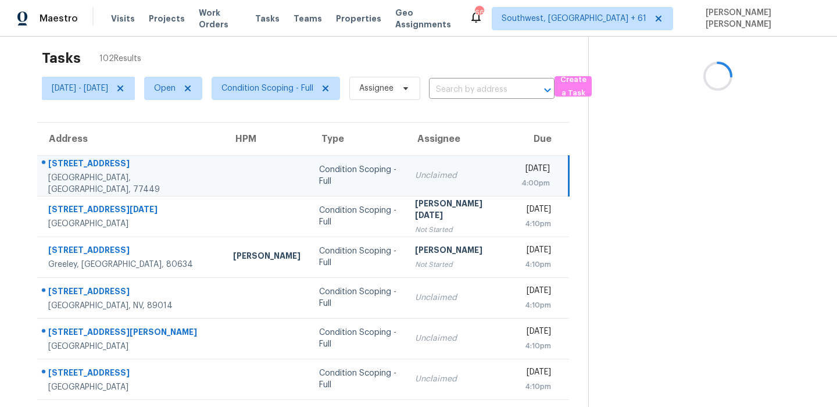
click at [135, 163] on div "20835 Wedgewood Chase Way" at bounding box center [131, 165] width 166 height 15
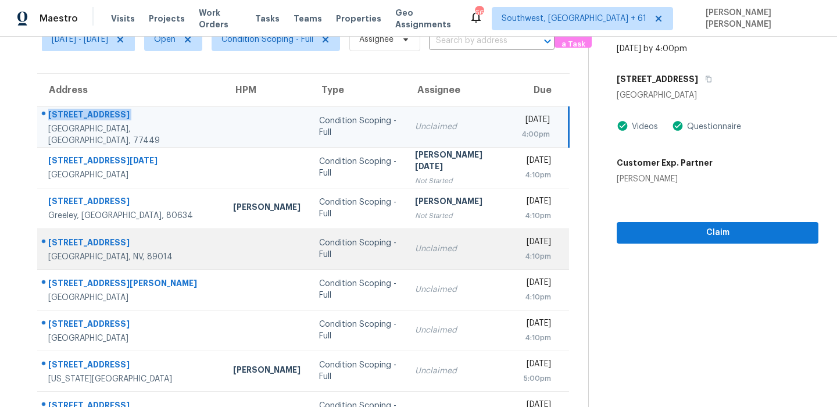
scroll to position [85, 0]
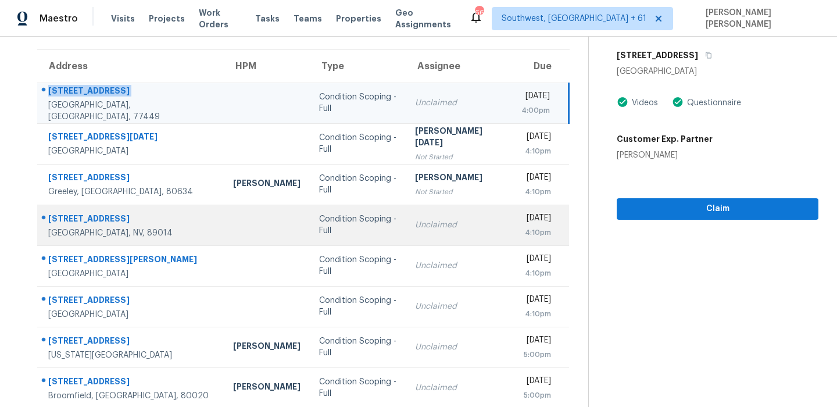
click at [101, 205] on td "930 Silverbell Ridge St Henderson, NV, 89014" at bounding box center [130, 225] width 187 height 41
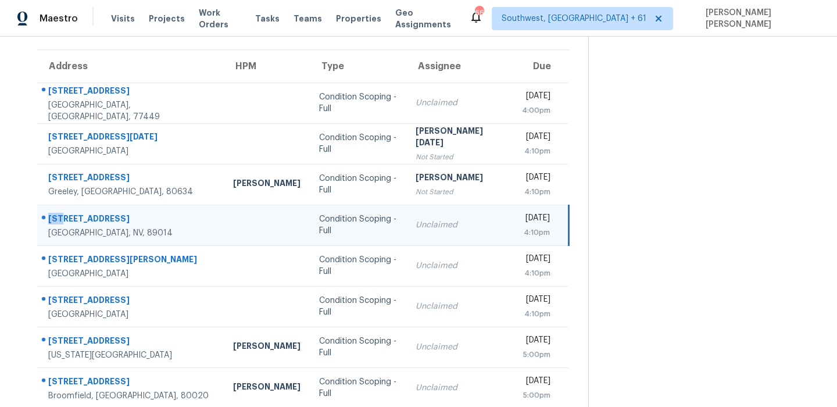
click at [101, 205] on td "930 Silverbell Ridge St Henderson, NV, 89014" at bounding box center [130, 225] width 187 height 41
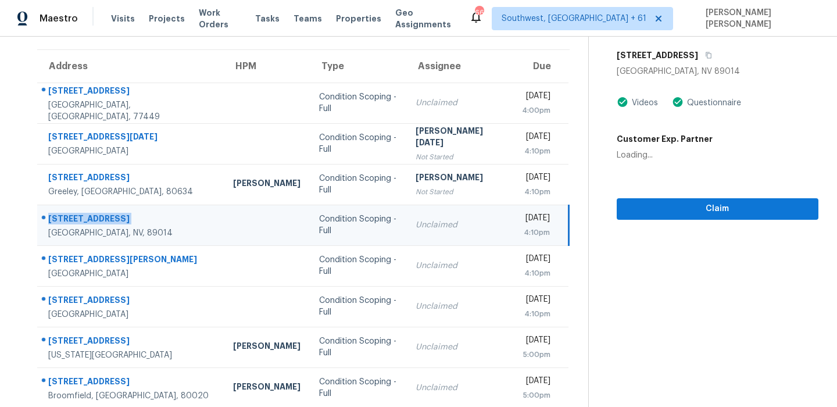
click at [101, 205] on td "930 Silverbell Ridge St Henderson, NV, 89014" at bounding box center [130, 225] width 187 height 41
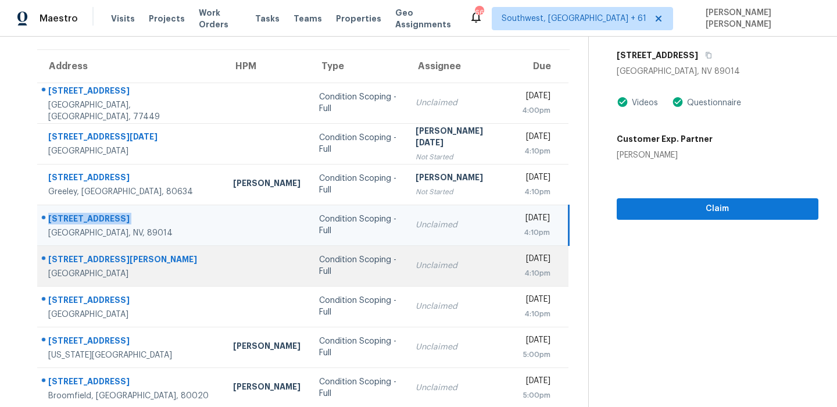
scroll to position [198, 0]
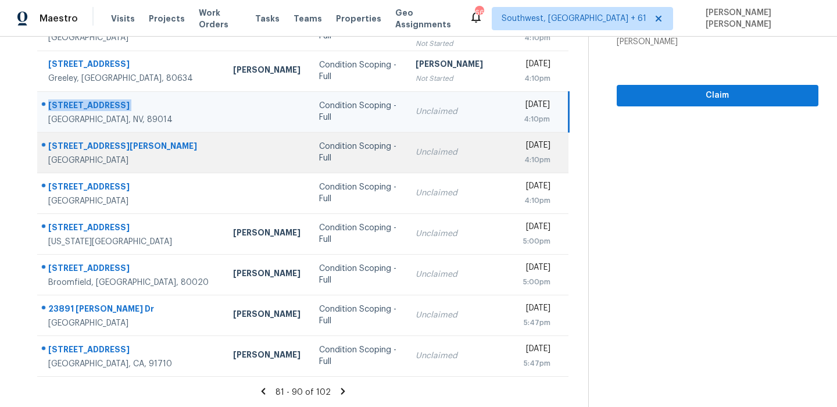
click at [83, 150] on div "7352 E Sayan St" at bounding box center [131, 147] width 166 height 15
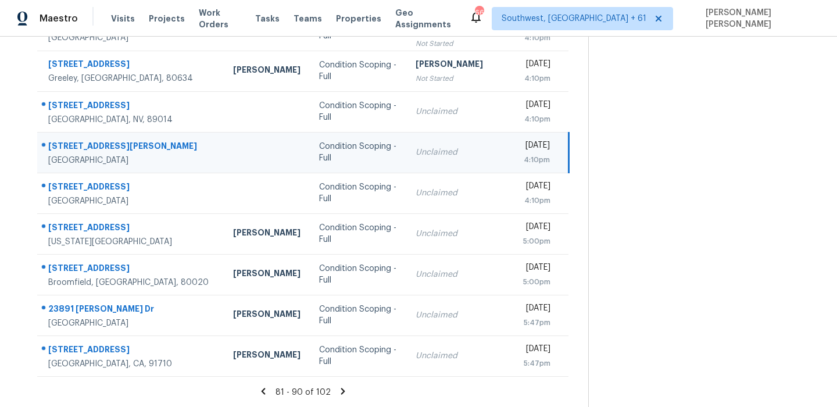
click at [83, 150] on div "7352 E Sayan St" at bounding box center [131, 147] width 166 height 15
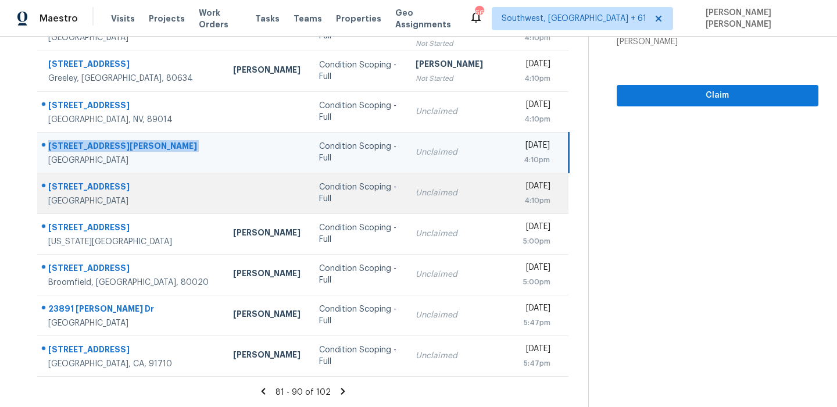
click at [75, 181] on div "23986 Oakmont Way" at bounding box center [131, 188] width 166 height 15
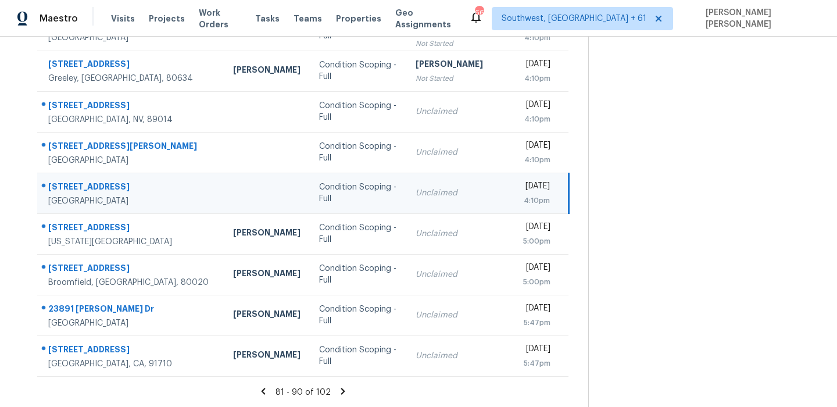
click at [75, 181] on div "23986 Oakmont Way" at bounding box center [131, 188] width 166 height 15
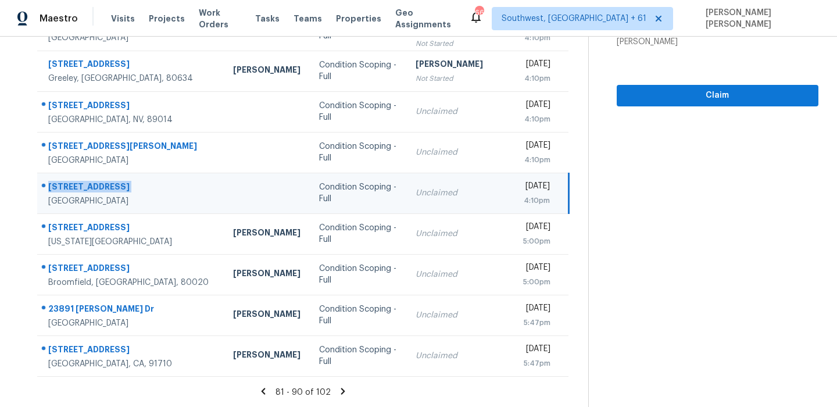
click at [363, 205] on td "Condition Scoping - Full" at bounding box center [358, 193] width 97 height 41
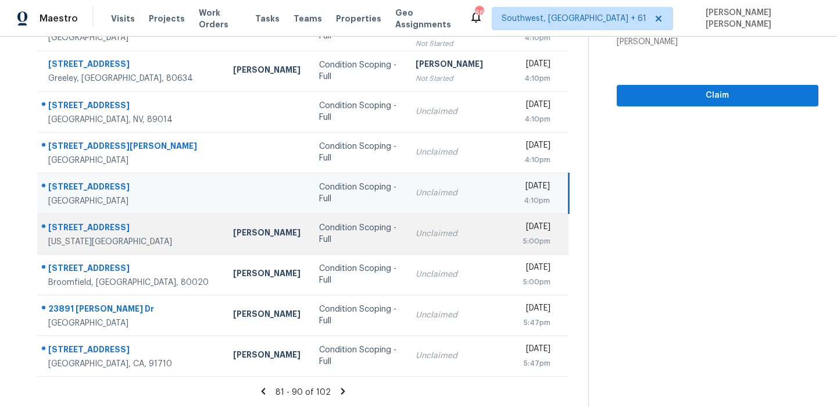
click at [122, 242] on div "Colorado Springs, CO, 80911" at bounding box center [131, 242] width 166 height 12
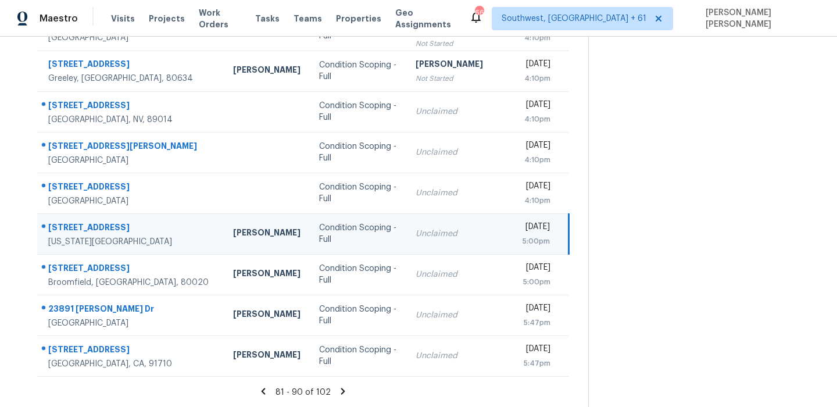
click at [84, 215] on td "804 Hallam Ave Colorado Springs, CO, 80911" at bounding box center [130, 233] width 187 height 41
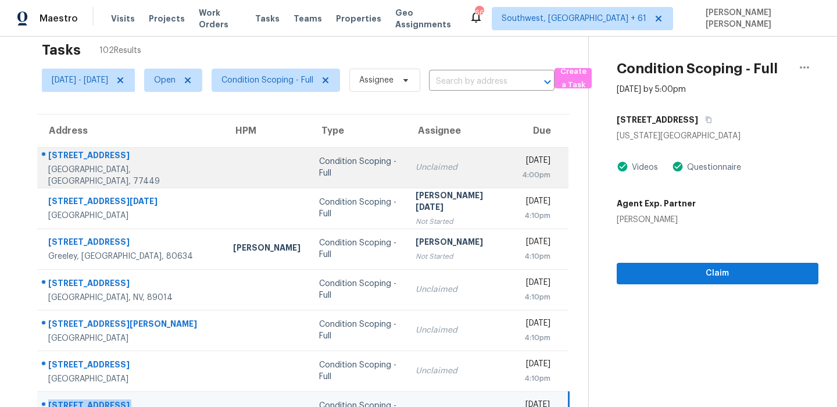
scroll to position [77, 0]
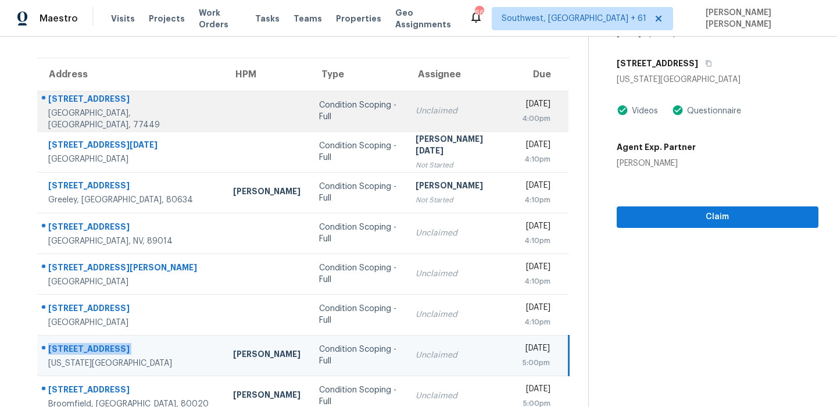
click at [117, 102] on div "20835 Wedgewood Chase Way" at bounding box center [131, 100] width 166 height 15
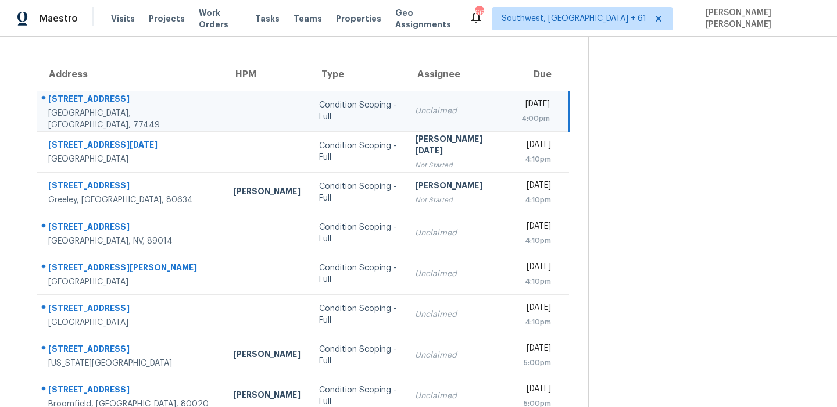
click at [117, 102] on div "20835 Wedgewood Chase Way" at bounding box center [131, 100] width 166 height 15
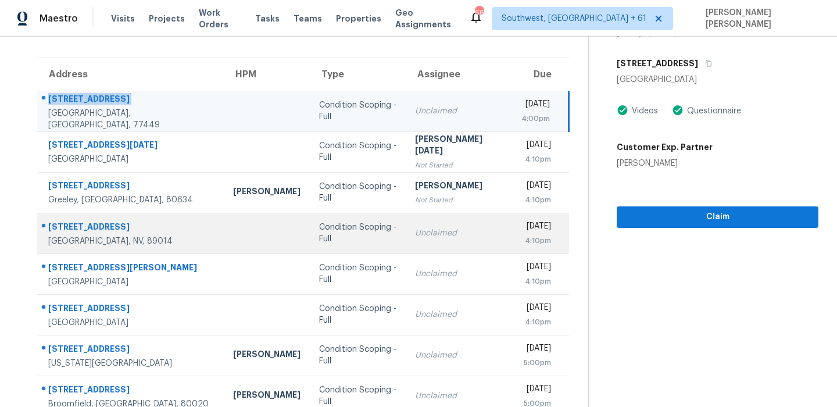
click at [65, 234] on div "930 Silverbell Ridge St" at bounding box center [131, 228] width 166 height 15
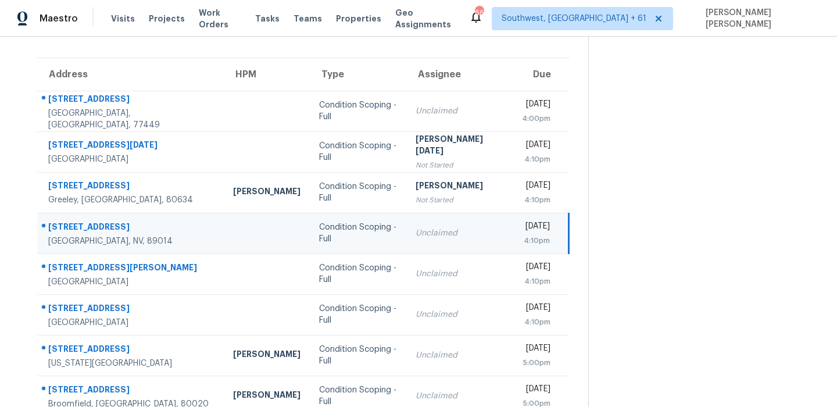
click at [65, 234] on div "930 Silverbell Ridge St" at bounding box center [131, 228] width 166 height 15
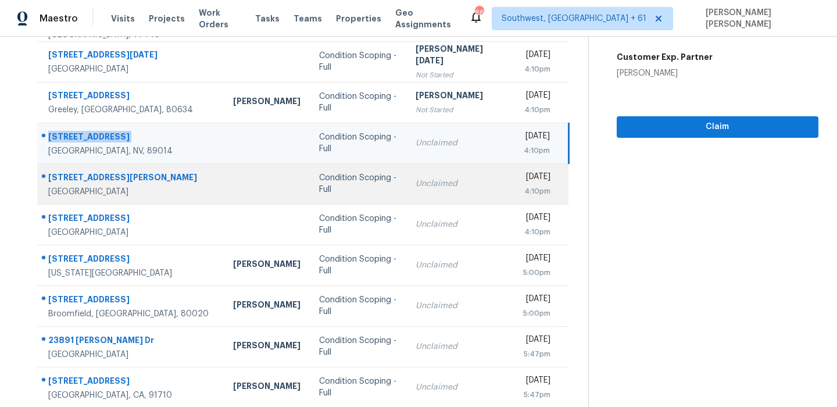
scroll to position [198, 0]
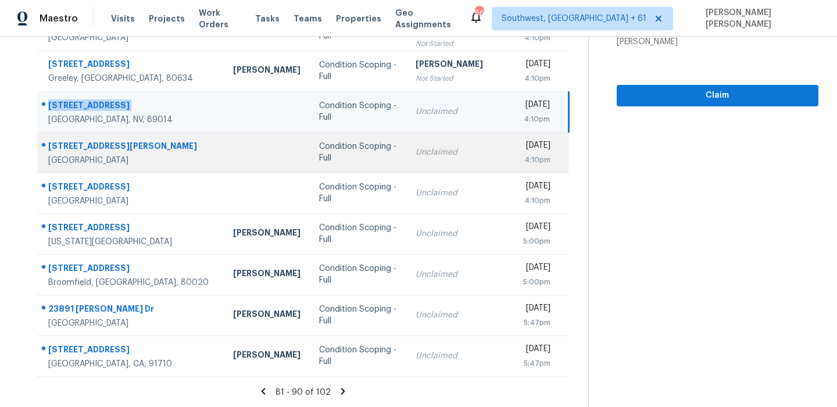
click at [99, 145] on div "7352 E Sayan St" at bounding box center [131, 147] width 166 height 15
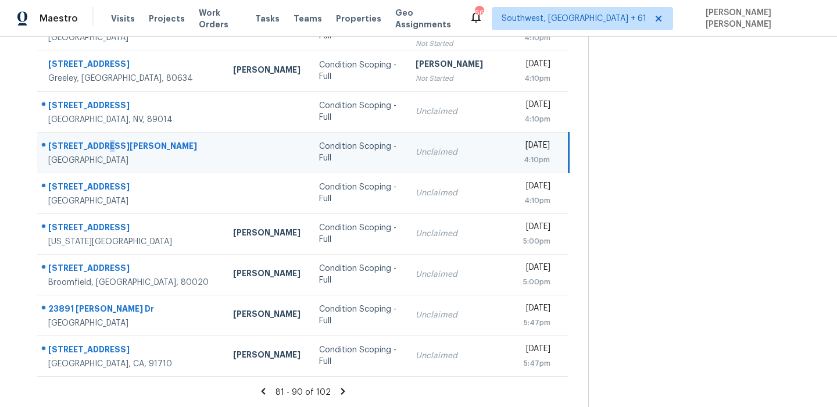
click at [99, 145] on div "7352 E Sayan St" at bounding box center [131, 147] width 166 height 15
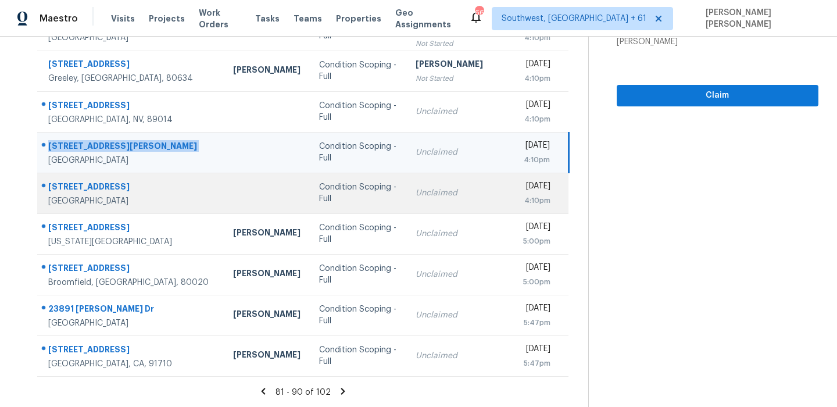
click at [93, 186] on div "23986 Oakmont Way" at bounding box center [131, 188] width 166 height 15
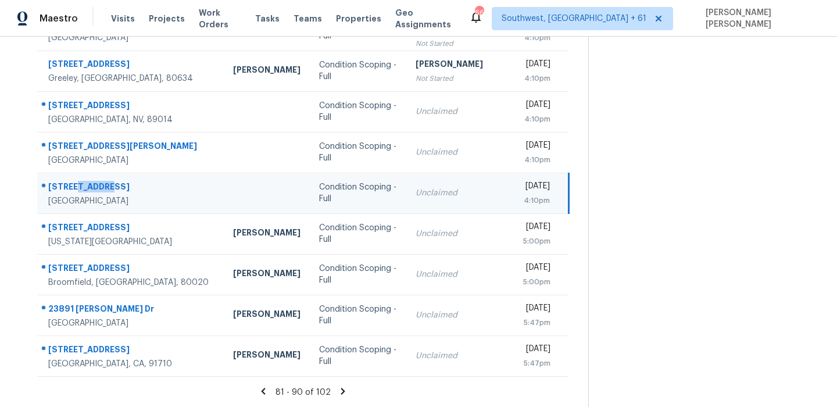
click at [93, 186] on div "23986 Oakmont Way" at bounding box center [131, 188] width 166 height 15
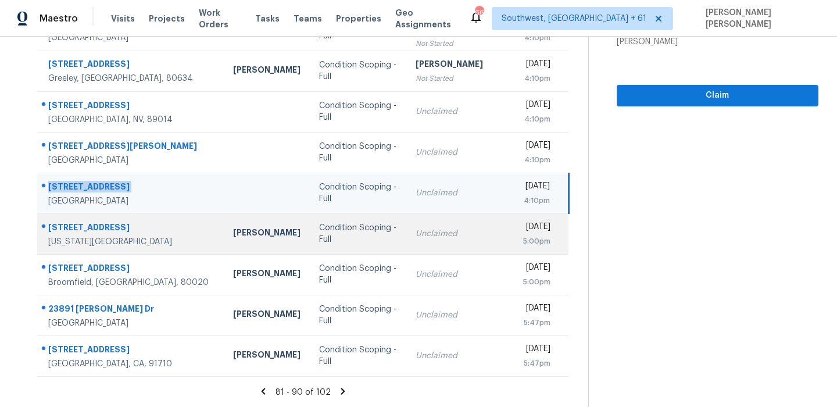
click at [78, 220] on div at bounding box center [126, 227] width 177 height 15
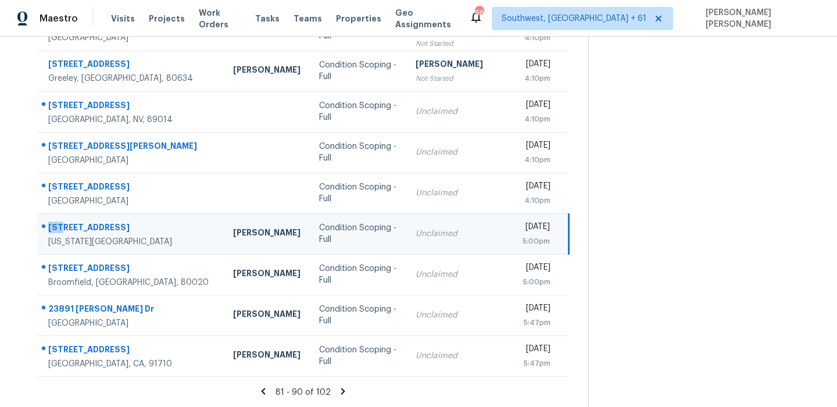
click at [78, 220] on div at bounding box center [126, 227] width 177 height 15
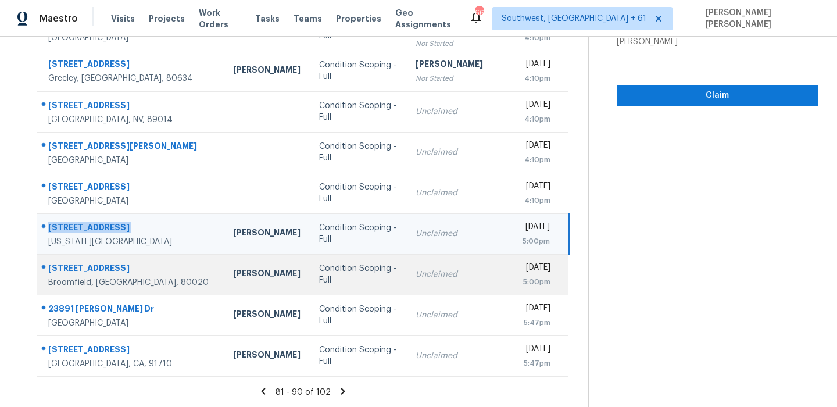
click at [116, 257] on td "523 Columbine Ave Broomfield, CO, 80020" at bounding box center [130, 274] width 187 height 41
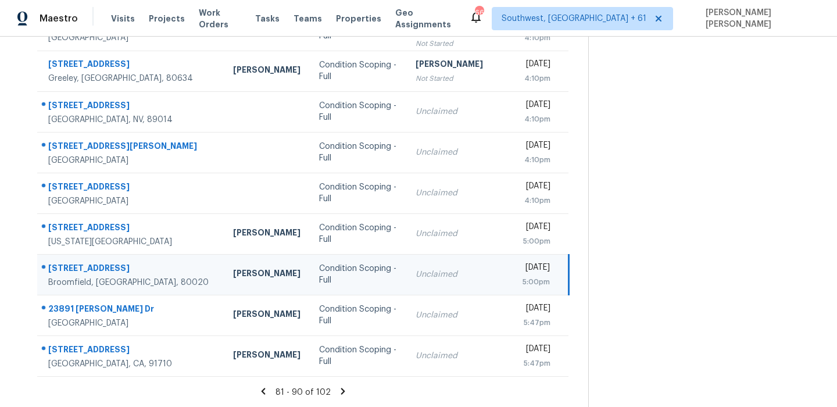
click at [116, 257] on td "523 Columbine Ave Broomfield, CO, 80020" at bounding box center [130, 274] width 187 height 41
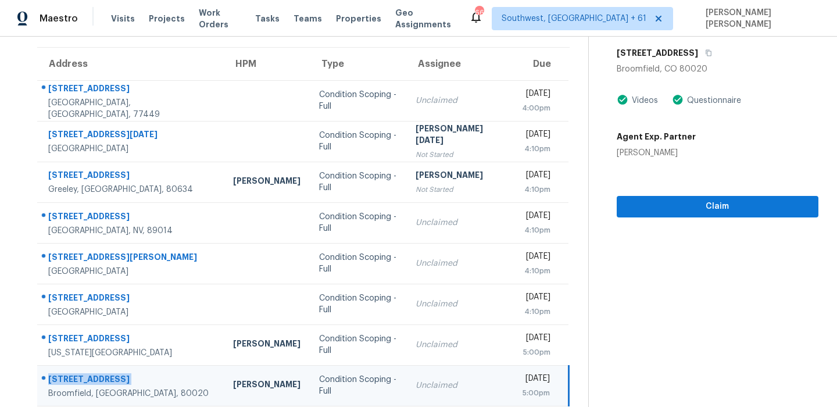
scroll to position [0, 0]
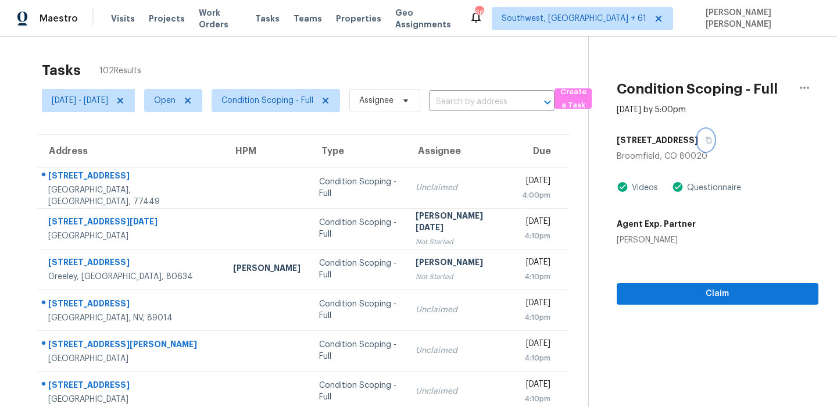
click at [712, 141] on icon "button" at bounding box center [708, 140] width 7 height 7
click at [698, 144] on h5 "523 Columbine Ave" at bounding box center [657, 140] width 81 height 12
click at [711, 140] on icon "button" at bounding box center [709, 140] width 6 height 6
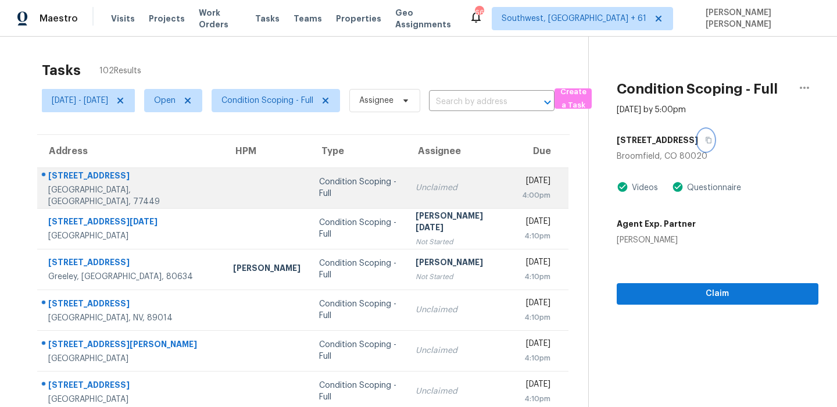
scroll to position [198, 0]
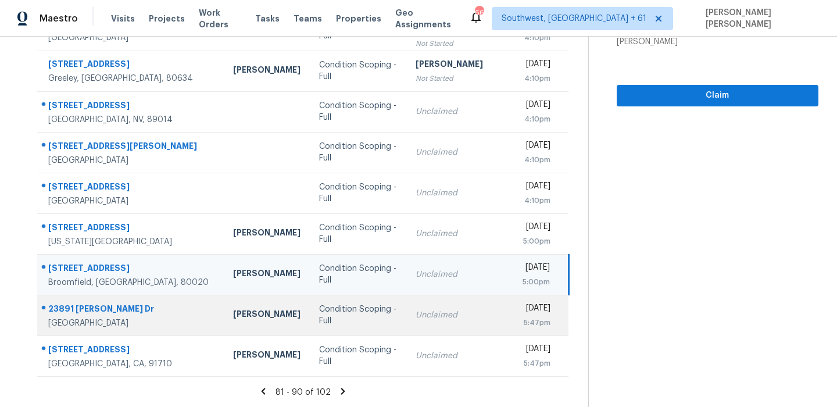
click at [113, 304] on div "23891 Hollingsworth Dr" at bounding box center [131, 310] width 166 height 15
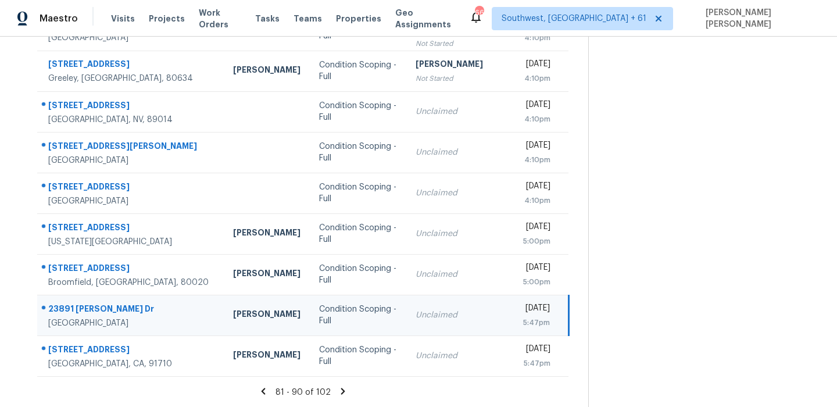
click at [113, 304] on div "23891 Hollingsworth Dr" at bounding box center [131, 310] width 166 height 15
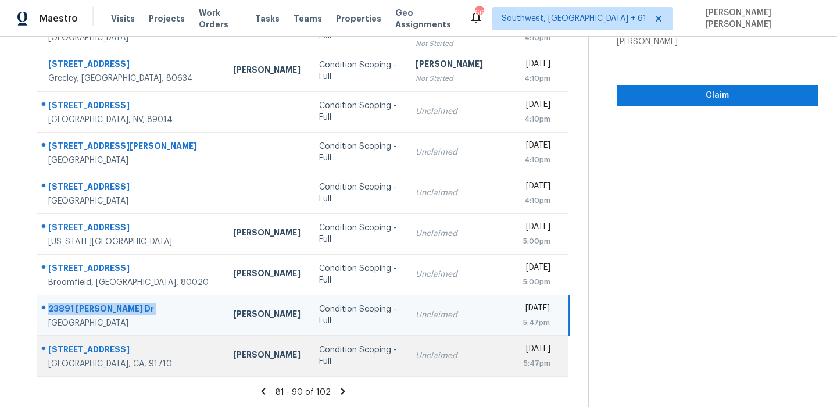
click at [109, 349] on div "13022 Cypress Ave" at bounding box center [131, 351] width 166 height 15
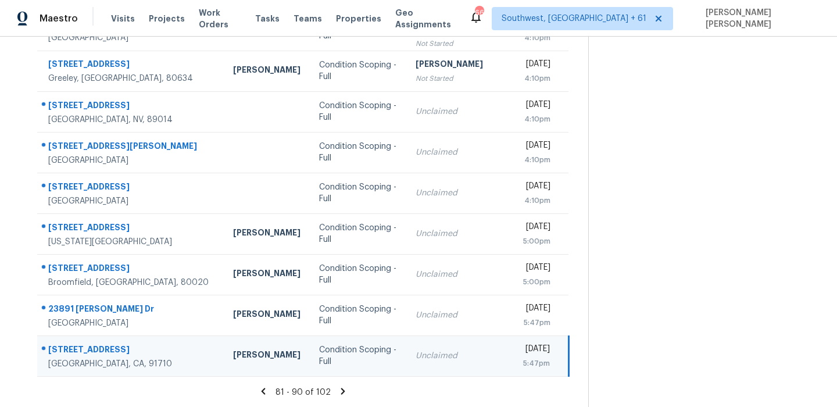
click at [109, 349] on div "13022 Cypress Ave" at bounding box center [131, 351] width 166 height 15
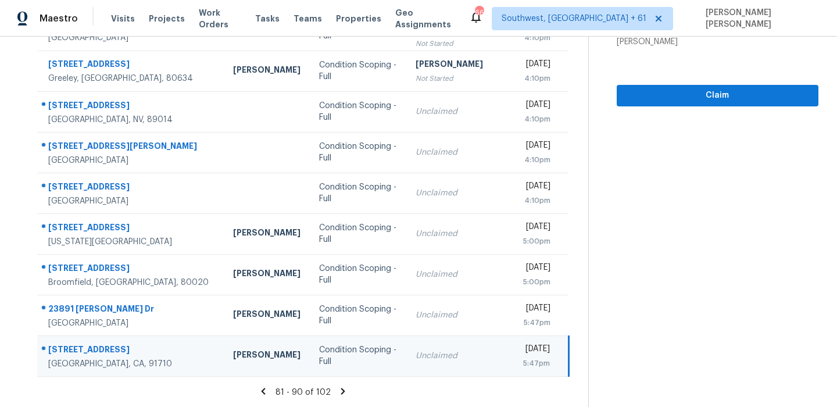
click at [345, 389] on icon at bounding box center [343, 391] width 4 height 6
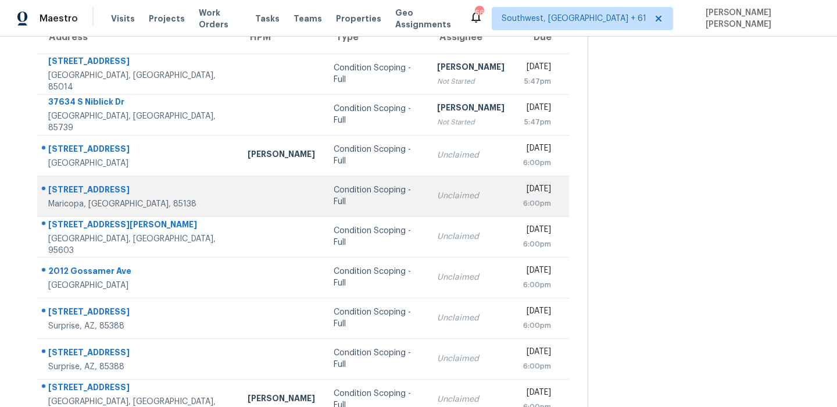
scroll to position [138, 0]
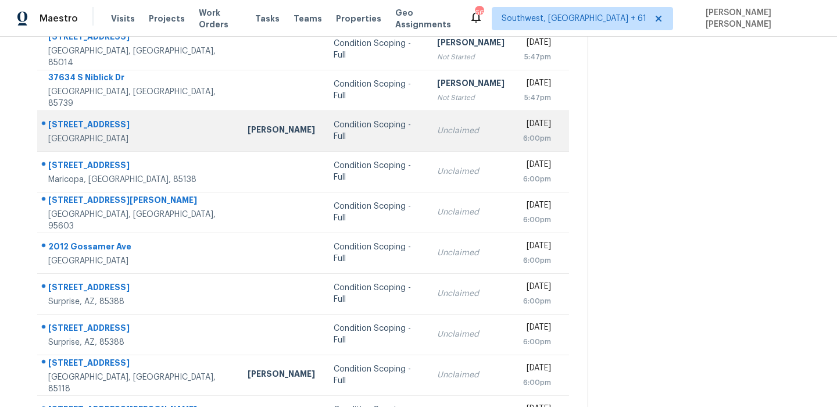
click at [69, 116] on td "15103 E Palisades Blvd Fountain Hills, AZ, 85268" at bounding box center [137, 130] width 201 height 41
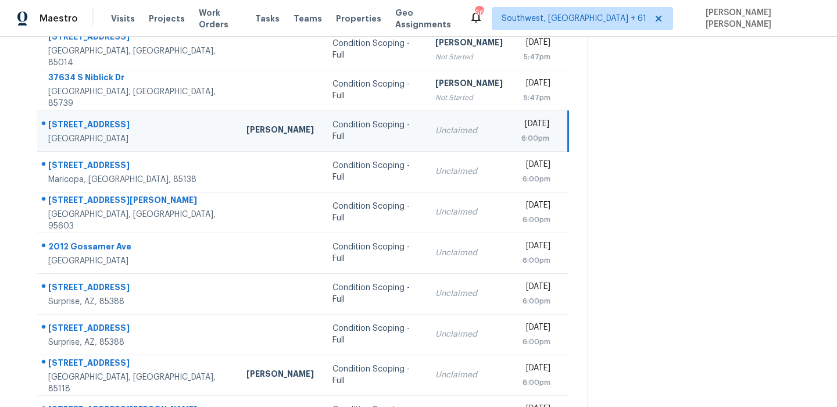
click at [69, 116] on td "15103 E Palisades Blvd Fountain Hills, AZ, 85268" at bounding box center [137, 130] width 200 height 41
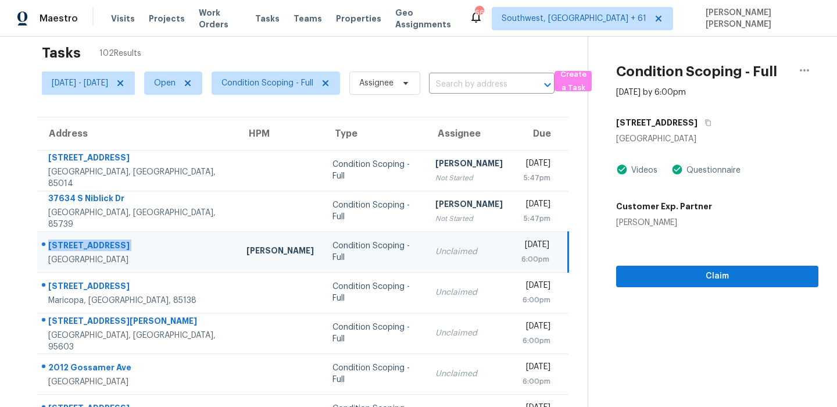
scroll to position [0, 0]
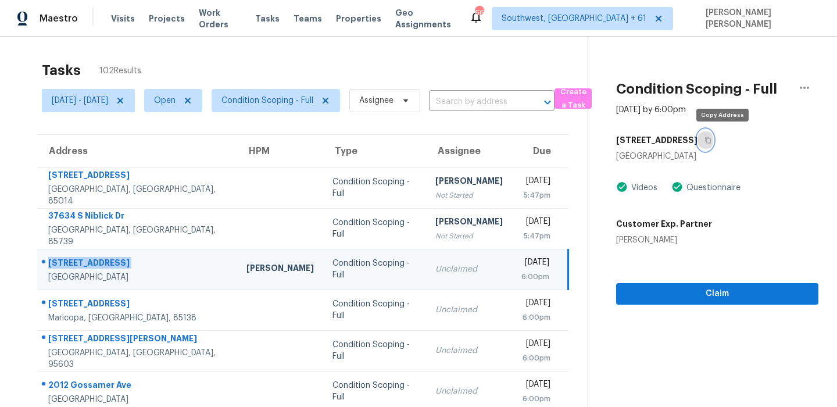
click at [713, 140] on button "button" at bounding box center [706, 140] width 16 height 21
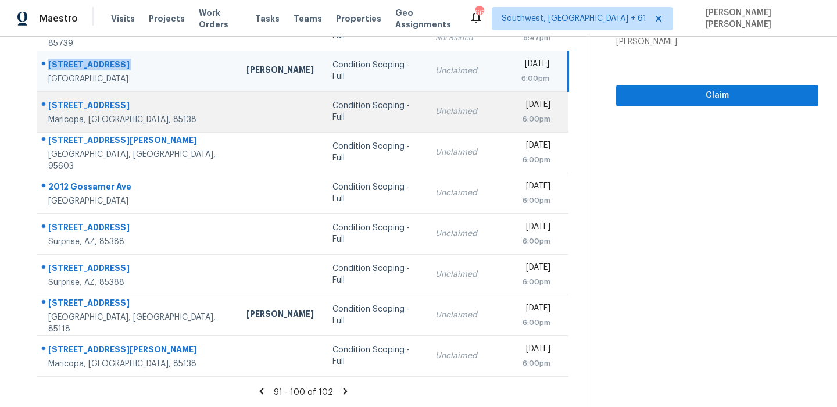
click at [99, 111] on div "19311 N Toledo Ave" at bounding box center [138, 106] width 180 height 15
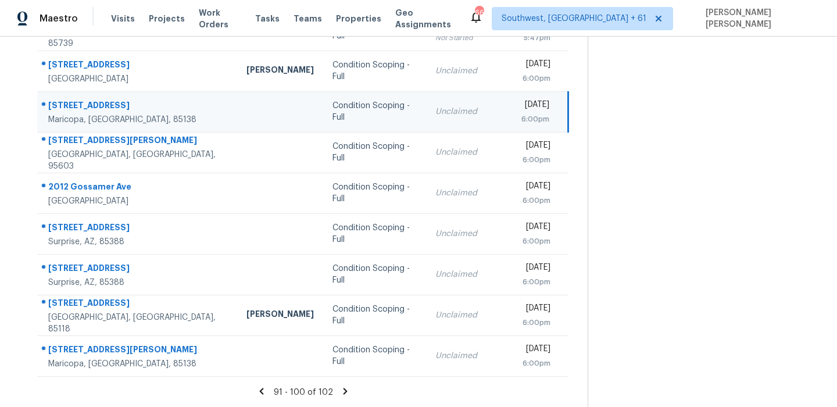
click at [99, 111] on div "19311 N Toledo Ave" at bounding box center [138, 106] width 180 height 15
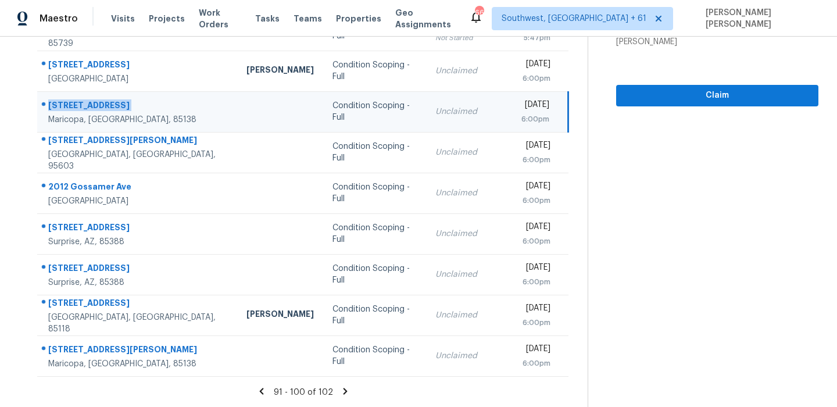
scroll to position [0, 0]
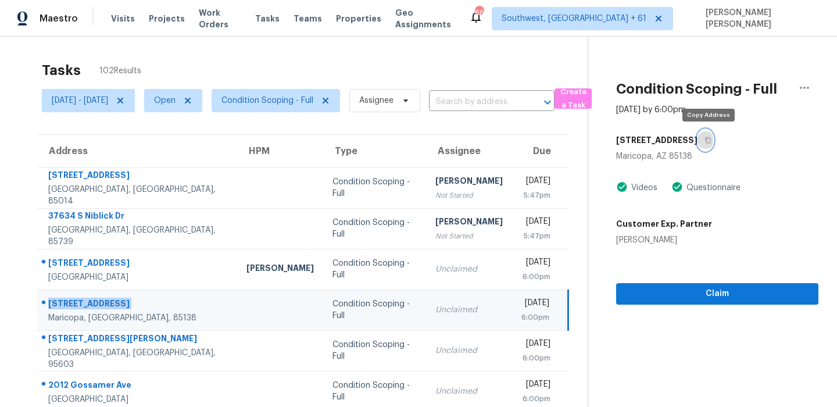
click at [708, 140] on icon "button" at bounding box center [708, 140] width 7 height 7
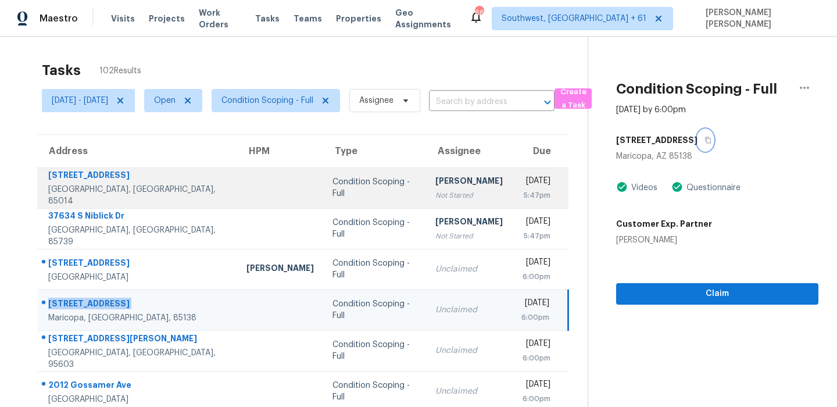
scroll to position [198, 0]
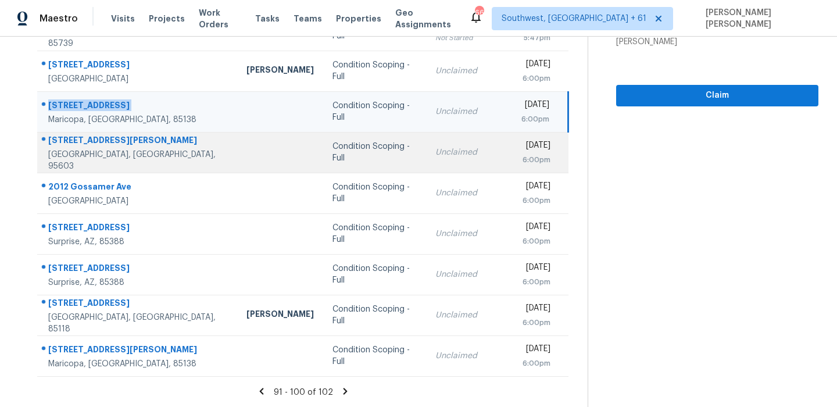
click at [101, 144] on div "655 Shockley Rd" at bounding box center [138, 141] width 180 height 15
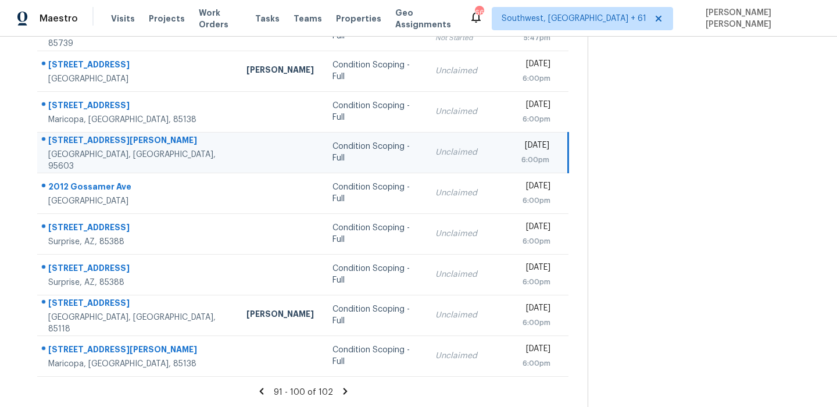
click at [101, 144] on div "655 Shockley Rd" at bounding box center [138, 141] width 180 height 15
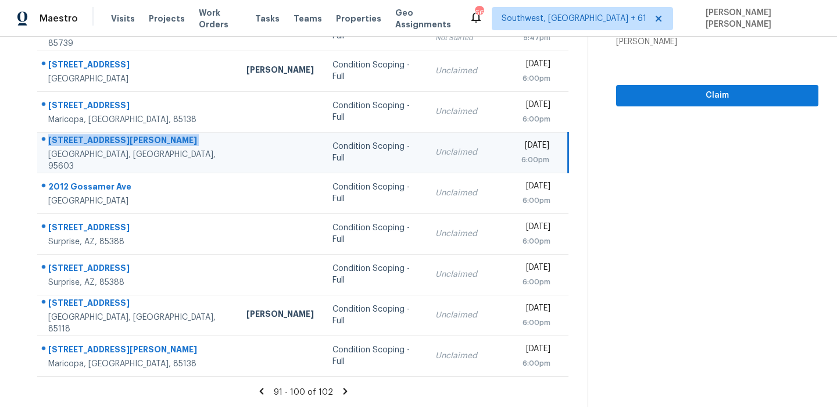
scroll to position [0, 0]
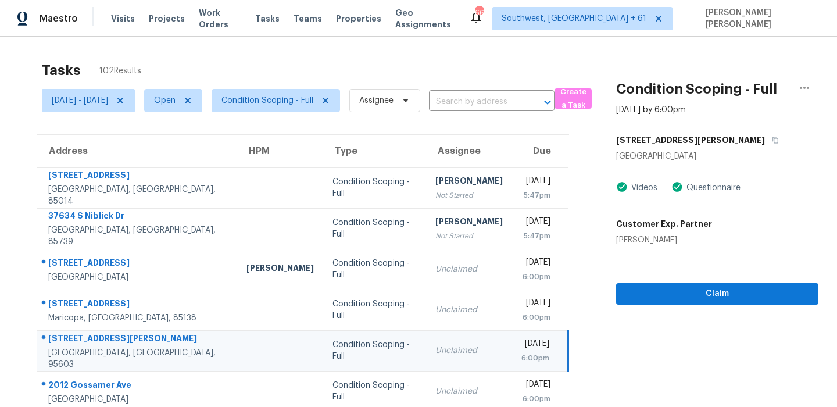
click at [706, 144] on div "655 Shockley Rd" at bounding box center [717, 140] width 202 height 21
click at [765, 134] on button "button" at bounding box center [773, 140] width 16 height 21
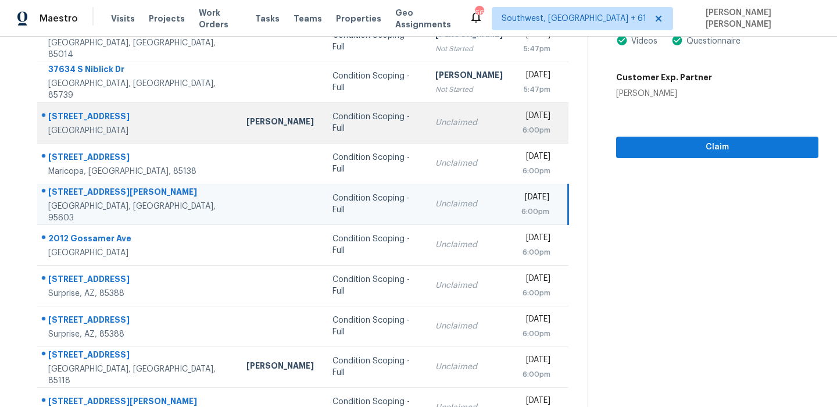
scroll to position [170, 0]
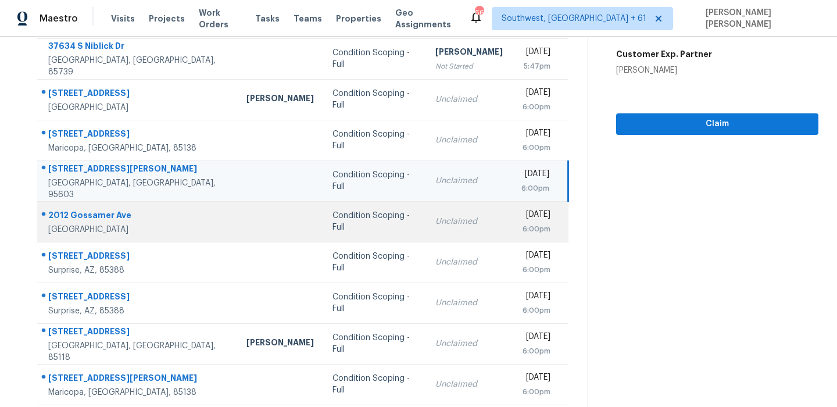
click at [91, 213] on div "2012 Gossamer Ave" at bounding box center [138, 216] width 180 height 15
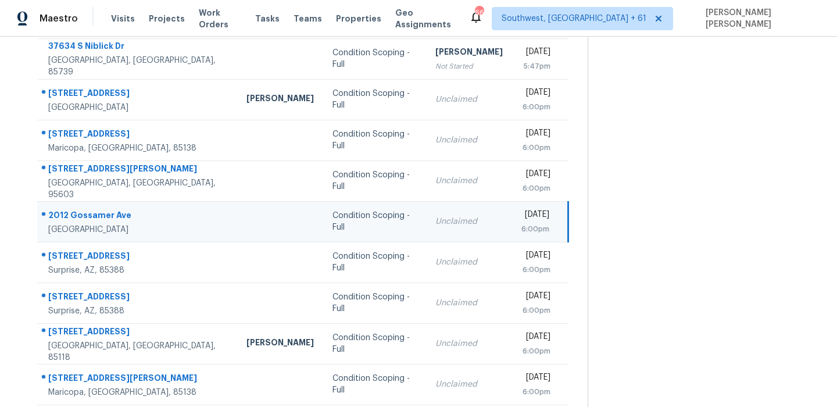
click at [91, 213] on div "2012 Gossamer Ave" at bounding box center [138, 216] width 180 height 15
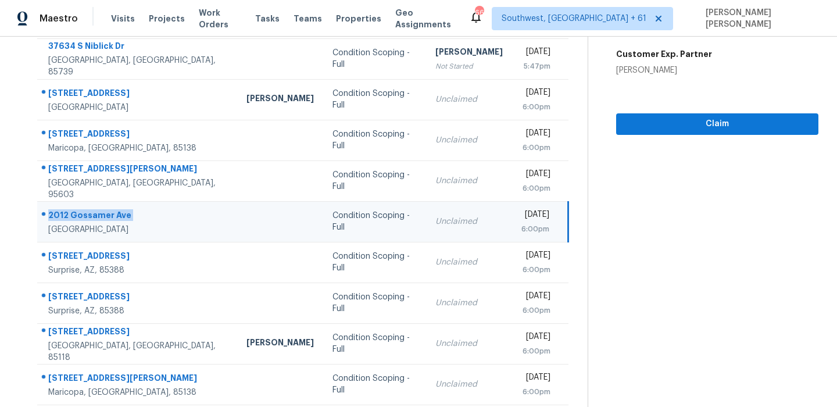
scroll to position [0, 0]
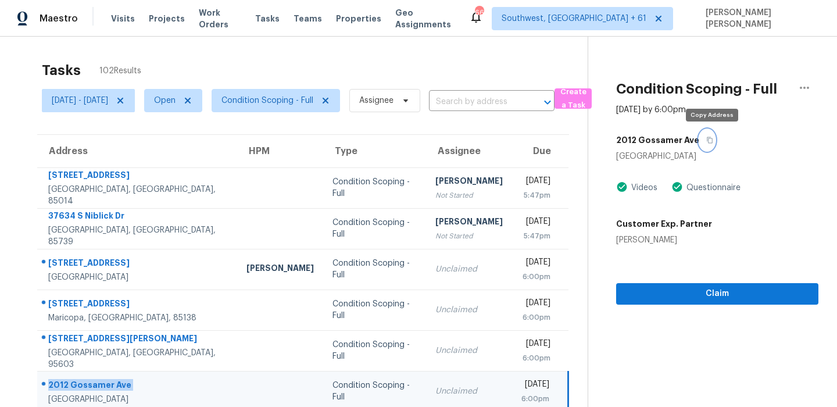
click at [708, 142] on button "button" at bounding box center [707, 140] width 16 height 21
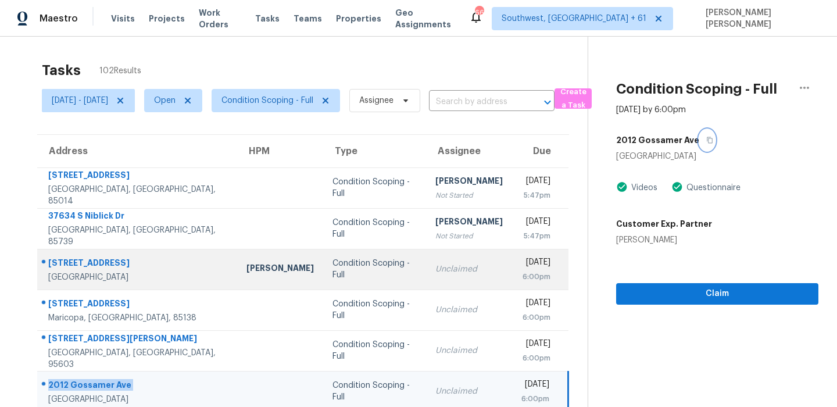
scroll to position [198, 0]
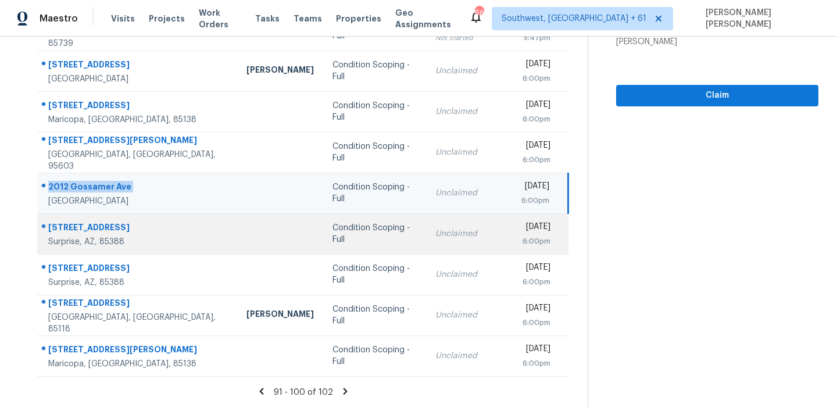
click at [83, 229] on div "11671 N 165th Ln" at bounding box center [138, 229] width 180 height 15
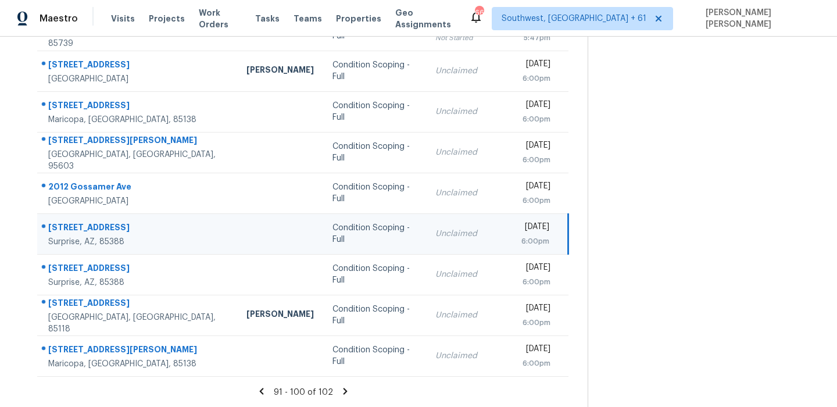
click at [83, 229] on div "11671 N 165th Ln" at bounding box center [138, 229] width 180 height 15
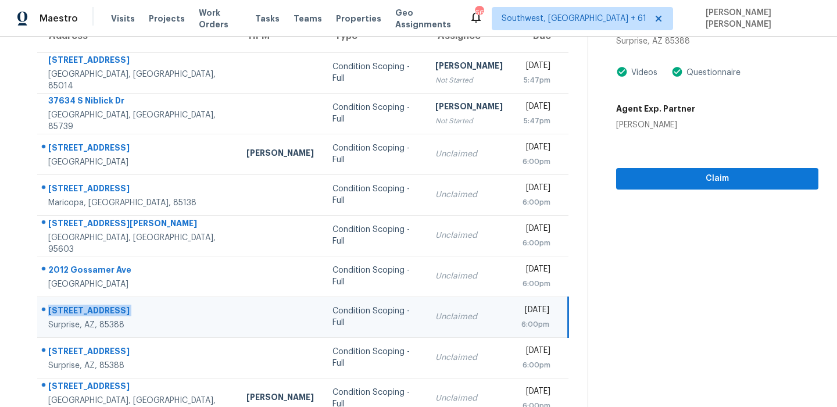
scroll to position [0, 0]
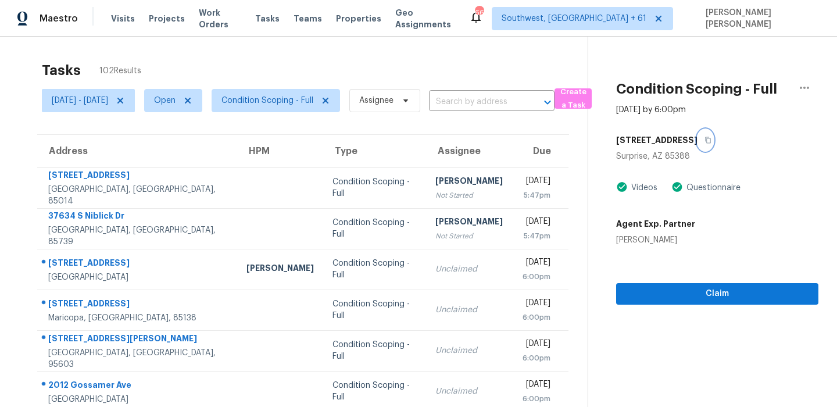
click at [700, 145] on button "button" at bounding box center [706, 140] width 16 height 21
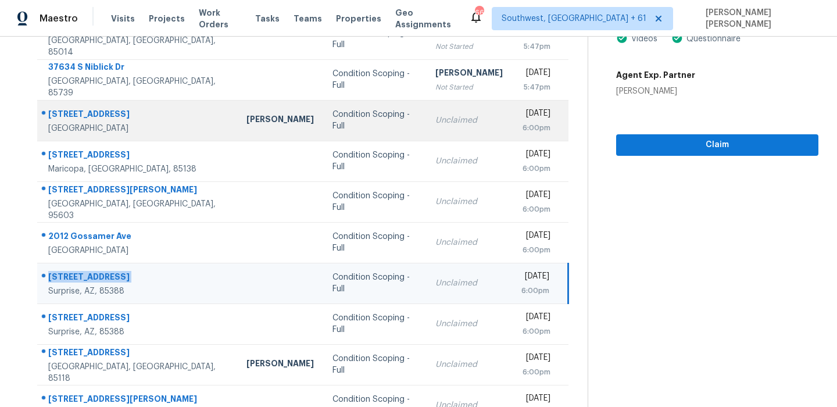
scroll to position [198, 0]
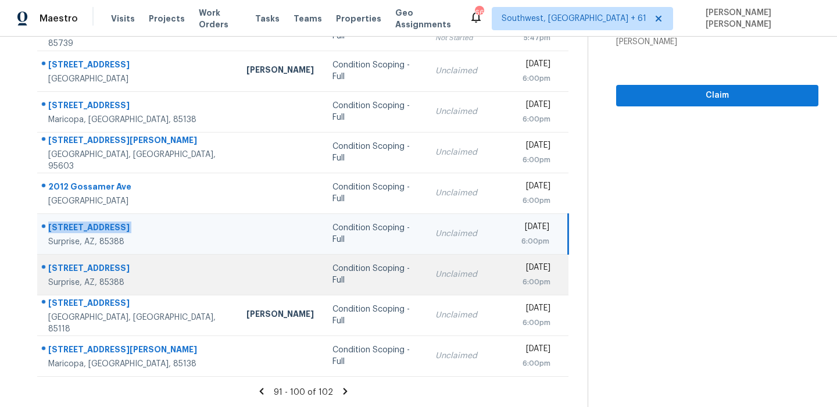
click at [108, 269] on div "16559 W Ironwood St" at bounding box center [138, 269] width 180 height 15
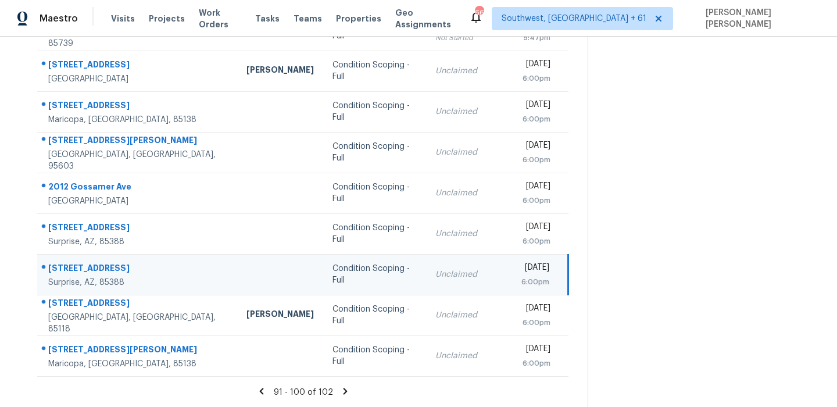
click at [108, 269] on div "16559 W Ironwood St" at bounding box center [138, 269] width 180 height 15
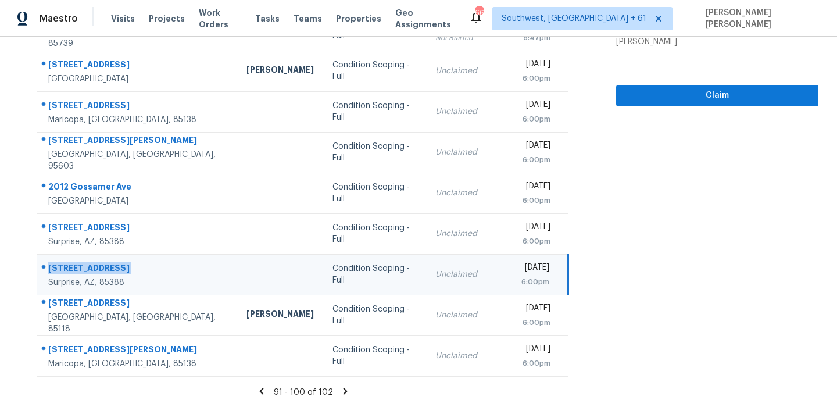
scroll to position [0, 0]
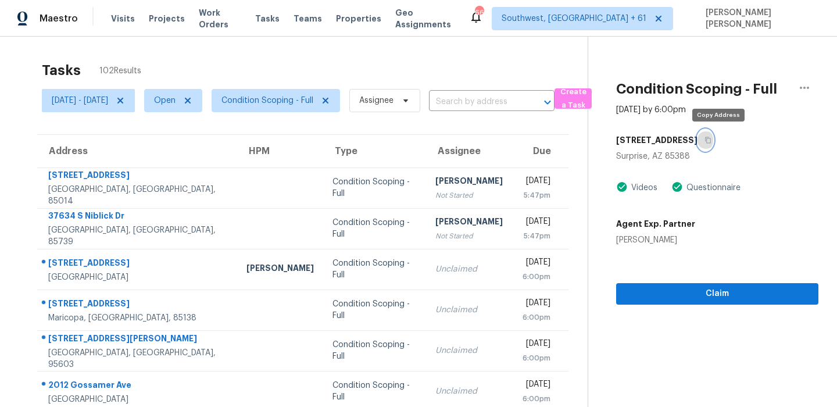
click at [713, 148] on button "button" at bounding box center [706, 140] width 16 height 21
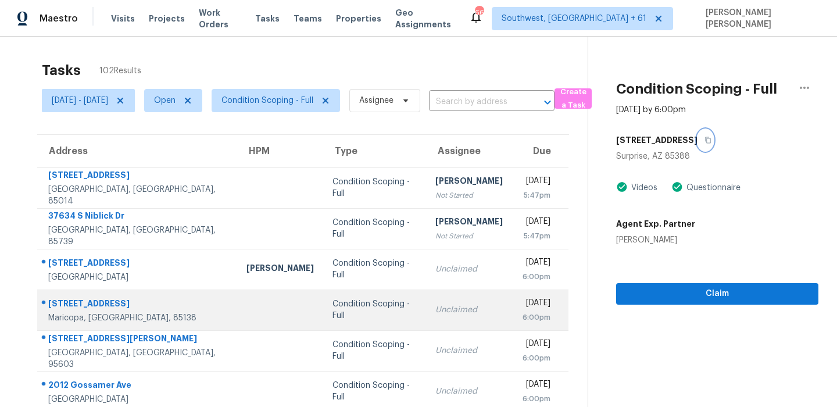
scroll to position [198, 0]
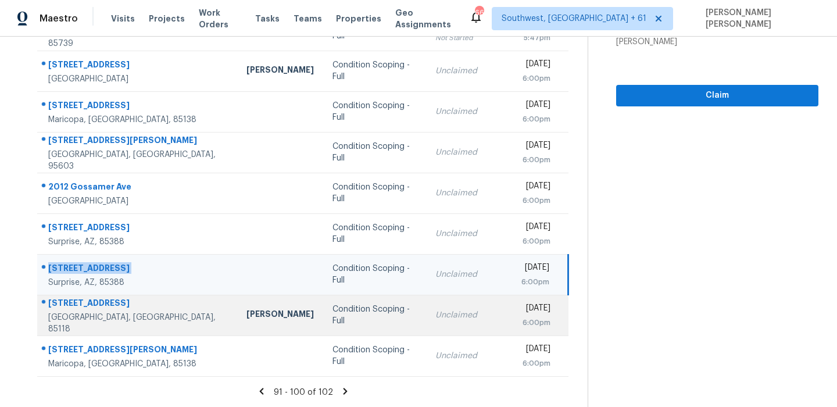
click at [73, 305] on div "10718 E Secret Canyon Rd" at bounding box center [138, 304] width 180 height 15
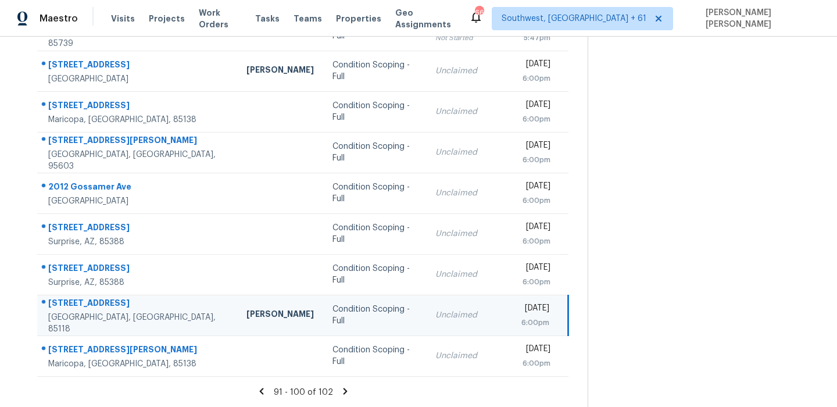
click at [73, 305] on div "10718 E Secret Canyon Rd" at bounding box center [138, 304] width 180 height 15
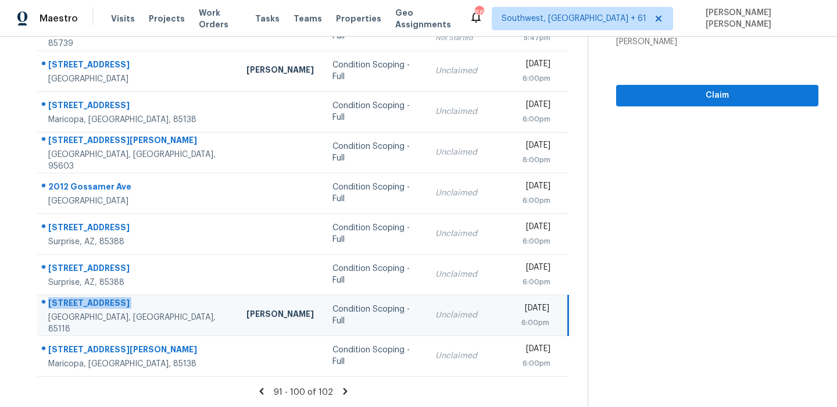
scroll to position [16, 0]
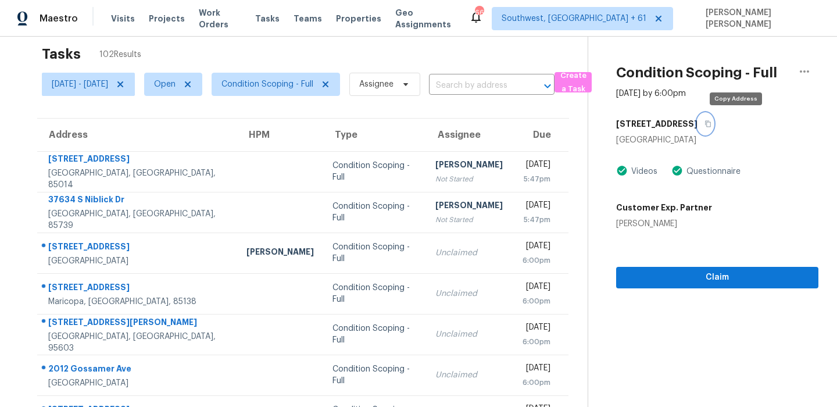
click at [712, 125] on icon "button" at bounding box center [708, 123] width 7 height 7
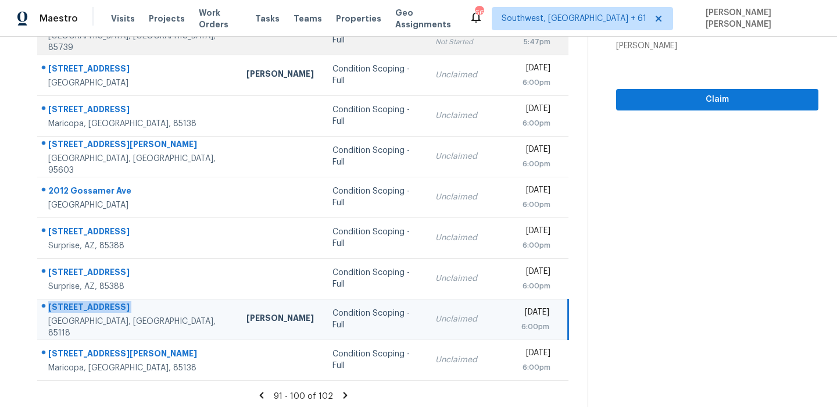
scroll to position [198, 0]
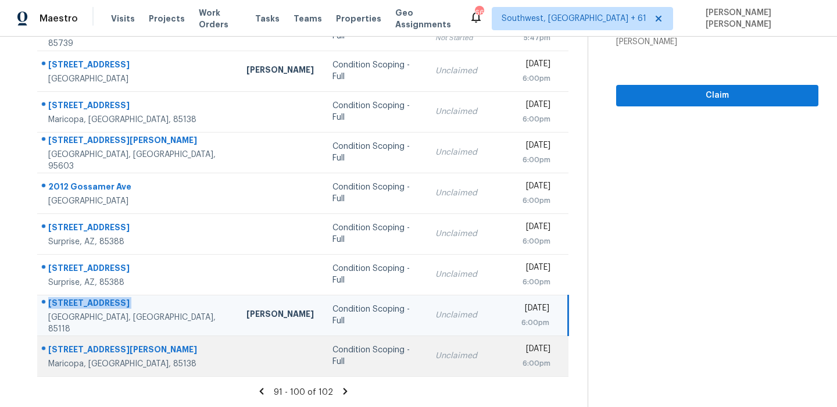
click at [113, 356] on div "40550 W Hillman Dr" at bounding box center [138, 351] width 180 height 15
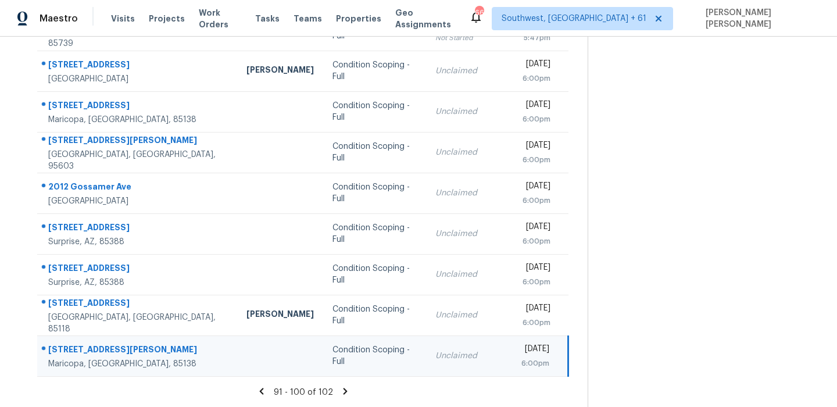
click at [113, 356] on div "40550 W Hillman Dr" at bounding box center [138, 351] width 180 height 15
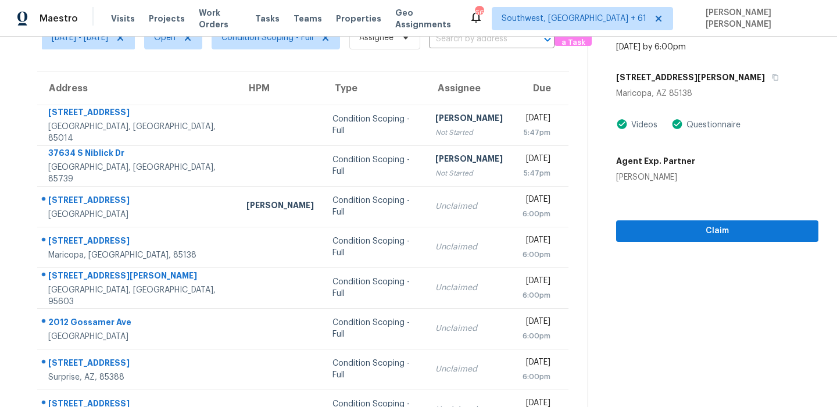
scroll to position [0, 0]
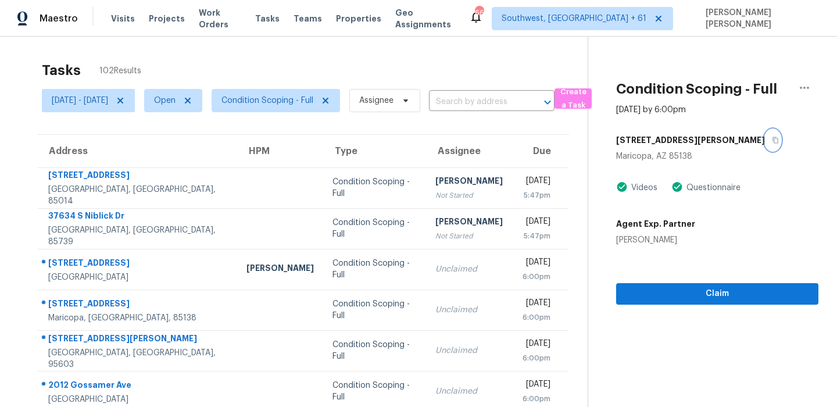
click at [772, 138] on icon "button" at bounding box center [775, 140] width 7 height 7
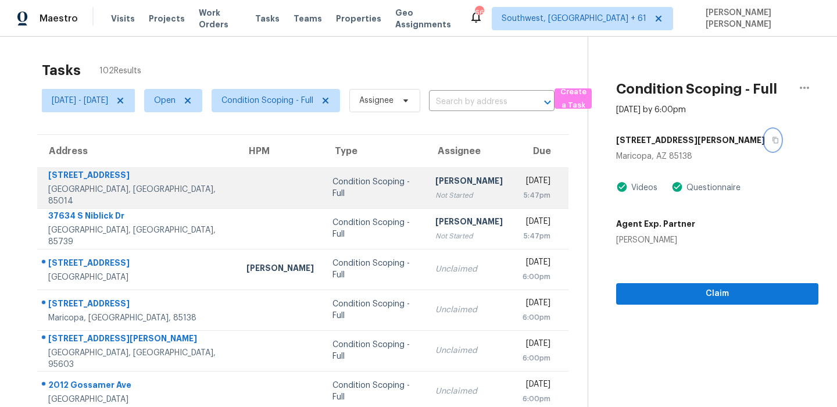
scroll to position [198, 0]
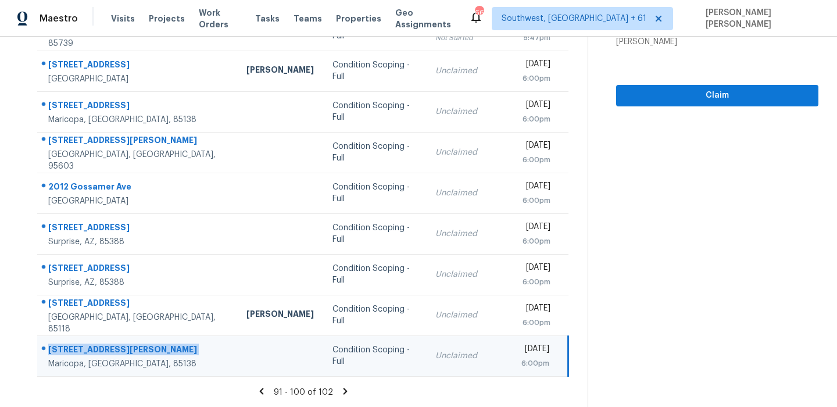
click at [347, 391] on icon at bounding box center [345, 391] width 4 height 6
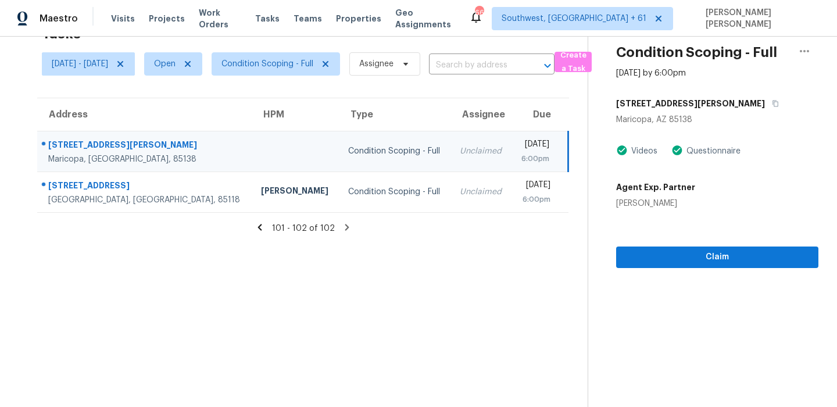
click at [107, 154] on div "Maricopa, AZ, 85138" at bounding box center [145, 160] width 194 height 12
click at [99, 144] on div "40550 W Hillman Dr" at bounding box center [145, 146] width 194 height 15
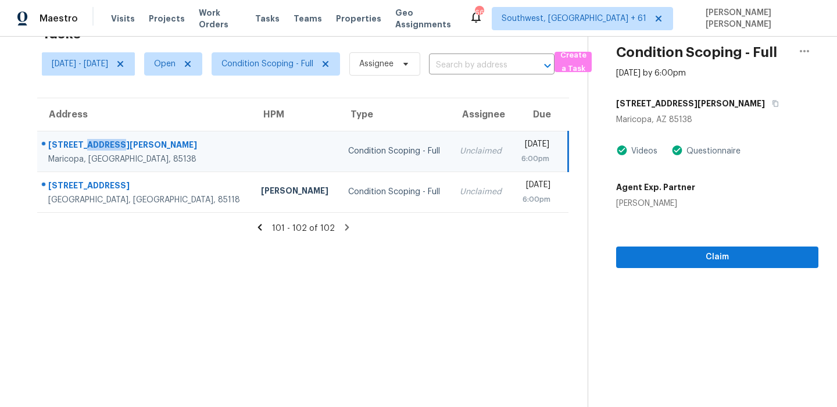
click at [99, 144] on div "40550 W Hillman Dr" at bounding box center [145, 146] width 194 height 15
click at [765, 103] on button "button" at bounding box center [773, 103] width 16 height 21
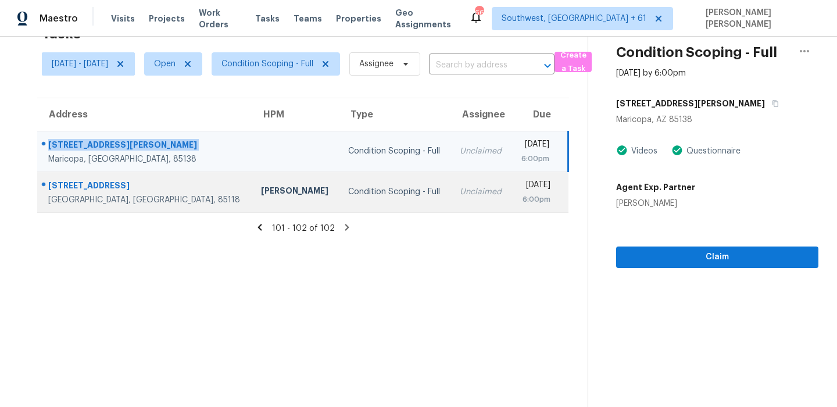
click at [137, 179] on div at bounding box center [140, 186] width 205 height 15
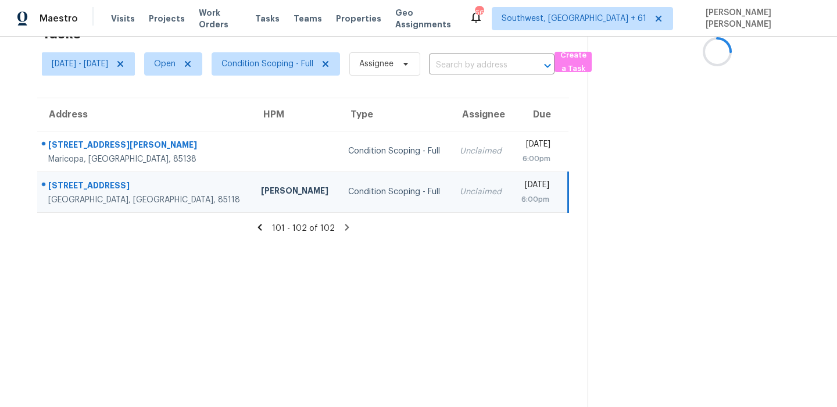
click at [137, 179] on div at bounding box center [140, 186] width 205 height 15
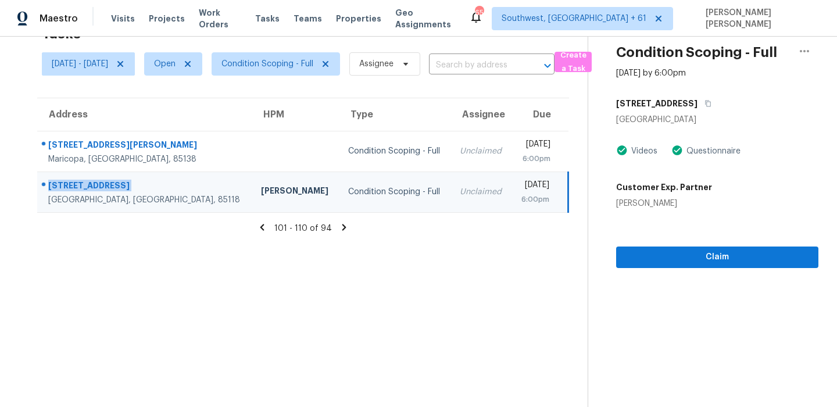
scroll to position [0, 0]
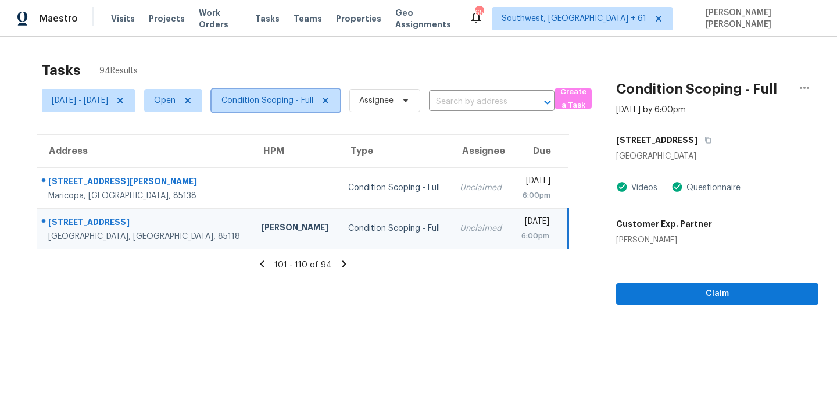
click at [298, 101] on span "Condition Scoping - Full" at bounding box center [268, 101] width 92 height 12
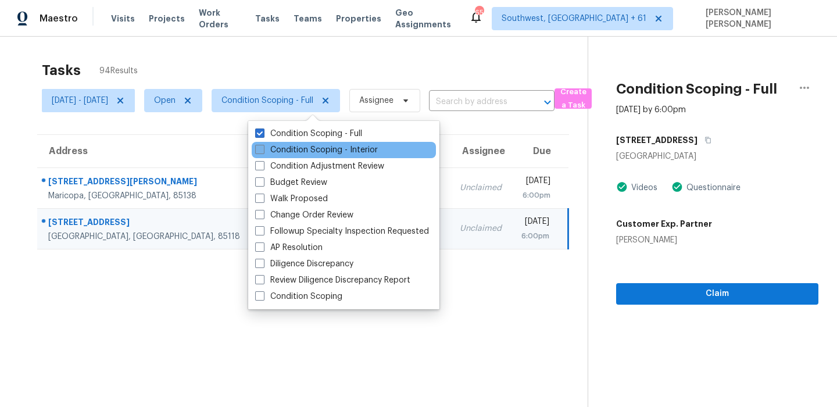
click at [304, 151] on label "Condition Scoping - Interior" at bounding box center [316, 150] width 123 height 12
click at [263, 151] on input "Condition Scoping - Interior" at bounding box center [259, 148] width 8 height 8
checkbox input "true"
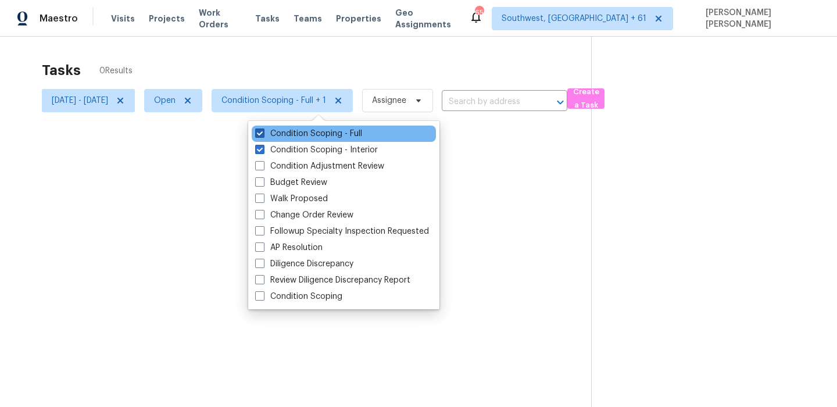
click at [315, 133] on label "Condition Scoping - Full" at bounding box center [308, 134] width 107 height 12
click at [263, 133] on input "Condition Scoping - Full" at bounding box center [259, 132] width 8 height 8
checkbox input "false"
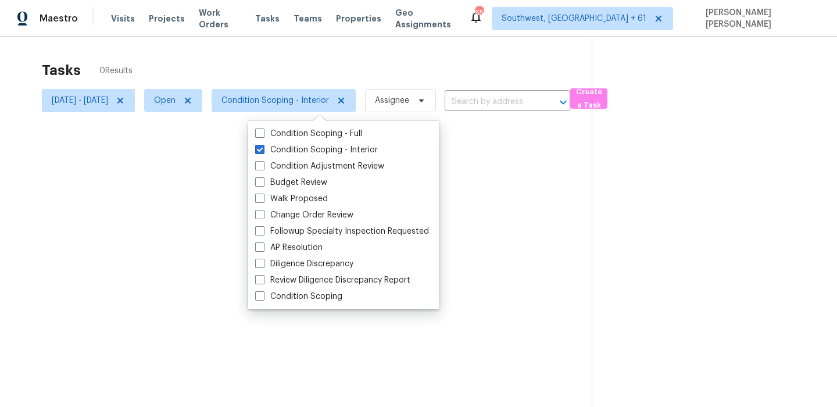
click at [360, 63] on div at bounding box center [418, 203] width 837 height 407
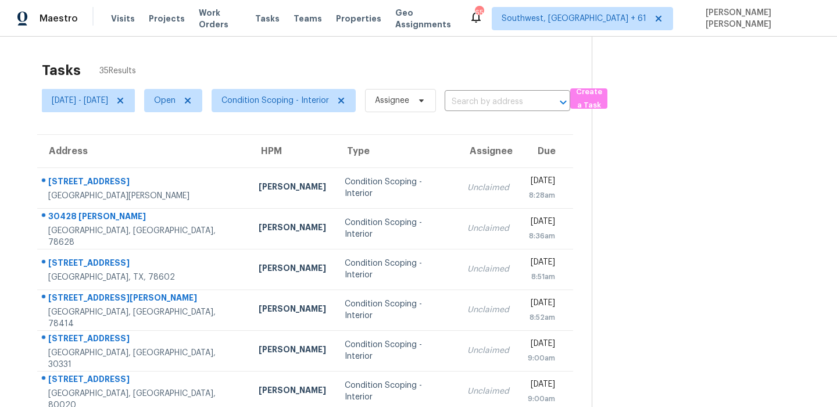
drag, startPoint x: 41, startPoint y: 177, endPoint x: 68, endPoint y: 432, distance: 256.7
click at [68, 406] on html "Maestro Visits Projects Work Orders Tasks Teams Properties Geo Assignments 658 …" at bounding box center [418, 203] width 837 height 407
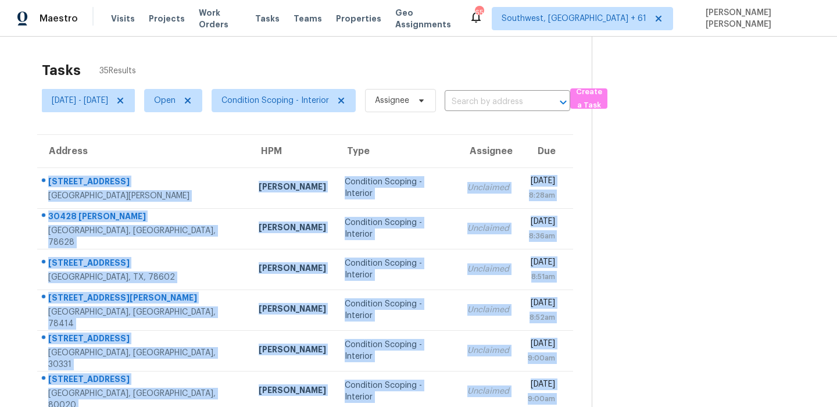
scroll to position [198, 0]
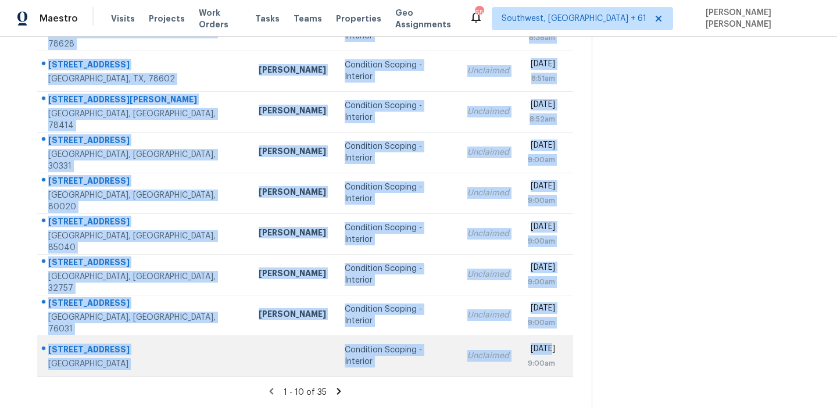
drag, startPoint x: 47, startPoint y: 174, endPoint x: 509, endPoint y: 347, distance: 493.3
click at [509, 347] on tbody "730 Pleasant Ave St. Paul Park, MN, 55071 Jeffrey Lenz Condition Scoping - Inte…" at bounding box center [305, 172] width 536 height 407
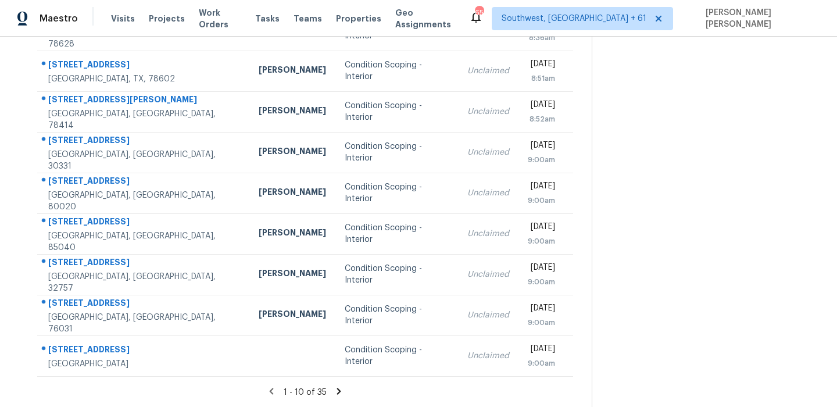
click at [341, 390] on icon at bounding box center [339, 391] width 4 height 6
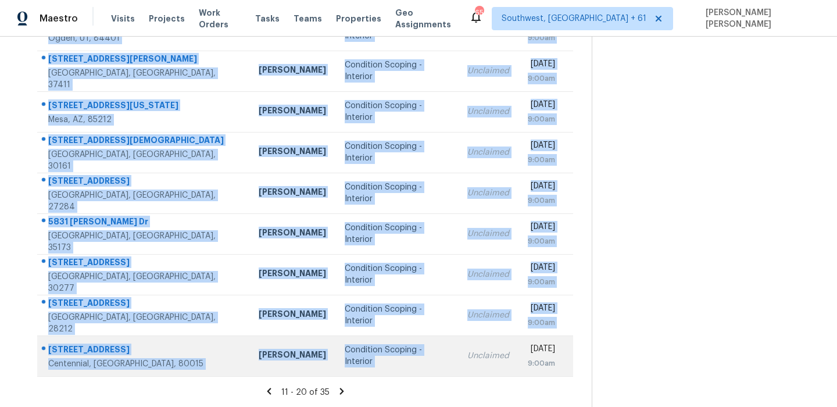
drag, startPoint x: 47, startPoint y: 176, endPoint x: 423, endPoint y: 349, distance: 414.7
click at [423, 349] on tbody "15452 Woodbine Redford, MI, 48239 Diana Brink Condition Scoping - Interior Uncl…" at bounding box center [305, 172] width 536 height 407
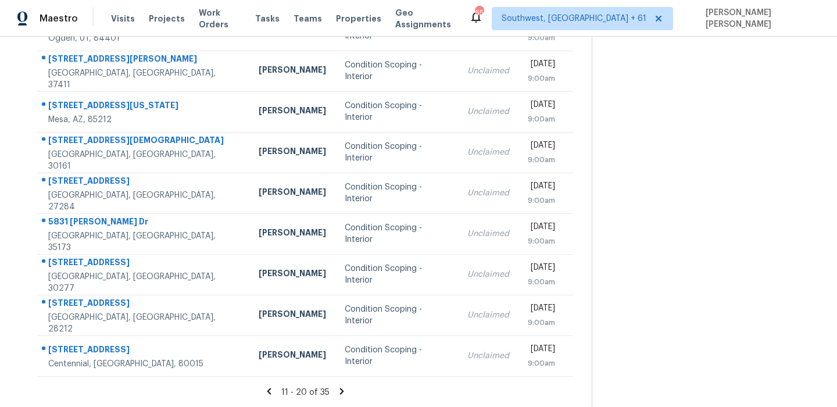
click at [345, 393] on icon at bounding box center [342, 391] width 10 height 10
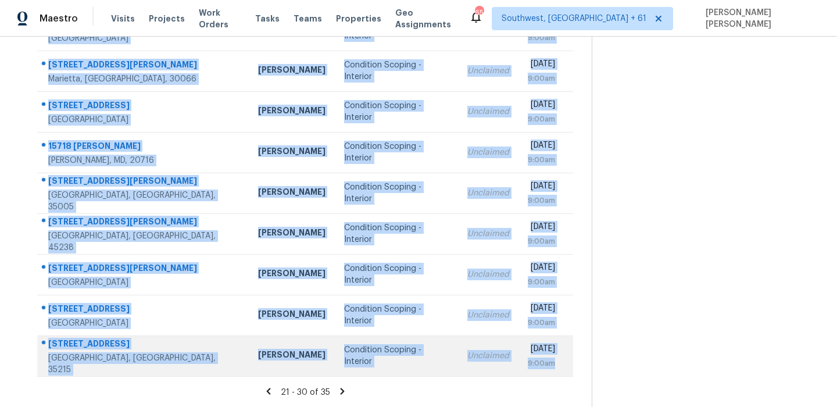
drag, startPoint x: 45, startPoint y: 112, endPoint x: 477, endPoint y: 372, distance: 504.0
click at [477, 372] on tbody "5716 Burton Ave Fort Worth, TX, 76119 Todd Jorgenson Condition Scoping - Interi…" at bounding box center [305, 172] width 536 height 407
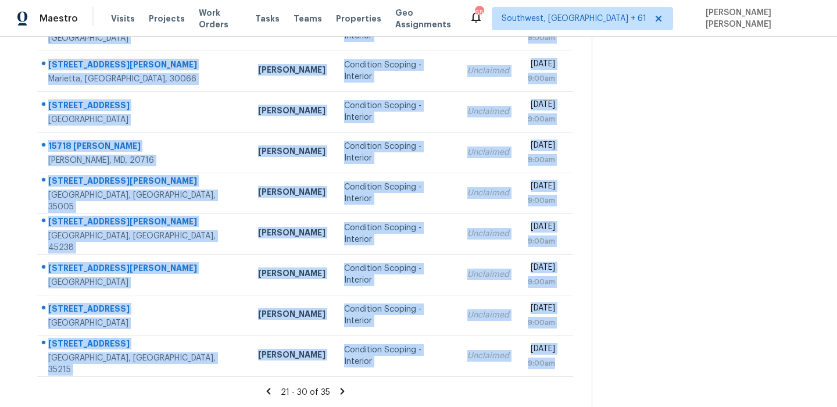
click at [344, 390] on icon at bounding box center [342, 391] width 10 height 10
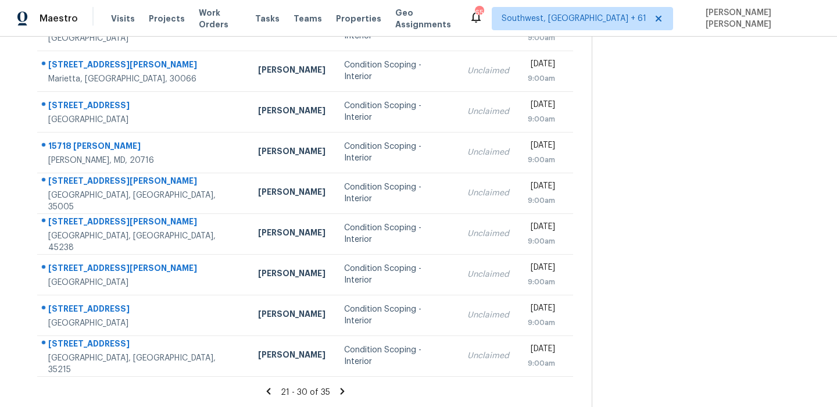
scroll to position [37, 0]
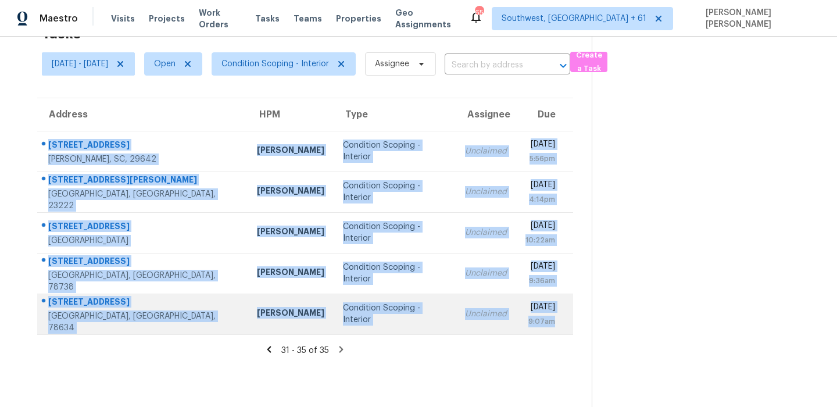
drag, startPoint x: 45, startPoint y: 137, endPoint x: 502, endPoint y: 334, distance: 497.2
click at [502, 334] on tbody "216 Brooklane Ct Easley, SC, 29642 William Bynum Condition Scoping - Interior U…" at bounding box center [305, 233] width 536 height 204
